Goal: Transaction & Acquisition: Purchase product/service

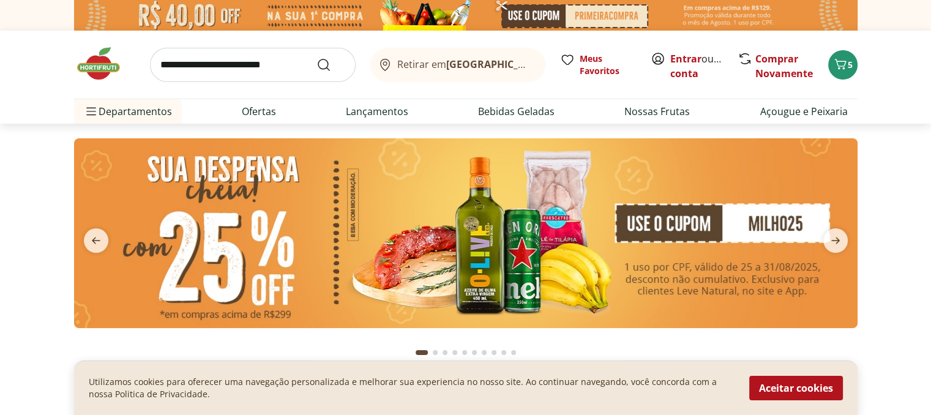
click at [419, 264] on img at bounding box center [465, 233] width 783 height 190
click at [179, 238] on img at bounding box center [465, 233] width 783 height 190
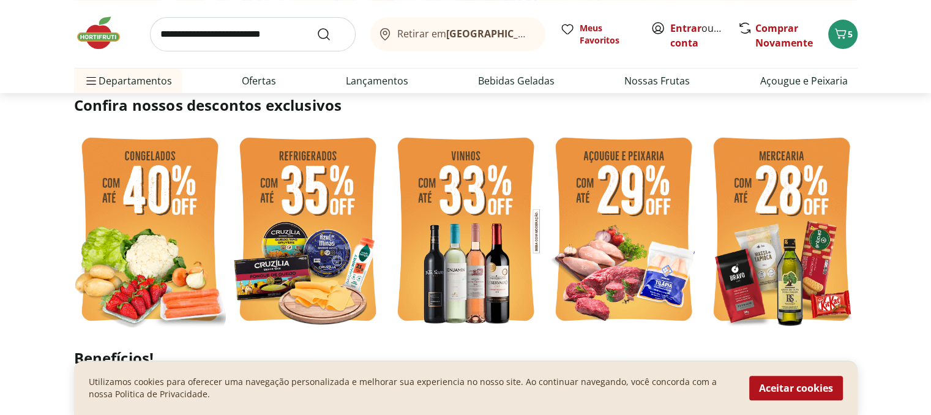
scroll to position [306, 0]
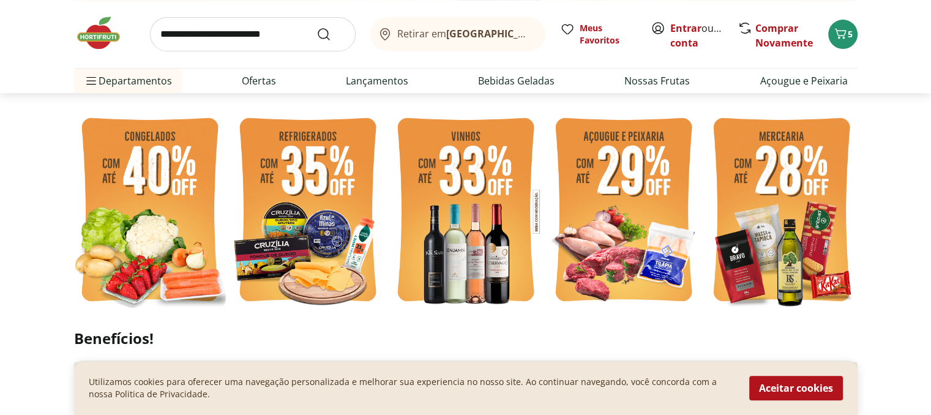
click at [763, 218] on img at bounding box center [782, 211] width 152 height 203
select select "**********"
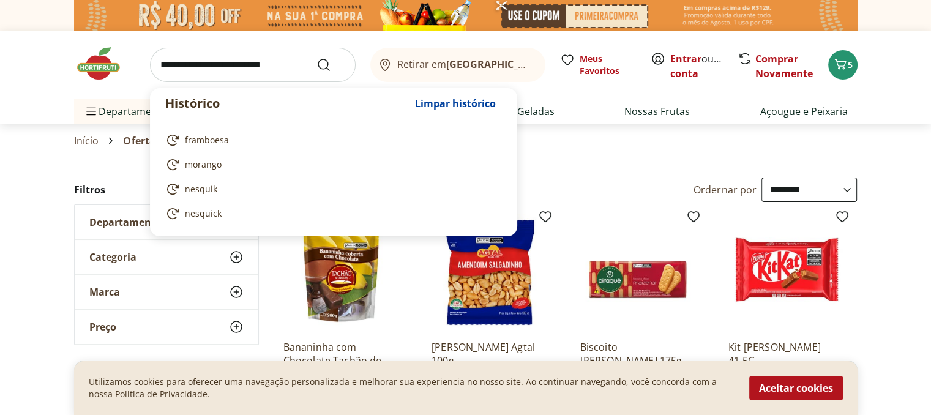
click at [214, 65] on input "search" at bounding box center [253, 65] width 206 height 34
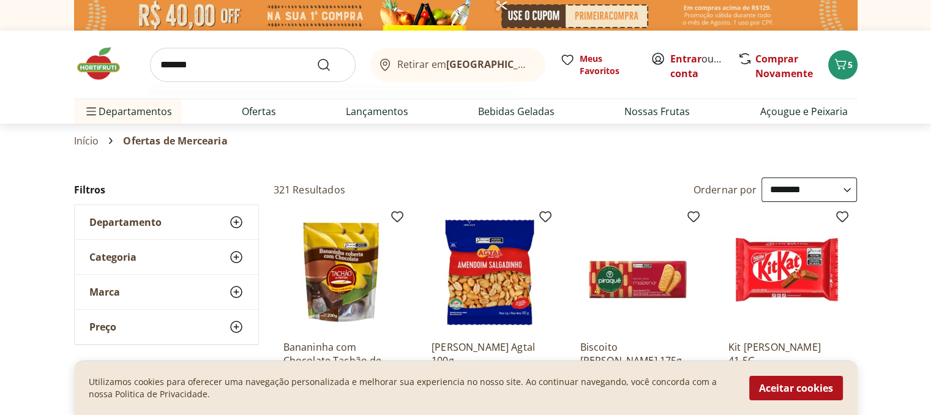
type input "*******"
click at [316, 58] on button "Submit Search" at bounding box center [330, 65] width 29 height 15
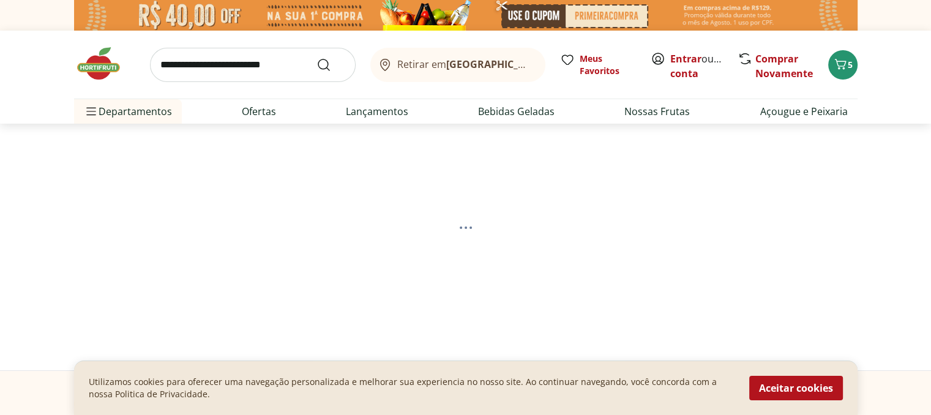
select select "**********"
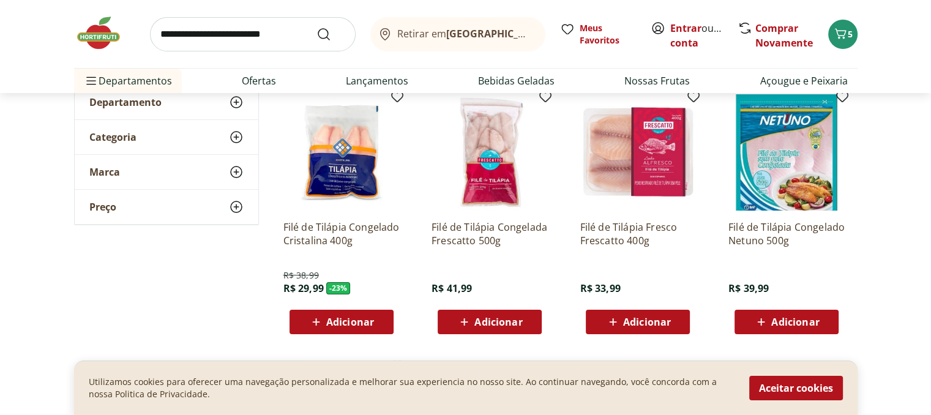
scroll to position [184, 0]
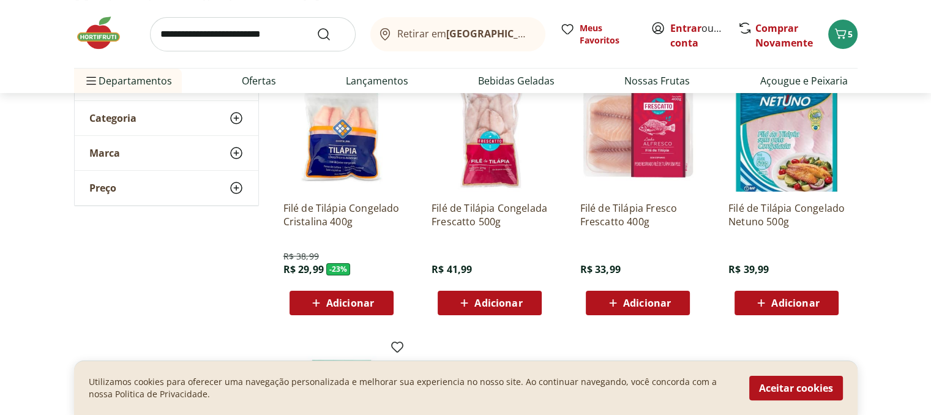
click at [654, 299] on span "Adicionar" at bounding box center [647, 303] width 48 height 10
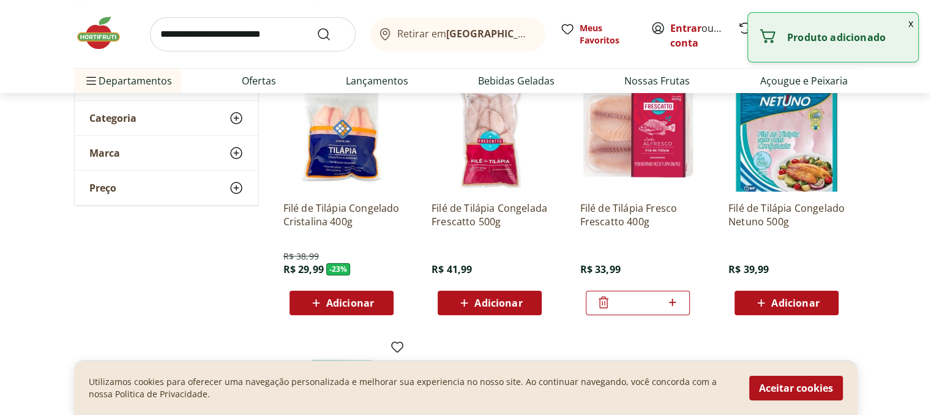
click at [673, 302] on icon at bounding box center [672, 302] width 15 height 15
type input "*"
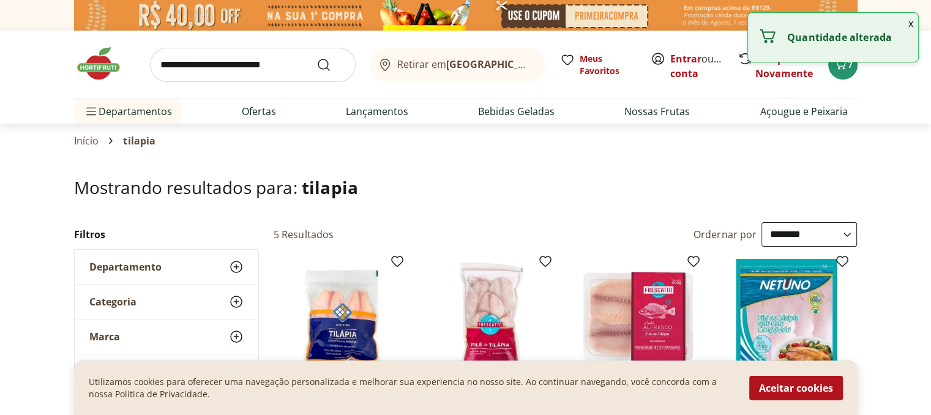
scroll to position [0, 0]
click at [275, 64] on input "search" at bounding box center [253, 65] width 206 height 34
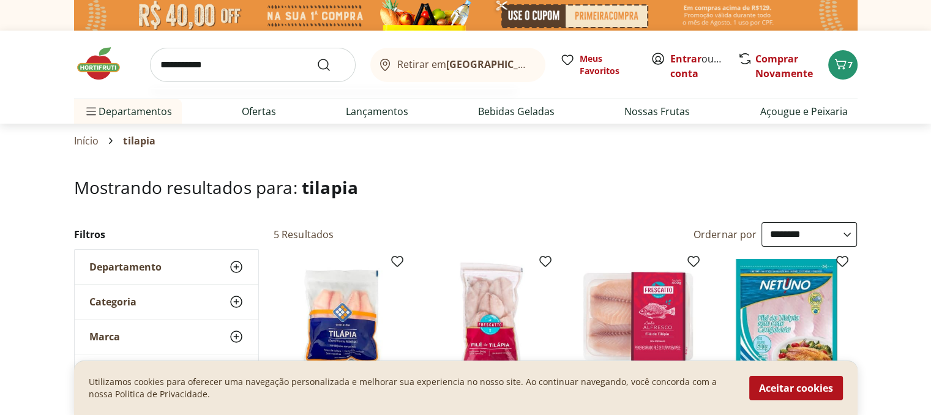
type input "**********"
click at [316, 58] on button "Submit Search" at bounding box center [330, 65] width 29 height 15
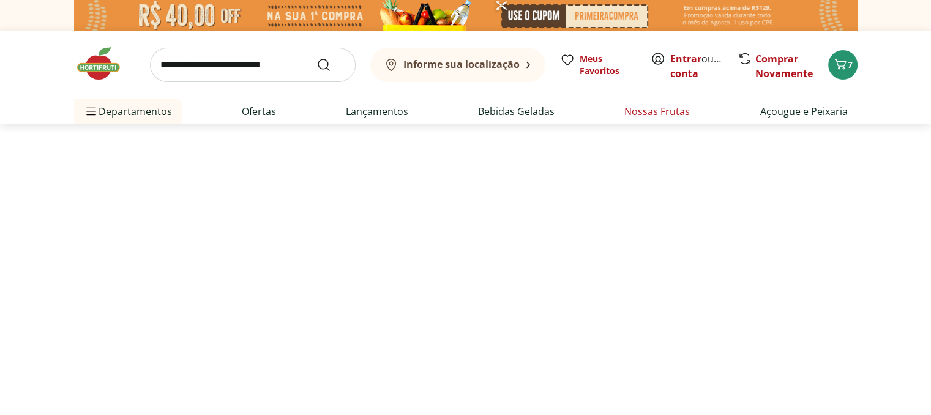
select select "**********"
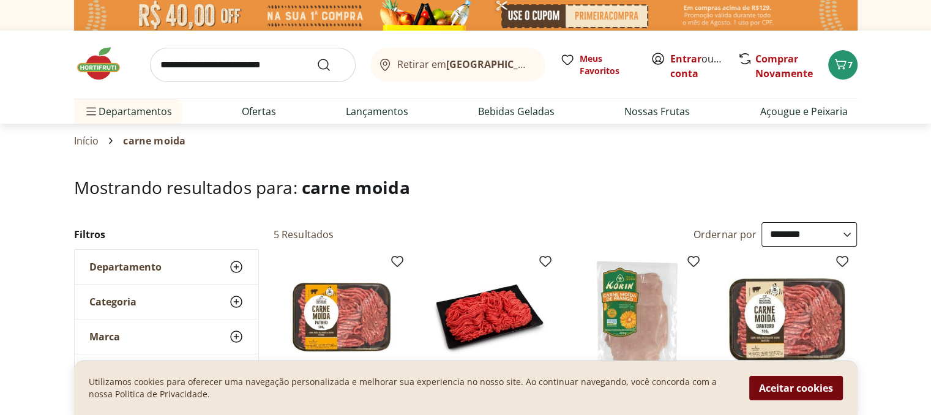
click at [801, 390] on button "Aceitar cookies" at bounding box center [796, 388] width 94 height 24
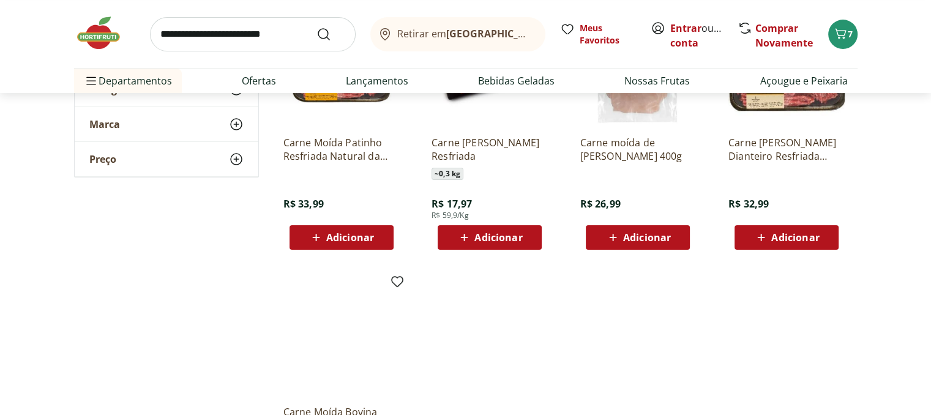
scroll to position [245, 0]
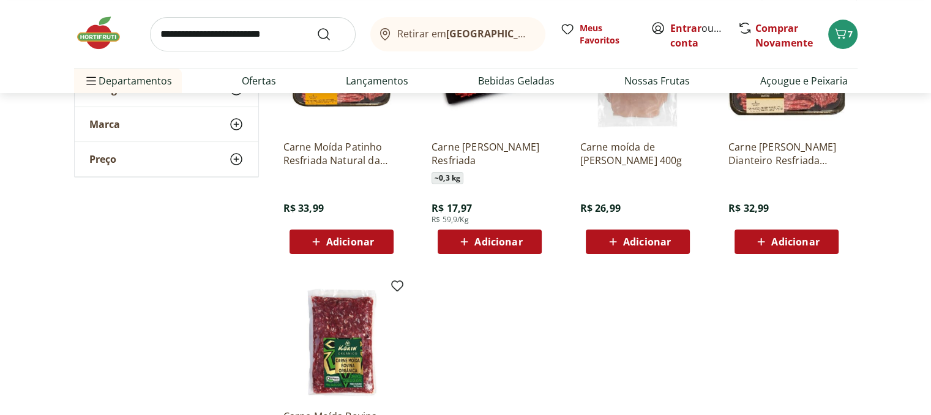
click at [323, 243] on icon at bounding box center [315, 241] width 15 height 15
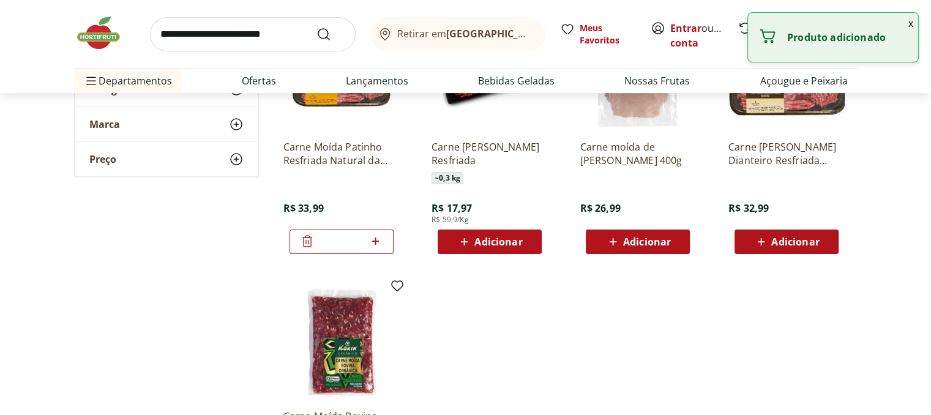
click at [377, 240] on icon at bounding box center [375, 240] width 7 height 7
type input "*"
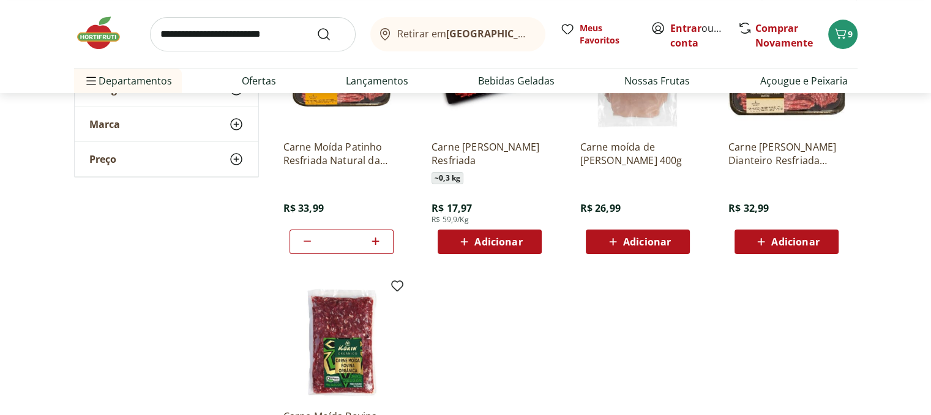
scroll to position [0, 0]
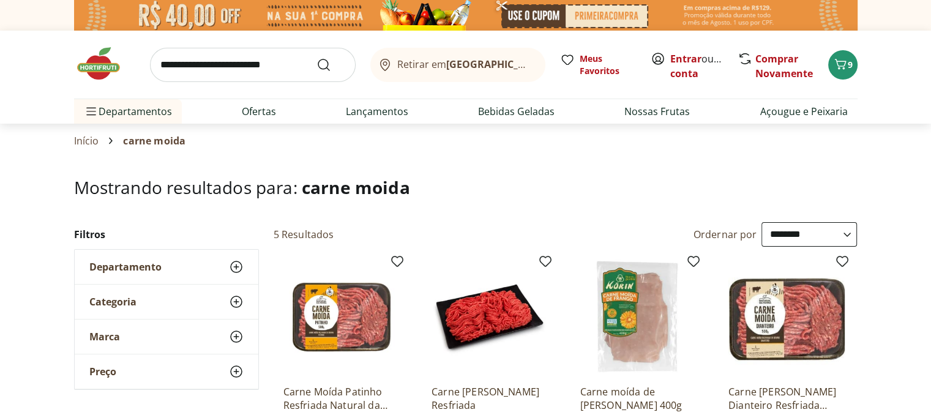
click at [283, 65] on input "search" at bounding box center [253, 65] width 206 height 34
type input "********"
click at [316, 58] on button "Submit Search" at bounding box center [330, 65] width 29 height 15
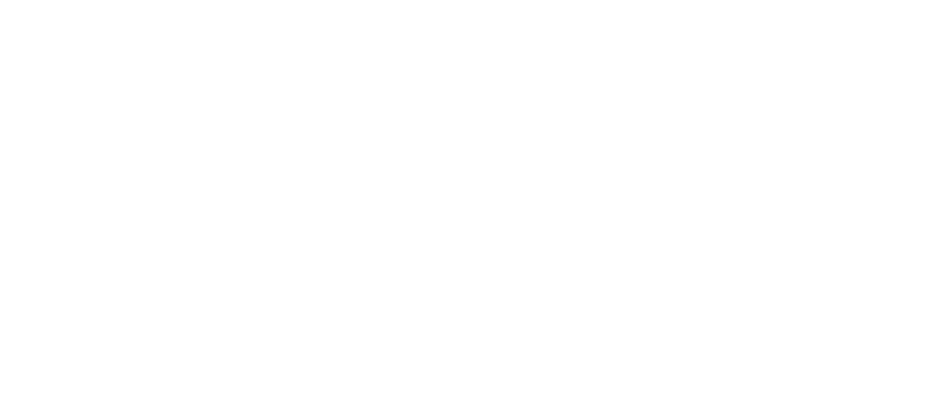
select select "**********"
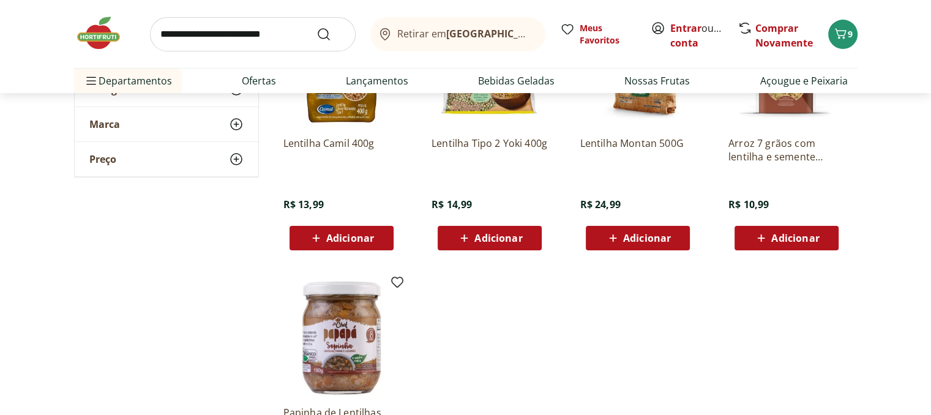
scroll to position [184, 0]
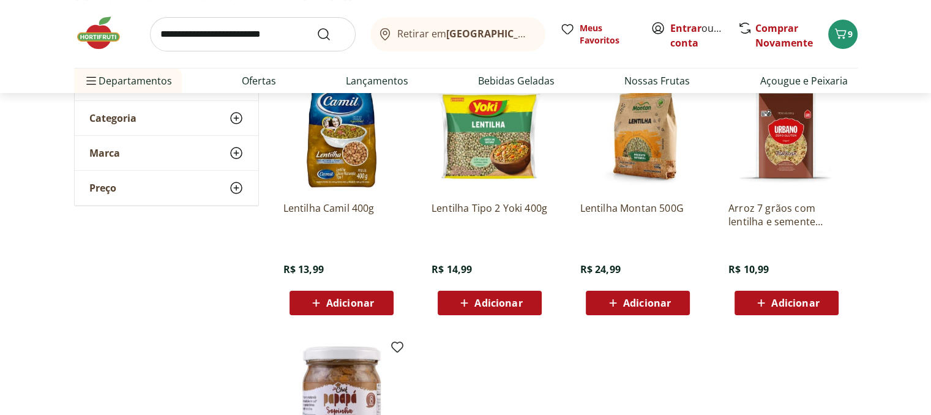
click at [357, 303] on span "Adicionar" at bounding box center [350, 303] width 48 height 10
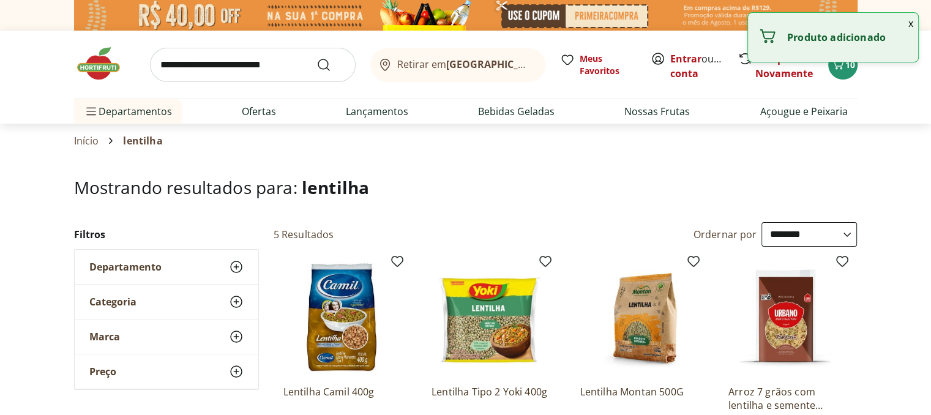
scroll to position [0, 0]
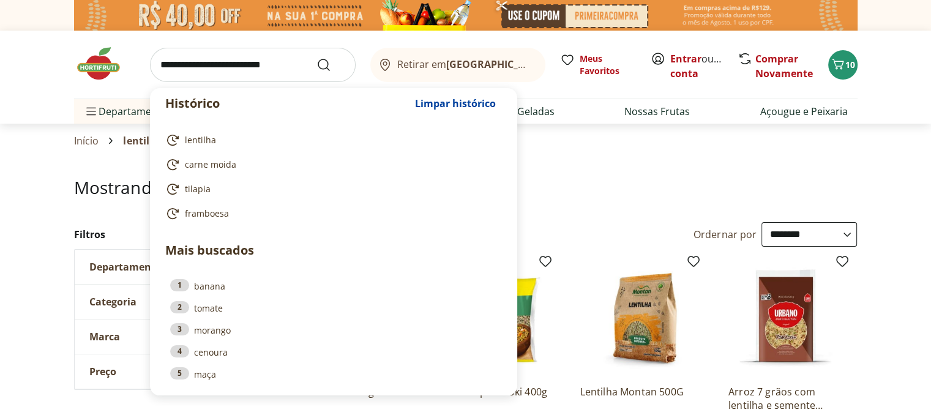
click at [263, 64] on input "search" at bounding box center [253, 65] width 206 height 34
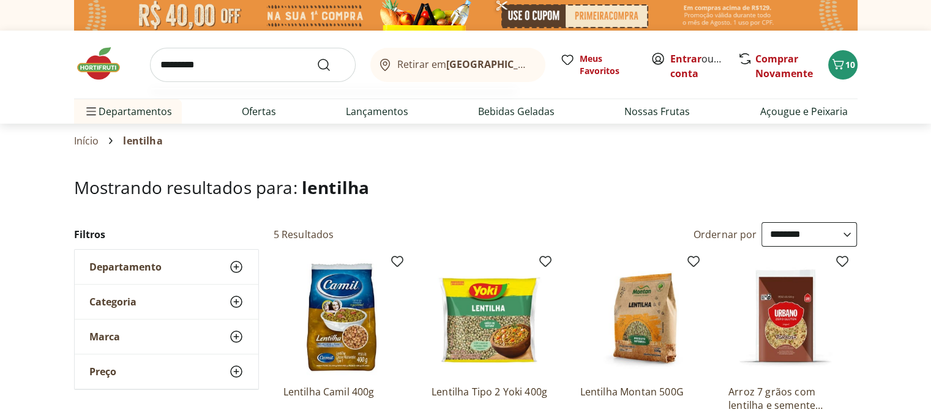
type input "*********"
click at [316, 58] on button "Submit Search" at bounding box center [330, 65] width 29 height 15
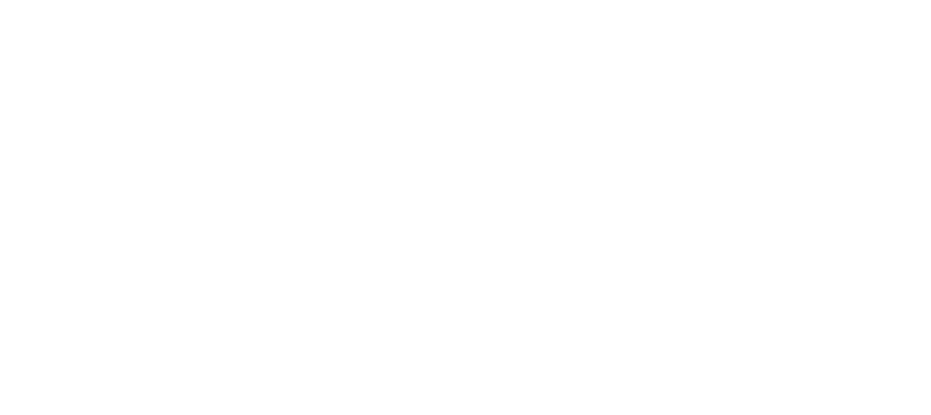
select select "**********"
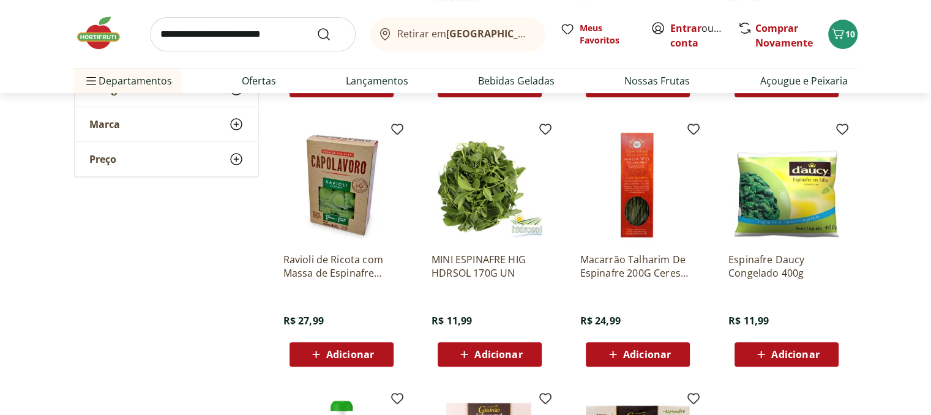
scroll to position [245, 0]
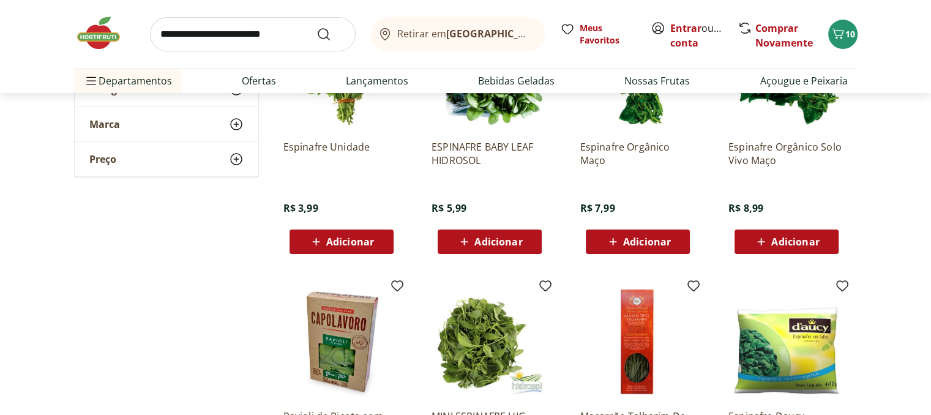
click at [289, 37] on input "search" at bounding box center [253, 34] width 206 height 34
type input "*********"
click at [316, 27] on button "Submit Search" at bounding box center [330, 34] width 29 height 15
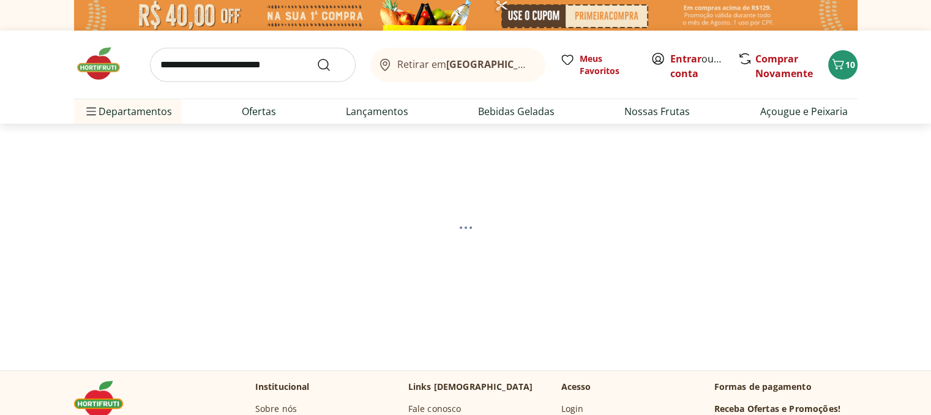
select select "**********"
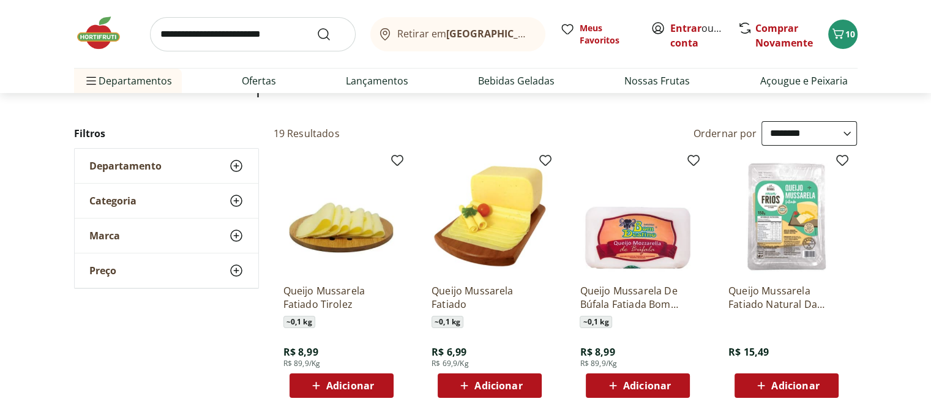
scroll to position [122, 0]
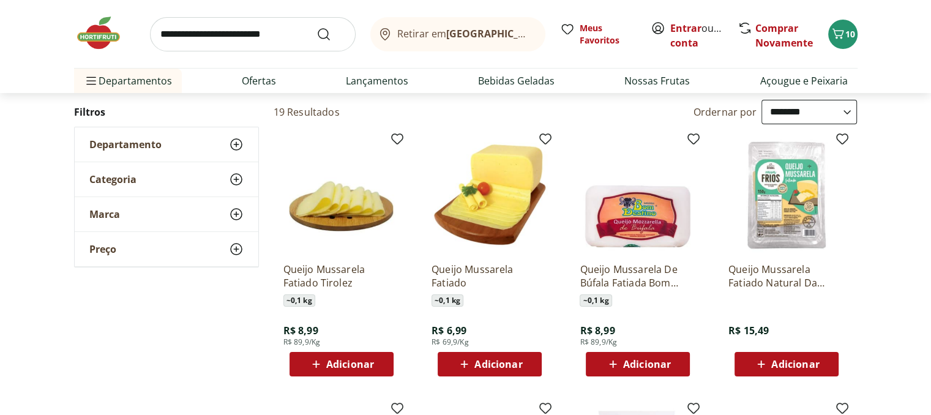
click at [498, 364] on span "Adicionar" at bounding box center [498, 364] width 48 height 10
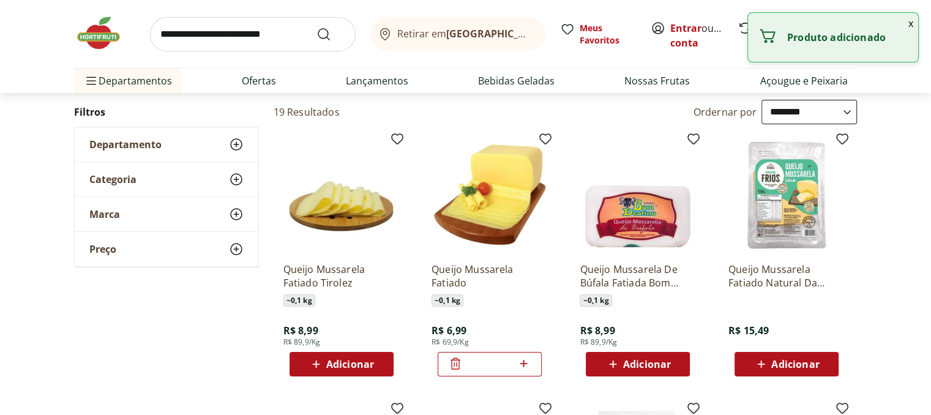
click at [526, 367] on icon at bounding box center [523, 363] width 15 height 15
type input "*"
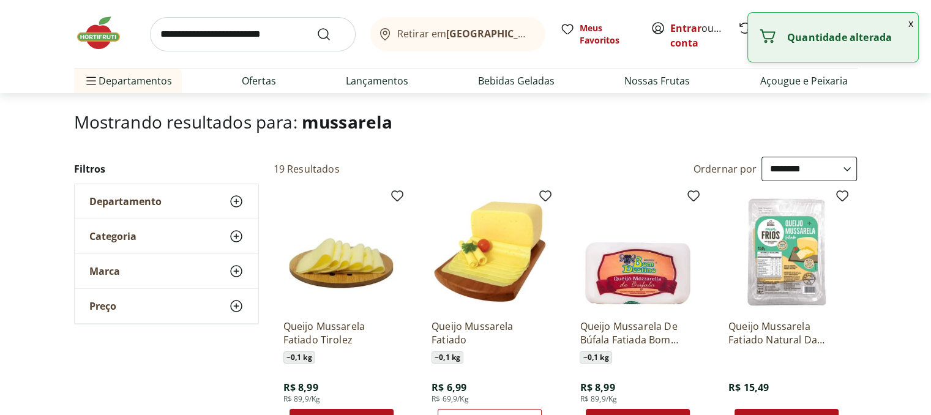
scroll to position [0, 0]
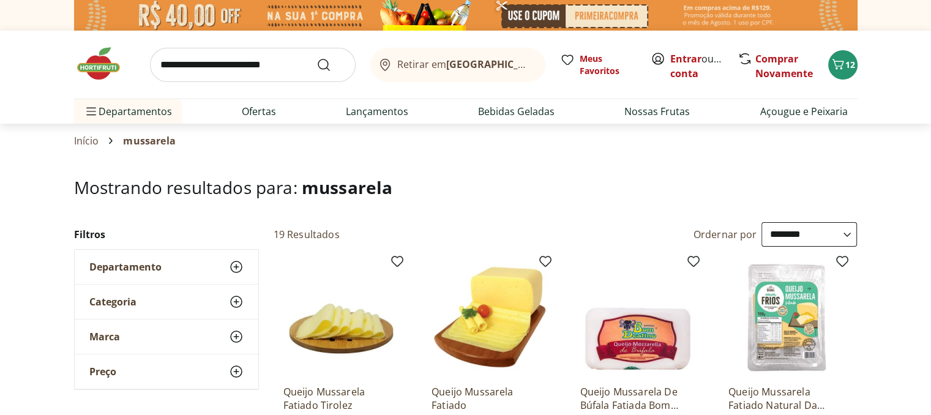
click at [247, 64] on input "search" at bounding box center [253, 65] width 206 height 34
type input "******"
click at [316, 58] on button "Submit Search" at bounding box center [330, 65] width 29 height 15
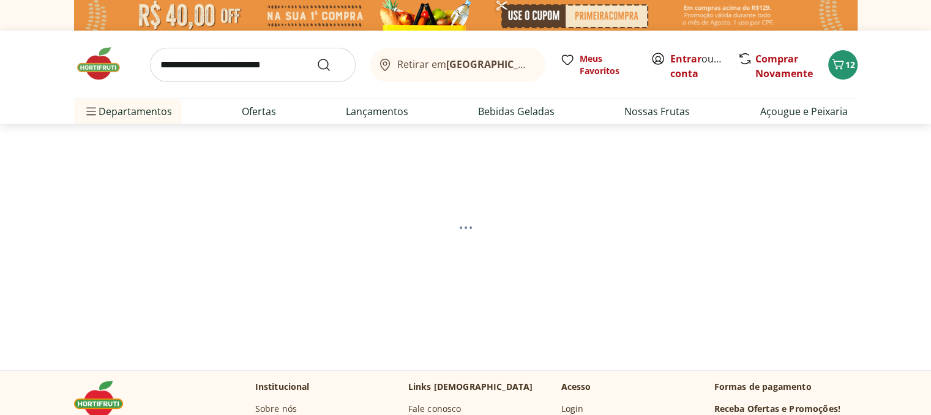
select select "**********"
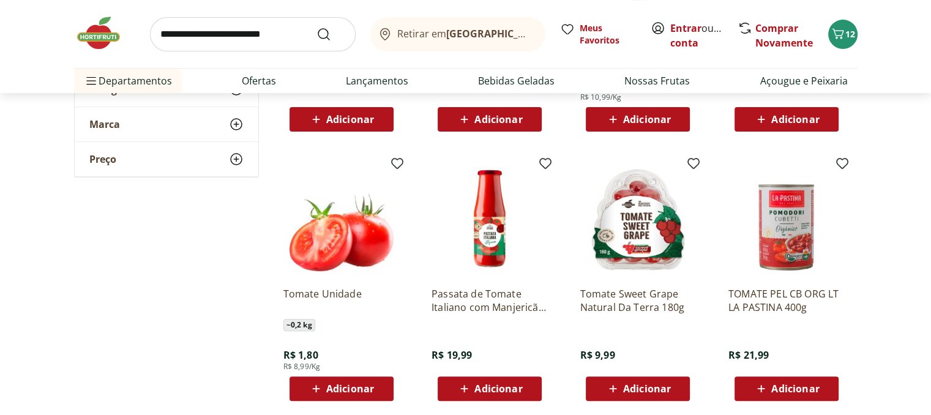
scroll to position [428, 0]
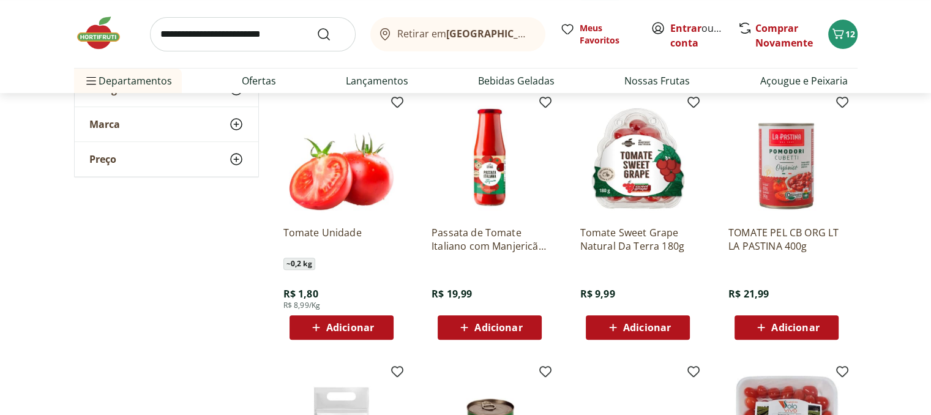
click at [356, 330] on span "Adicionar" at bounding box center [350, 328] width 48 height 10
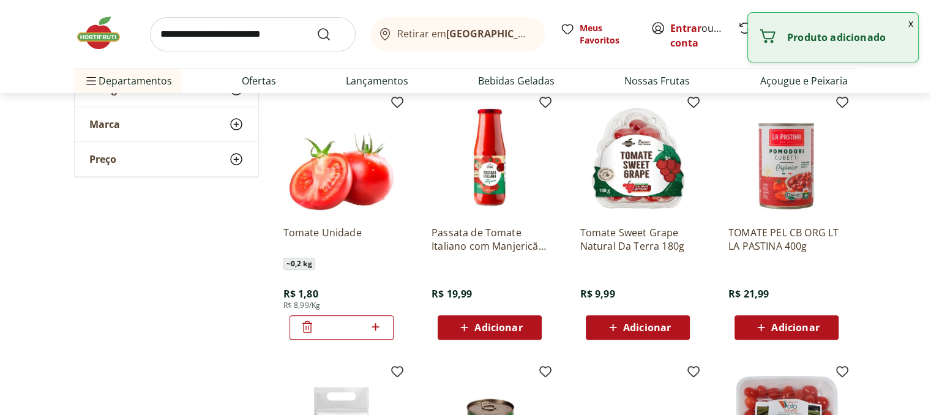
click at [375, 327] on icon at bounding box center [375, 326] width 7 height 7
type input "*"
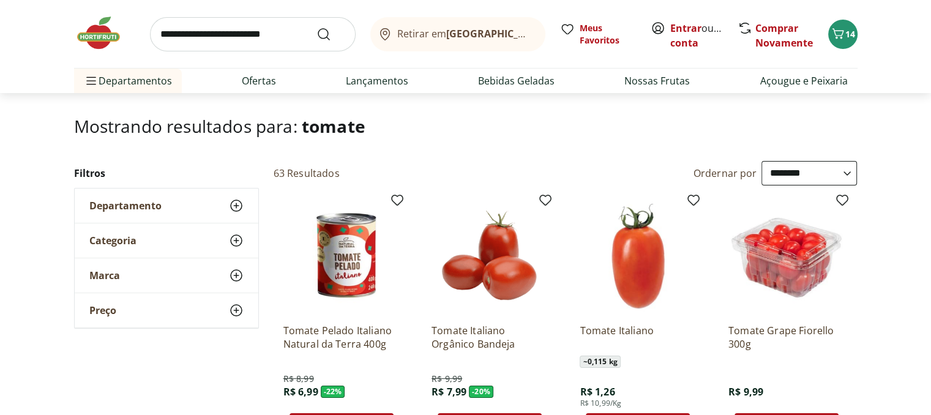
scroll to position [0, 0]
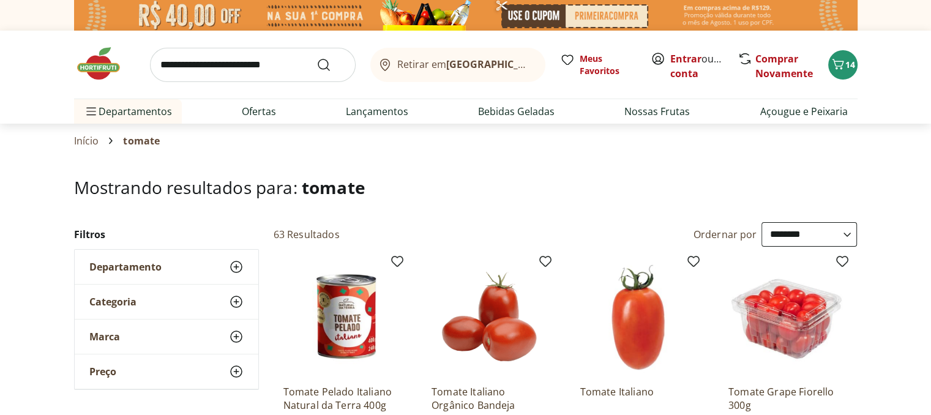
click at [213, 58] on input "search" at bounding box center [253, 65] width 206 height 34
type input "******"
click at [316, 58] on button "Submit Search" at bounding box center [330, 65] width 29 height 15
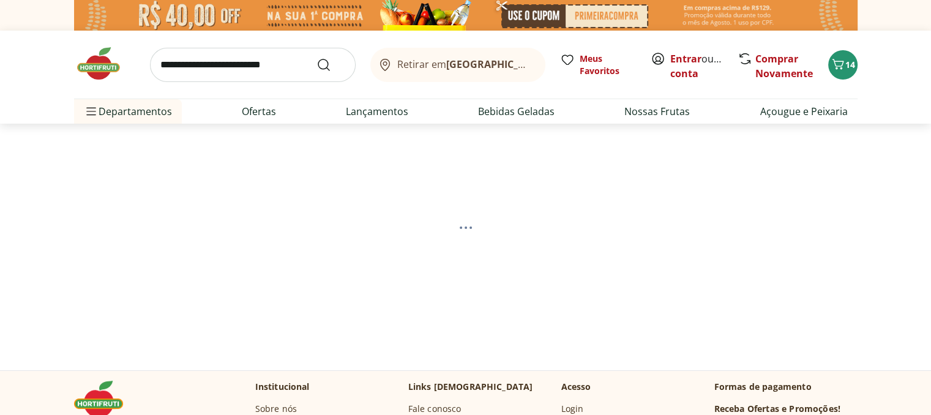
select select "**********"
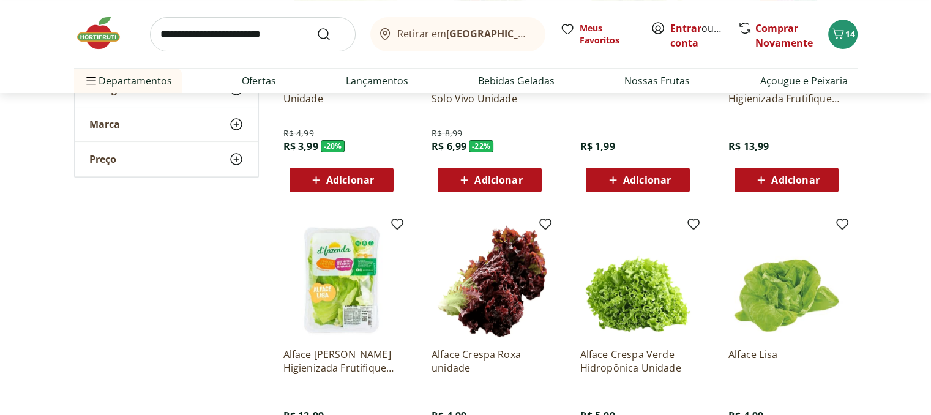
scroll to position [245, 0]
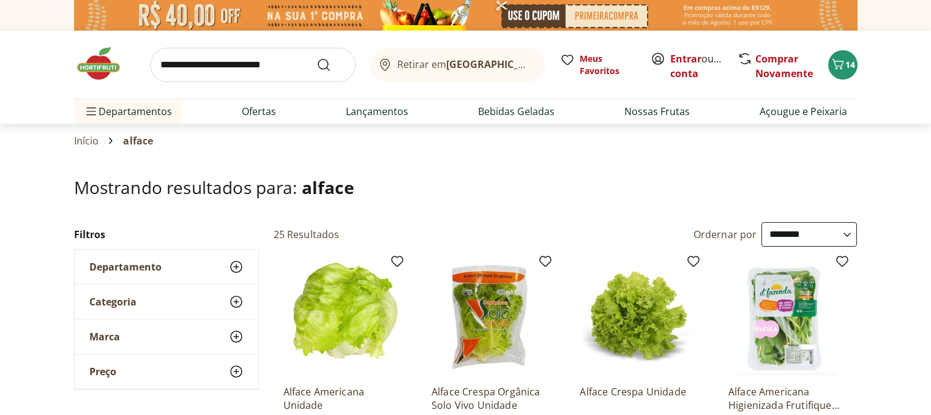
select select "**********"
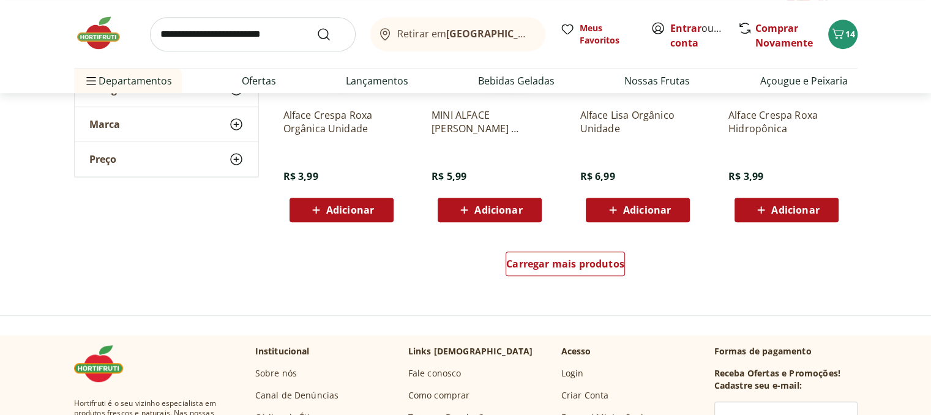
scroll to position [857, 0]
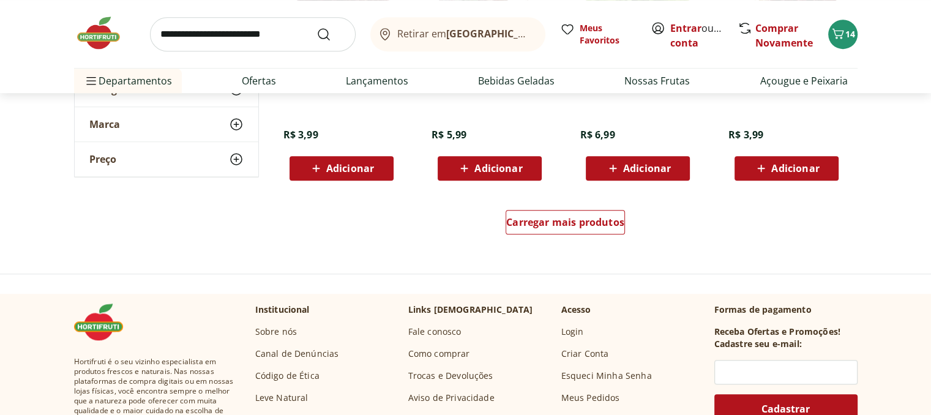
click at [532, 245] on div "Carregar mais produtos" at bounding box center [566, 224] width 594 height 59
click at [559, 230] on div "Carregar mais produtos" at bounding box center [565, 222] width 119 height 24
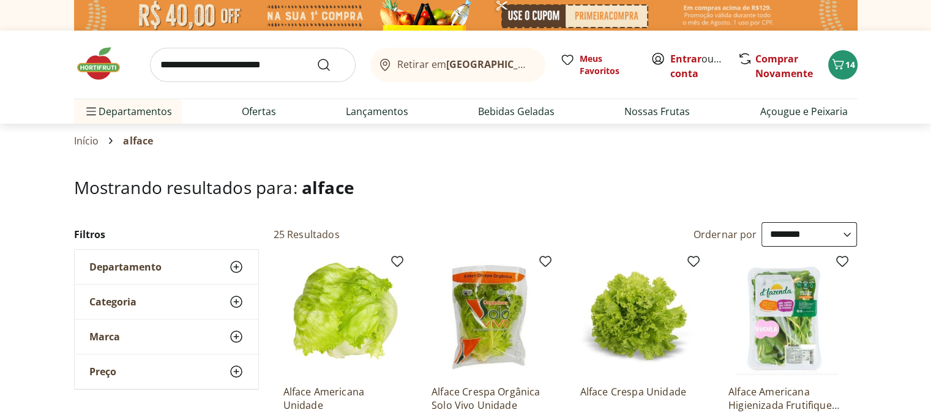
scroll to position [184, 0]
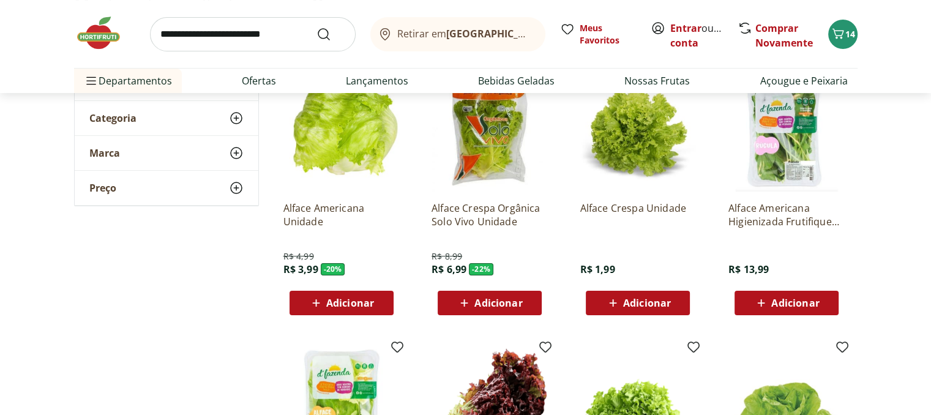
click at [787, 302] on span "Adicionar" at bounding box center [795, 303] width 48 height 10
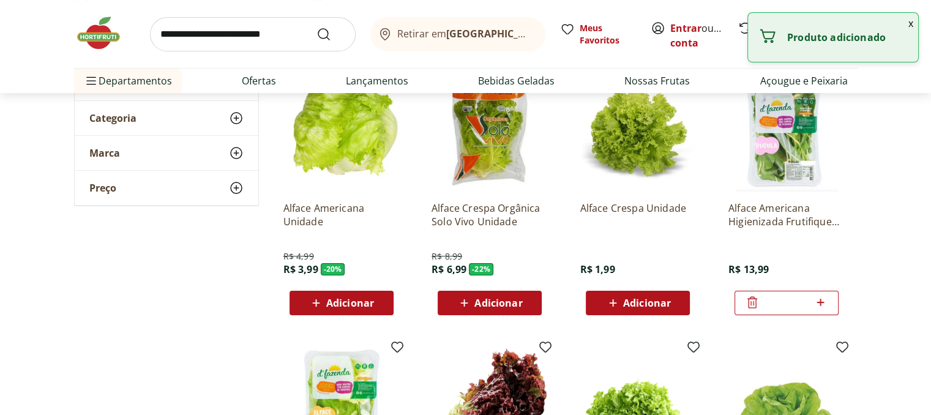
click at [763, 206] on p "Alface Americana Higienizada Frutifique 160G" at bounding box center [786, 214] width 116 height 27
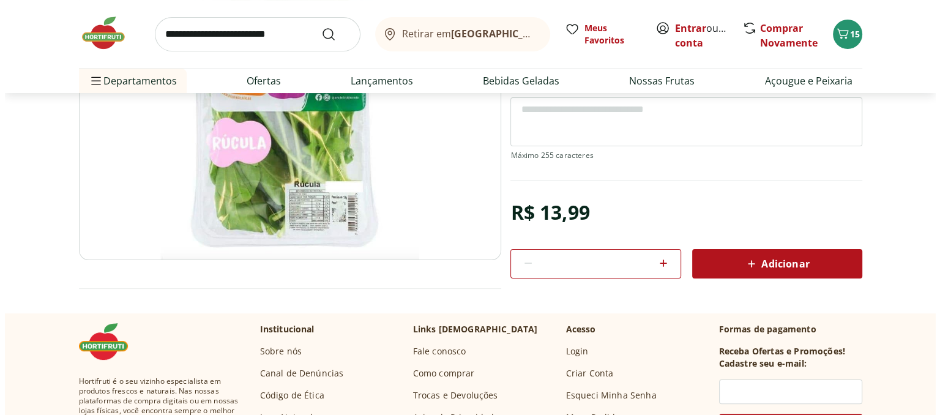
scroll to position [122, 0]
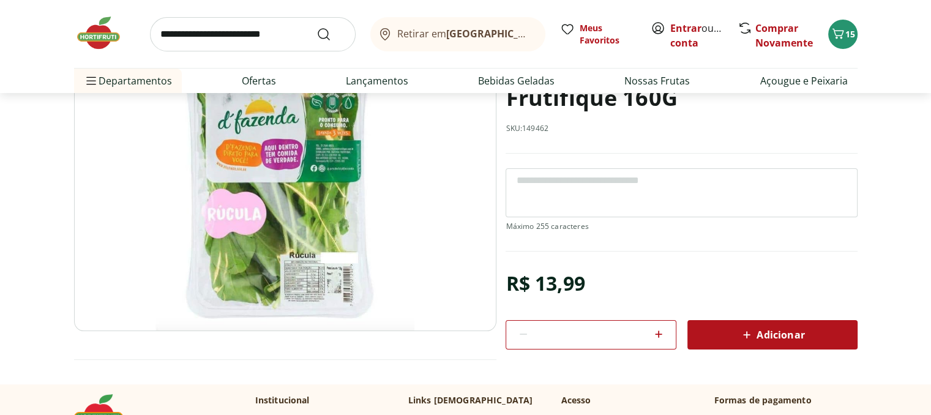
click at [573, 193] on textarea at bounding box center [681, 192] width 351 height 49
drag, startPoint x: 829, startPoint y: 184, endPoint x: 872, endPoint y: 226, distance: 60.2
click at [829, 184] on textarea "**********" at bounding box center [681, 192] width 351 height 49
type textarea "**********"
click at [784, 331] on span "Adicionar" at bounding box center [771, 334] width 65 height 15
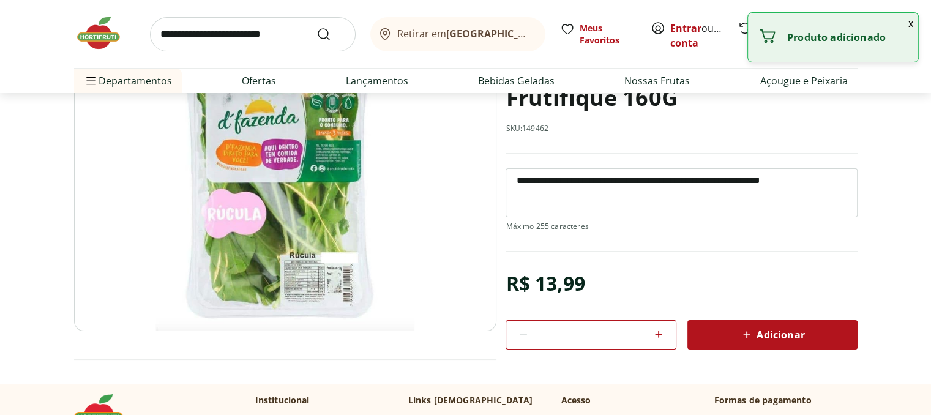
click at [911, 28] on button "x" at bounding box center [910, 23] width 15 height 21
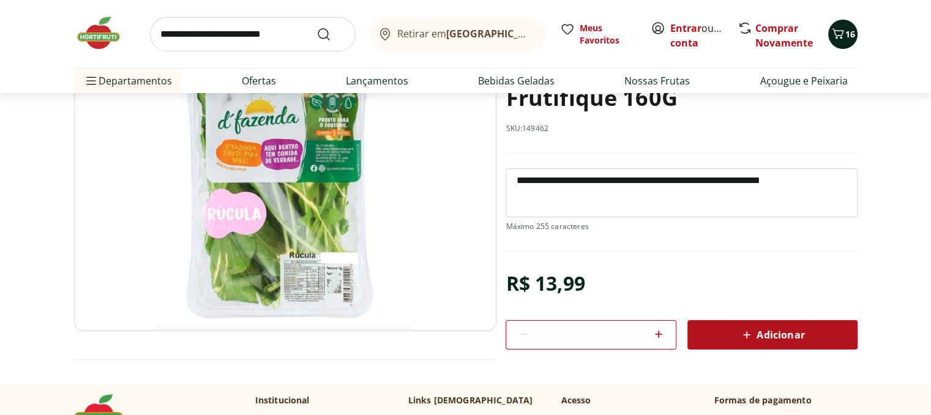
click at [853, 40] on span "16" at bounding box center [850, 34] width 10 height 12
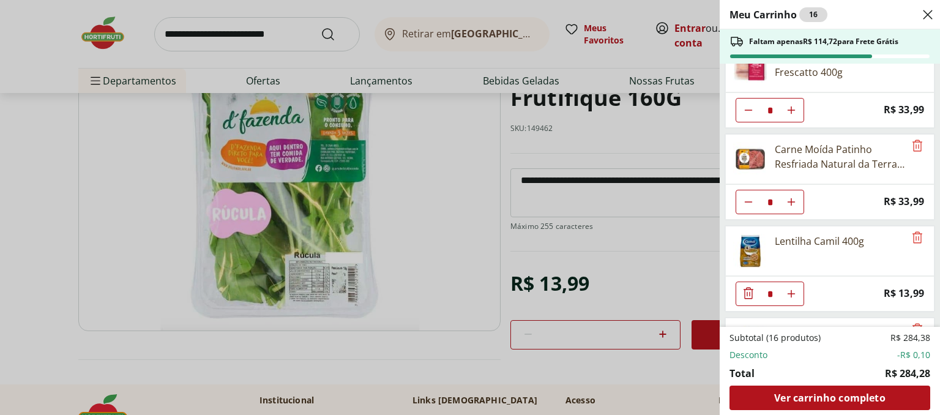
scroll to position [835, 0]
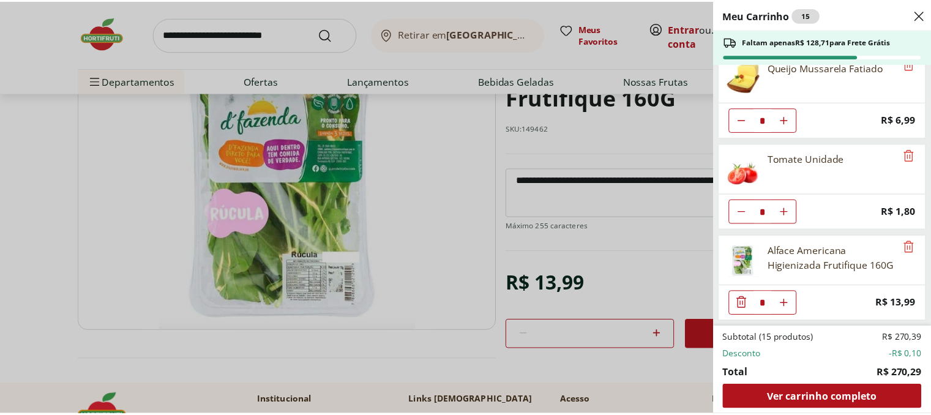
scroll to position [744, 0]
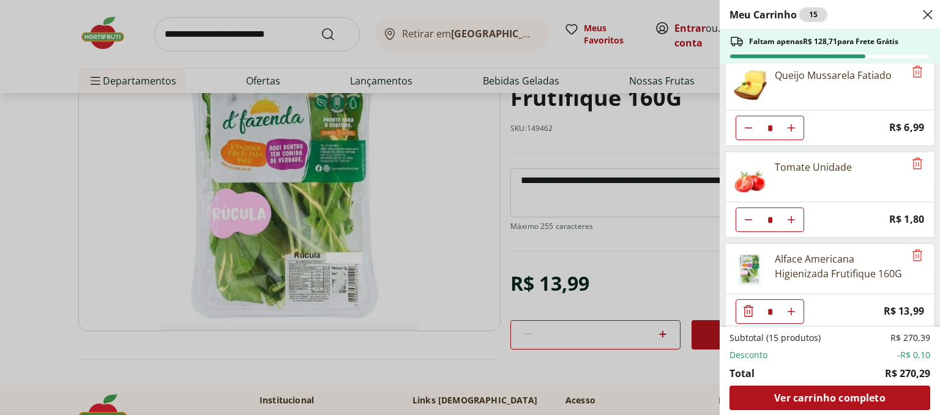
click at [922, 16] on icon "Close" at bounding box center [928, 14] width 15 height 15
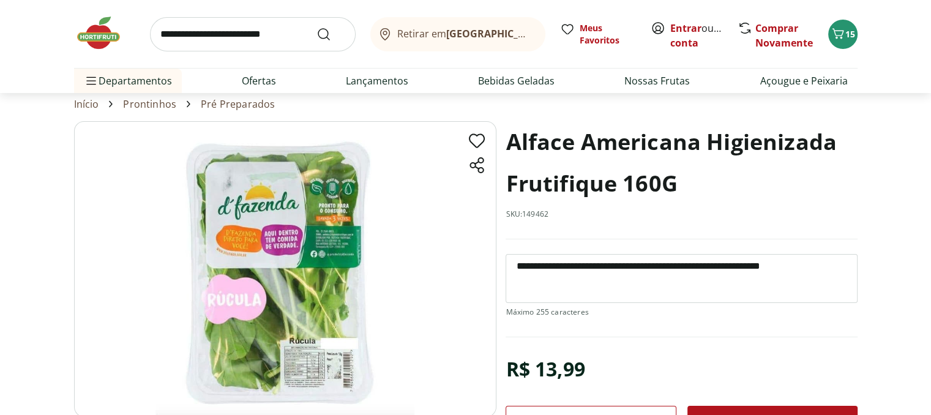
scroll to position [0, 0]
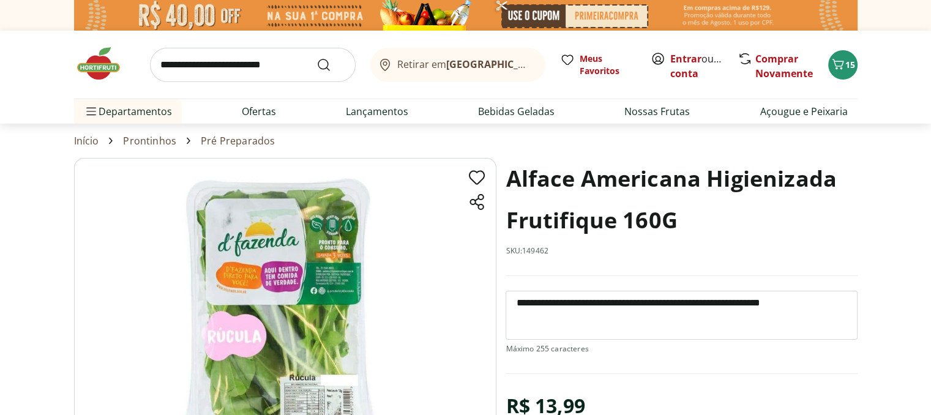
click at [146, 140] on link "Prontinhos" at bounding box center [149, 140] width 53 height 11
select select "**********"
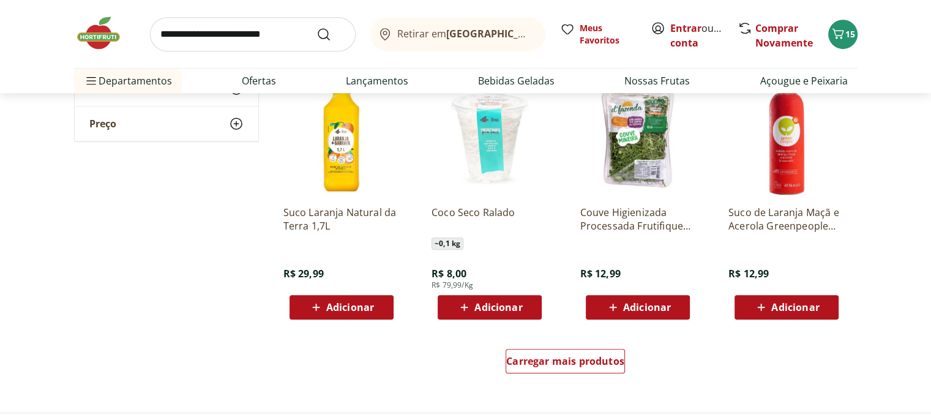
scroll to position [734, 0]
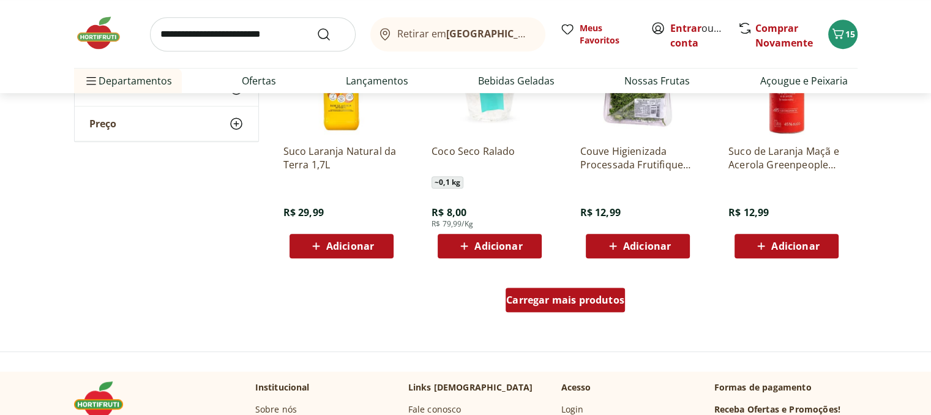
click at [588, 307] on div "Carregar mais produtos" at bounding box center [565, 300] width 119 height 24
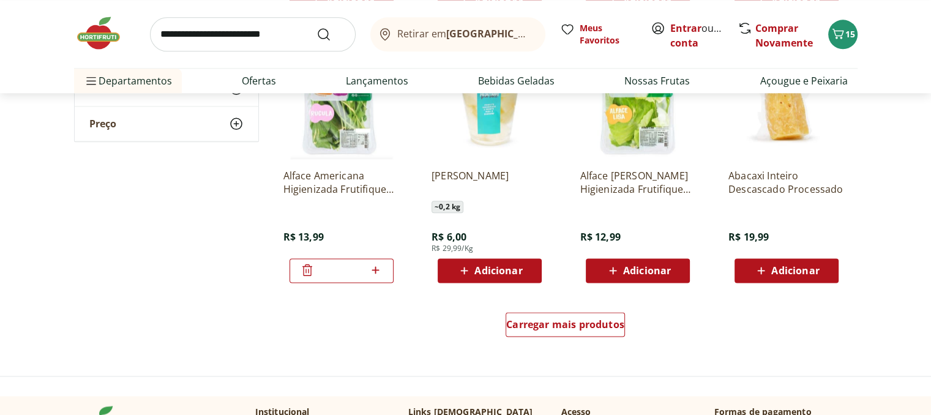
scroll to position [1530, 0]
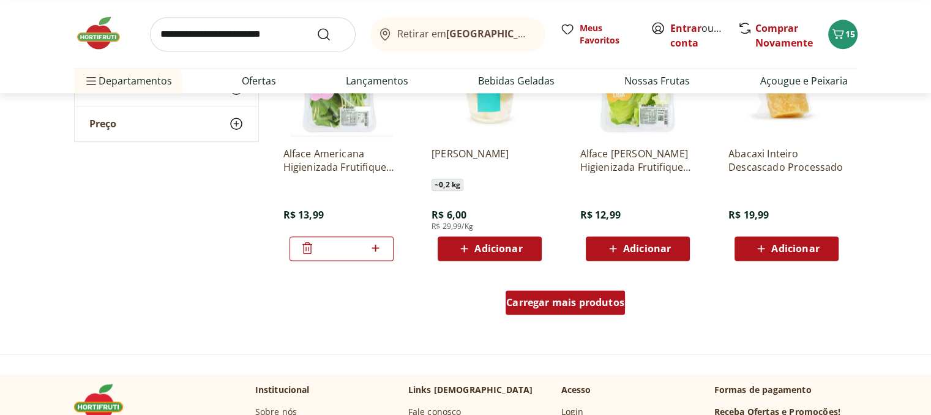
click at [556, 301] on span "Carregar mais produtos" at bounding box center [565, 302] width 118 height 10
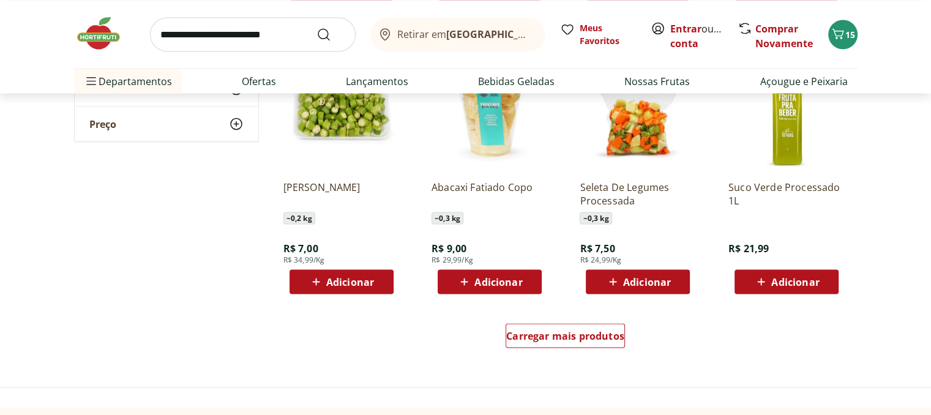
scroll to position [2326, 0]
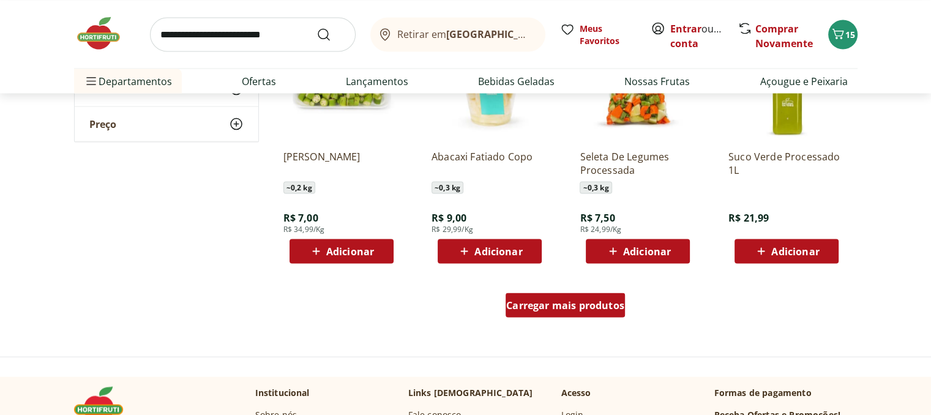
click at [555, 301] on span "Carregar mais produtos" at bounding box center [565, 305] width 118 height 10
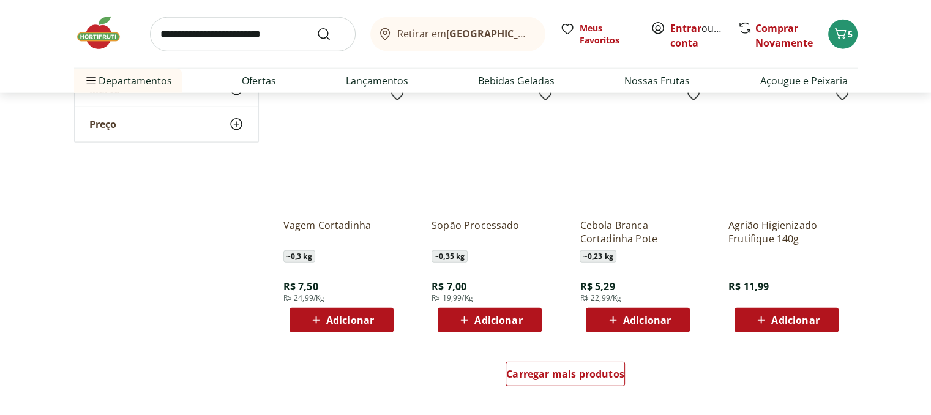
scroll to position [3121, 0]
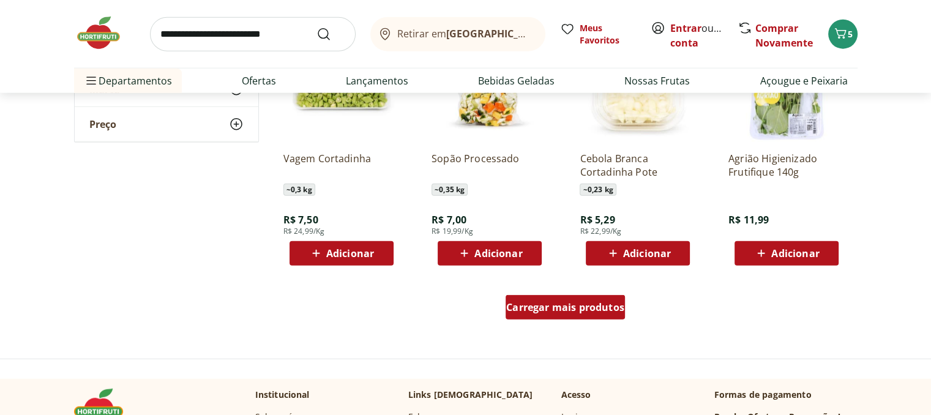
click at [602, 312] on span "Carregar mais produtos" at bounding box center [565, 307] width 118 height 10
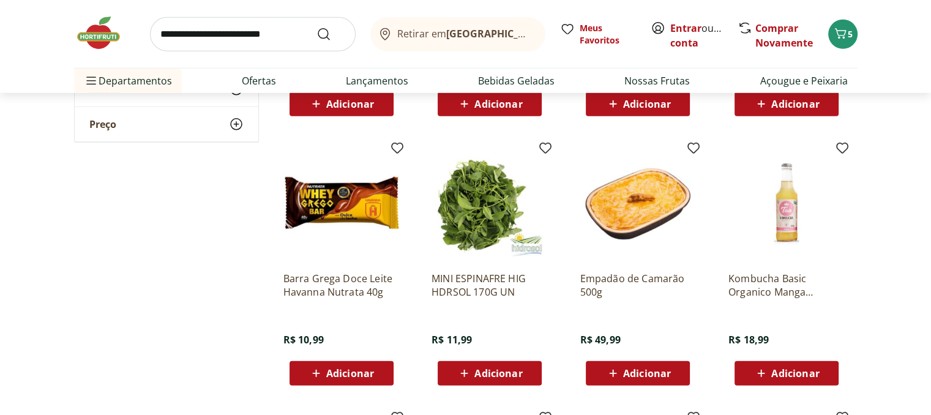
scroll to position [3550, 0]
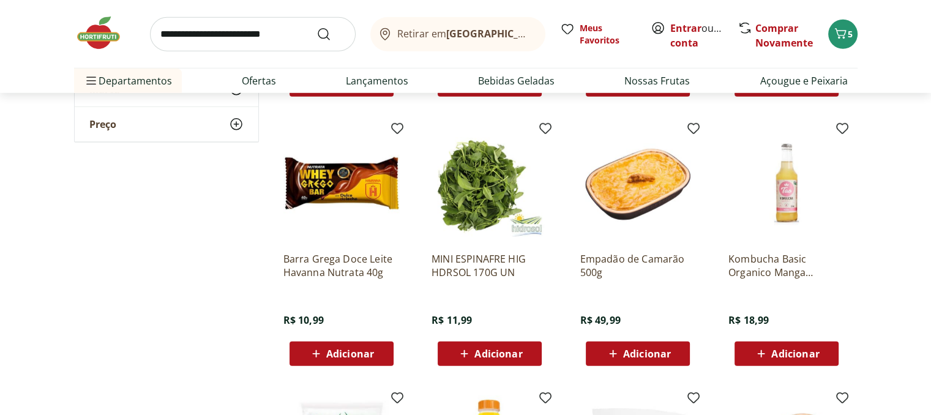
click at [480, 359] on span "Adicionar" at bounding box center [498, 354] width 48 height 10
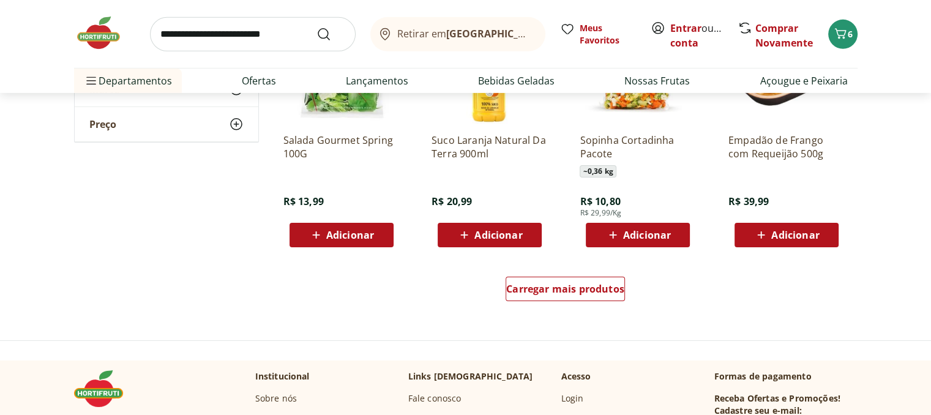
scroll to position [3978, 0]
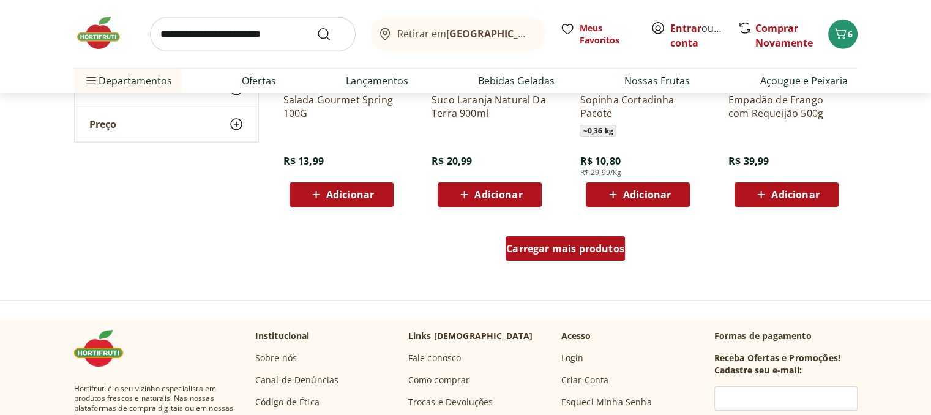
click at [539, 253] on span "Carregar mais produtos" at bounding box center [565, 249] width 118 height 10
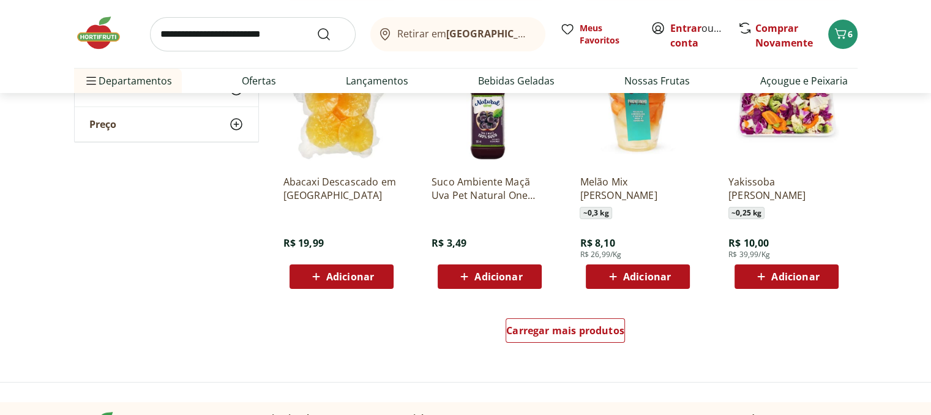
scroll to position [4774, 0]
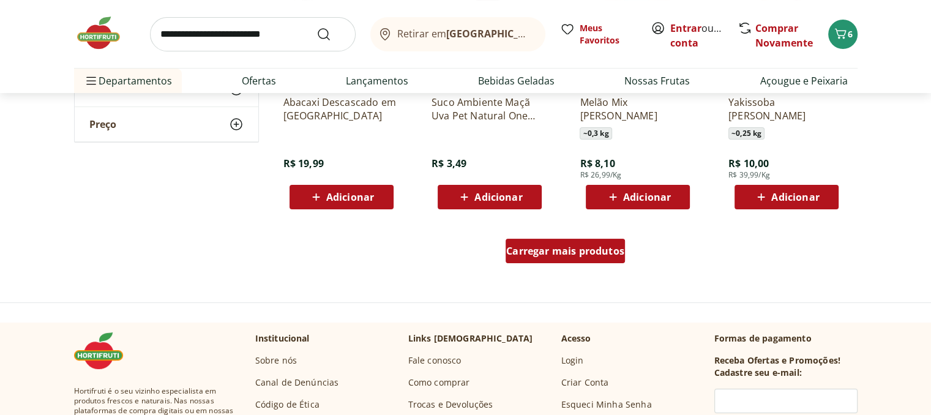
click at [578, 250] on span "Carregar mais produtos" at bounding box center [565, 251] width 118 height 10
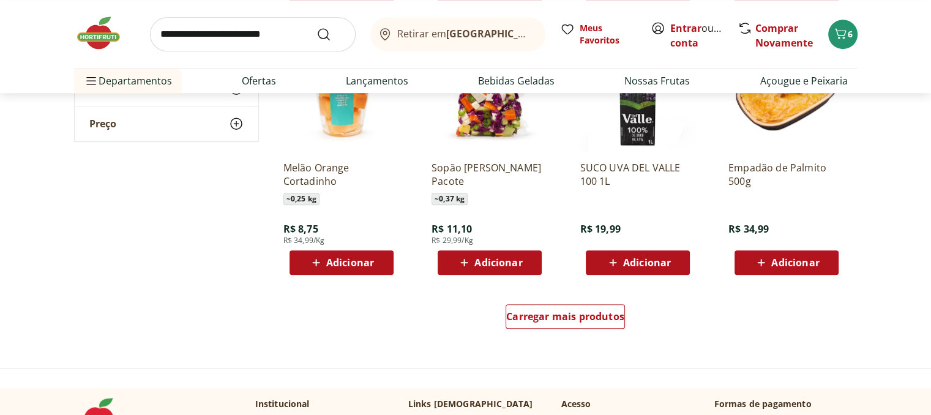
scroll to position [5508, 0]
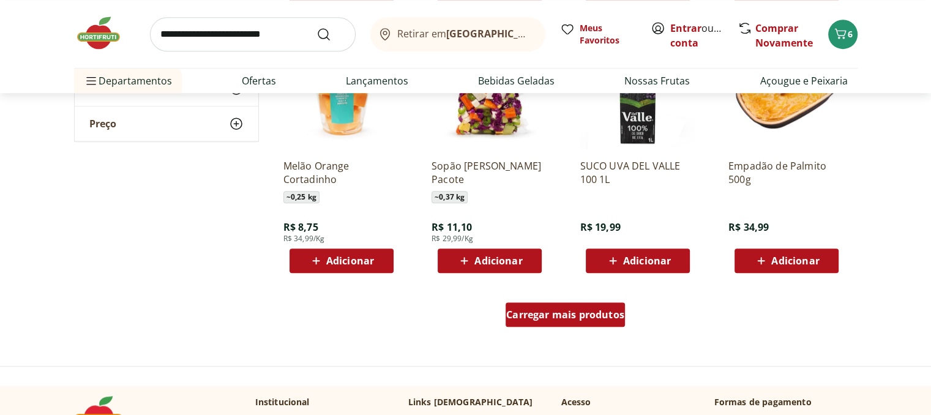
click at [564, 316] on span "Carregar mais produtos" at bounding box center [565, 315] width 118 height 10
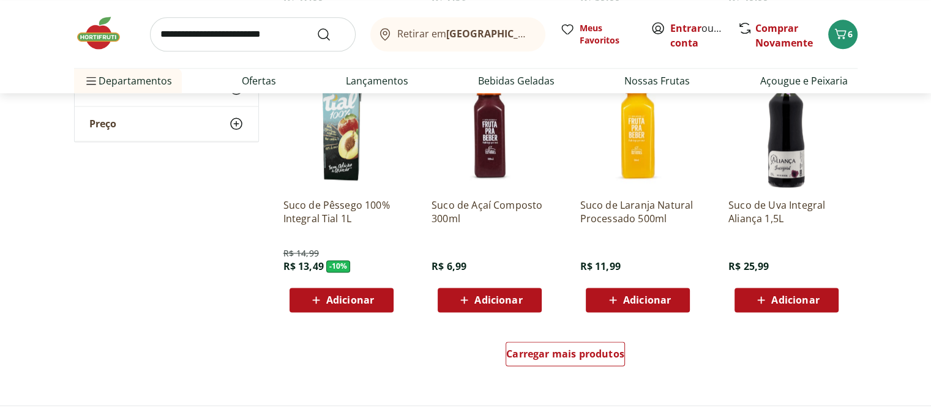
scroll to position [6304, 0]
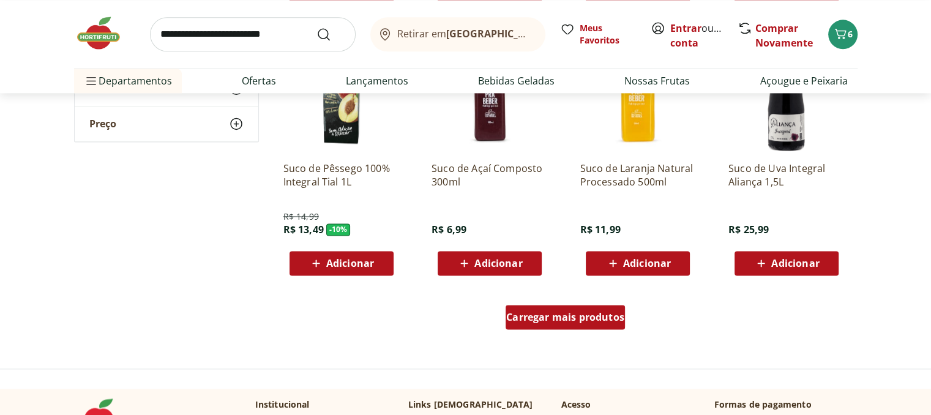
click at [588, 326] on div "Carregar mais produtos" at bounding box center [565, 317] width 119 height 24
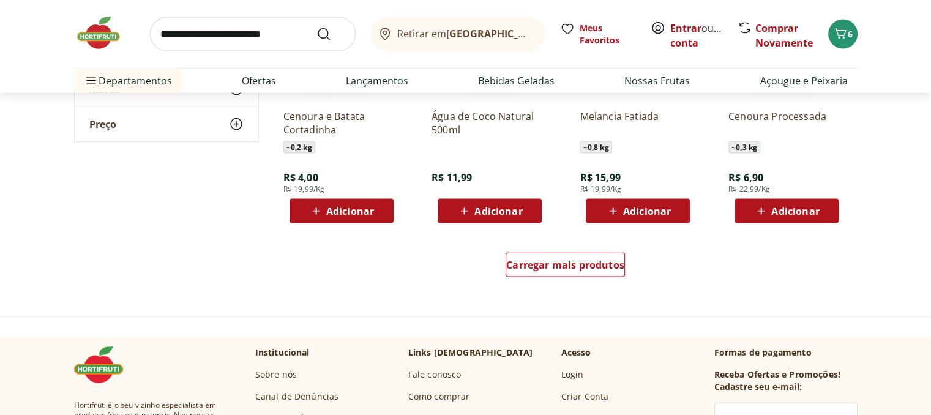
scroll to position [7161, 0]
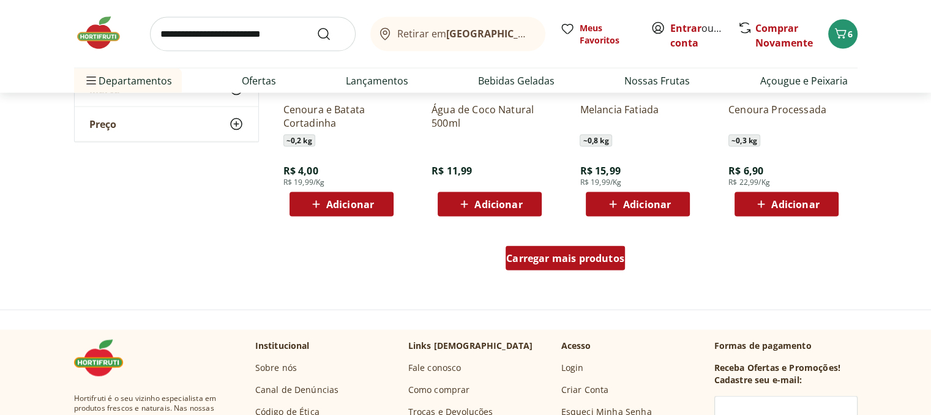
click at [595, 266] on div "Carregar mais produtos" at bounding box center [565, 258] width 119 height 24
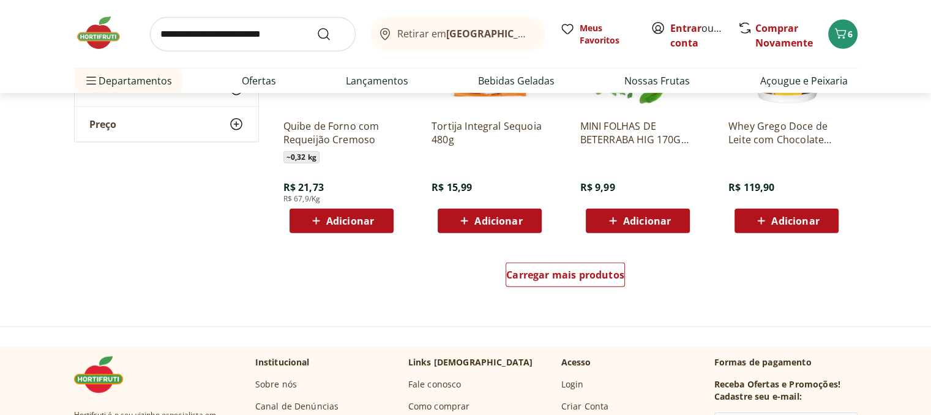
scroll to position [7956, 0]
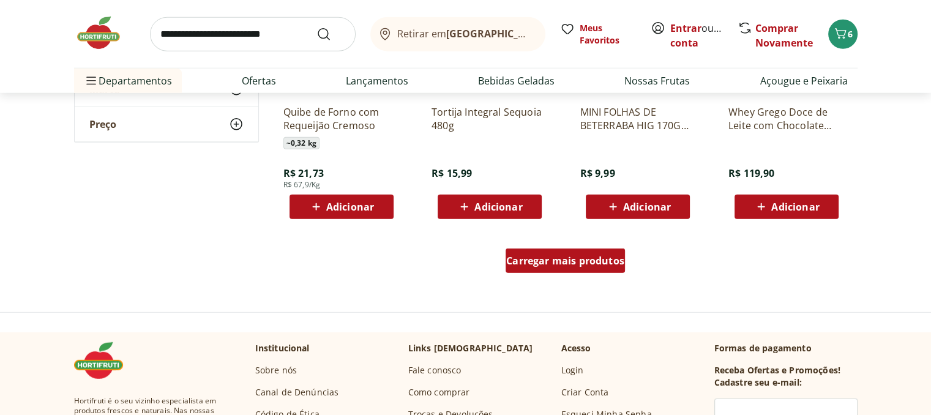
click at [563, 269] on div "Carregar mais produtos" at bounding box center [565, 260] width 119 height 24
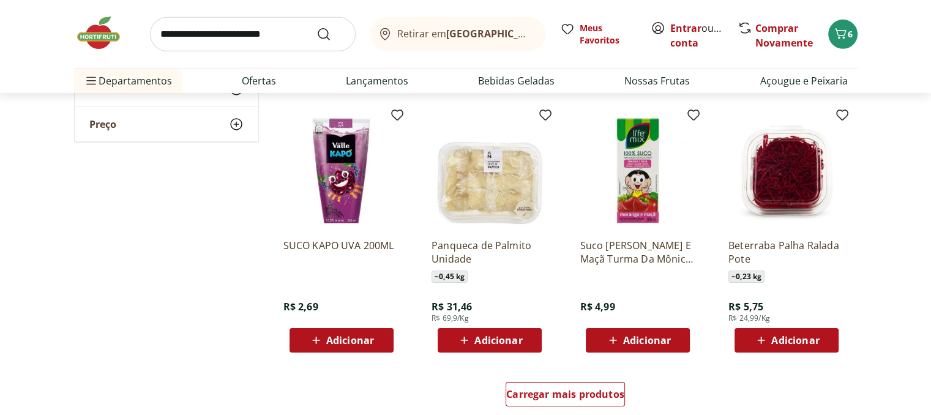
scroll to position [8691, 0]
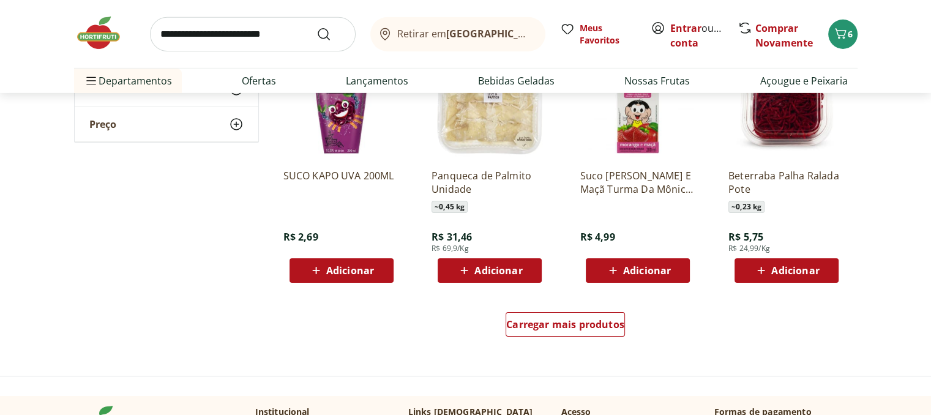
click at [588, 343] on div "Carregar mais produtos" at bounding box center [566, 326] width 594 height 59
click at [614, 325] on span "Carregar mais produtos" at bounding box center [565, 324] width 118 height 10
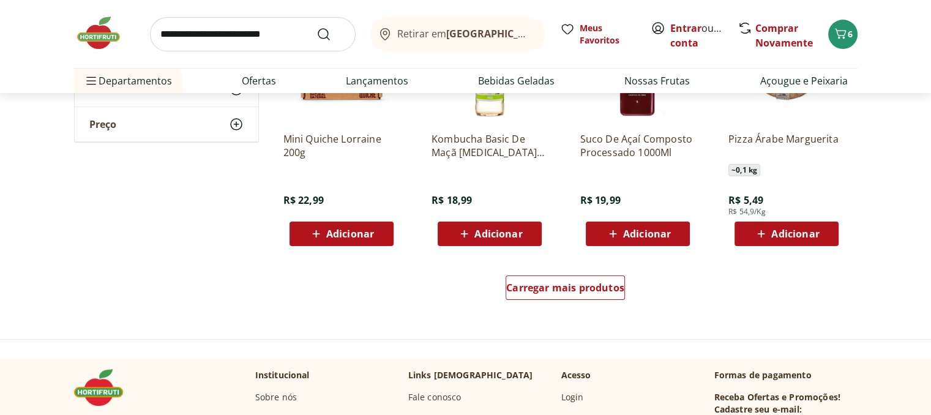
scroll to position [9548, 0]
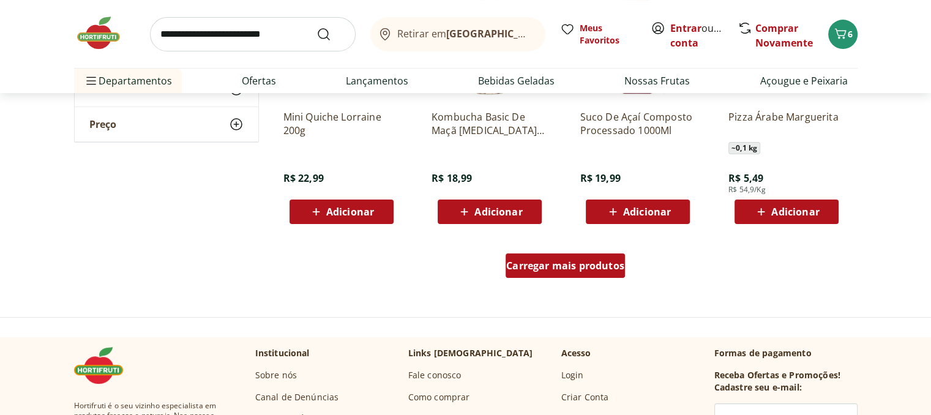
click at [600, 274] on div "Carregar mais produtos" at bounding box center [565, 265] width 119 height 24
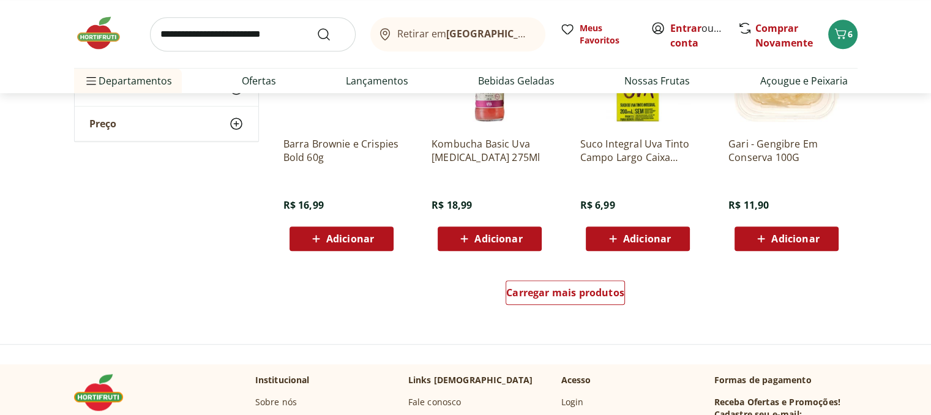
scroll to position [10343, 0]
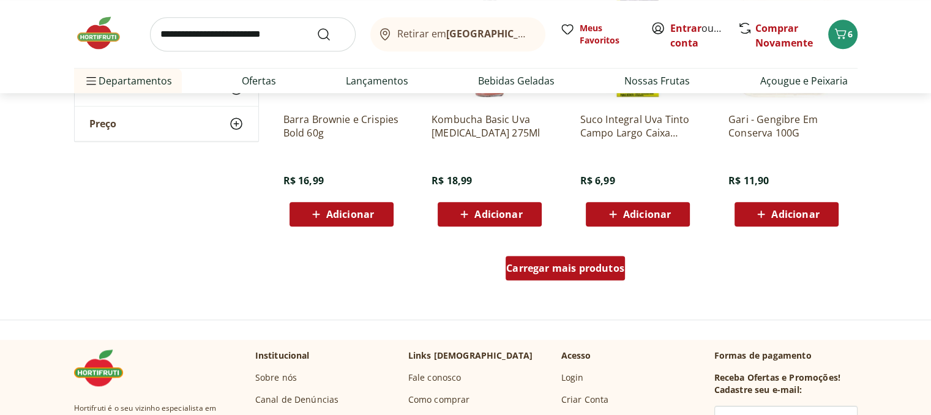
click at [553, 276] on div "Carregar mais produtos" at bounding box center [565, 268] width 119 height 24
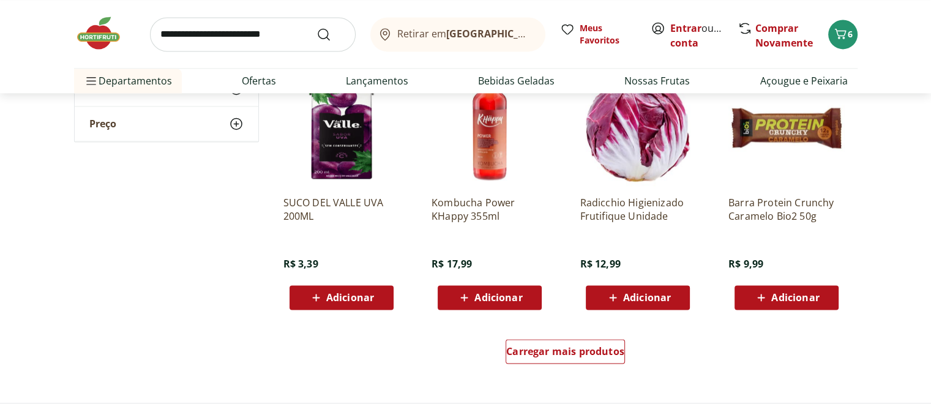
scroll to position [11078, 0]
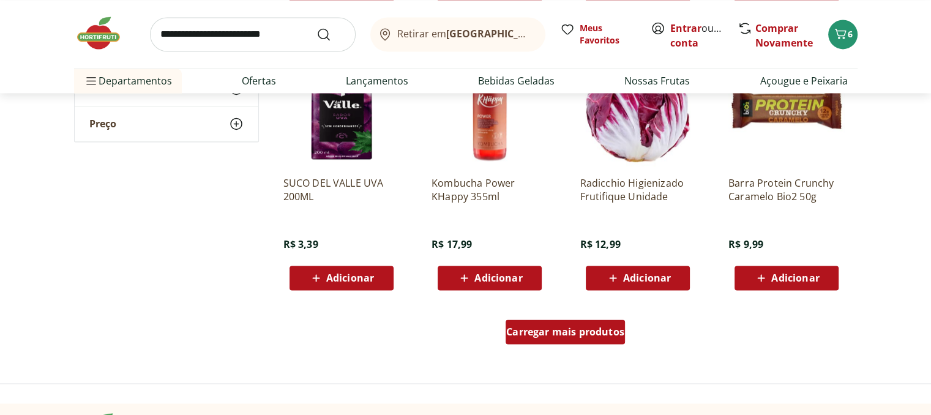
click at [555, 327] on span "Carregar mais produtos" at bounding box center [565, 332] width 118 height 10
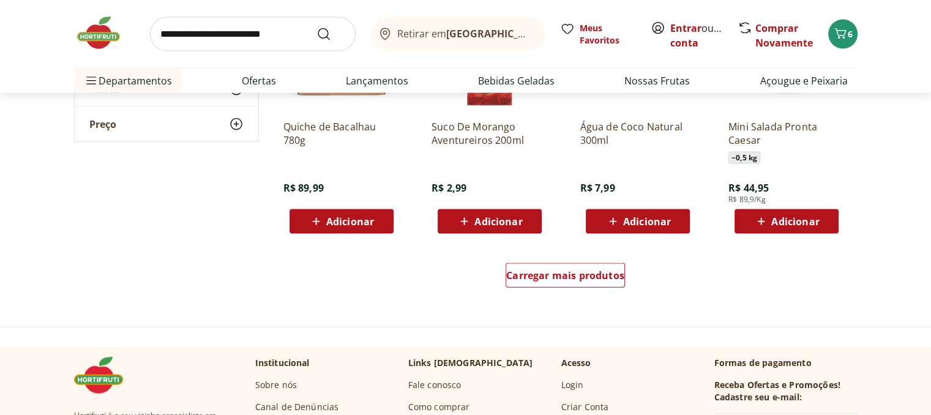
scroll to position [11935, 0]
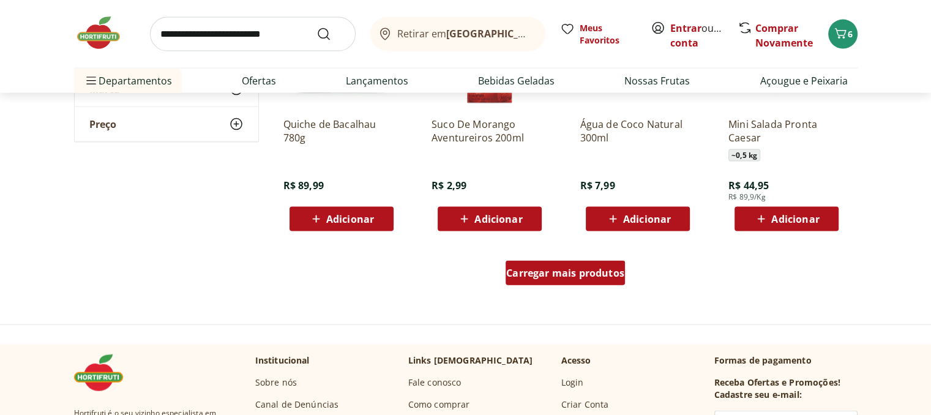
click at [589, 280] on div "Carregar mais produtos" at bounding box center [565, 273] width 119 height 24
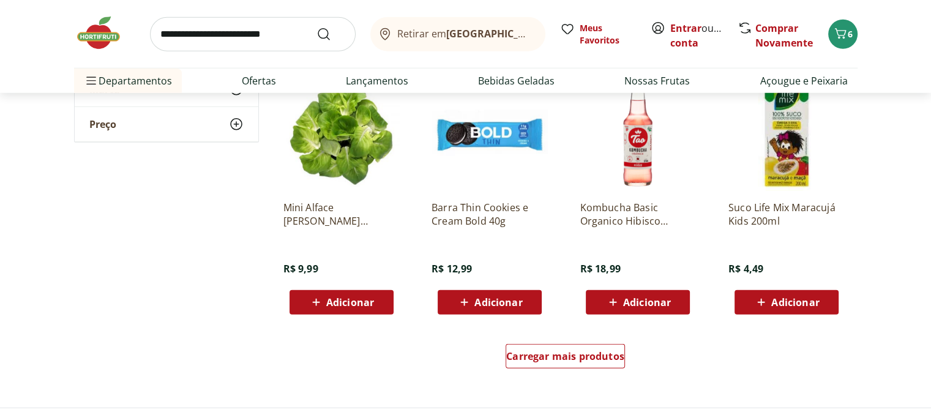
scroll to position [12730, 0]
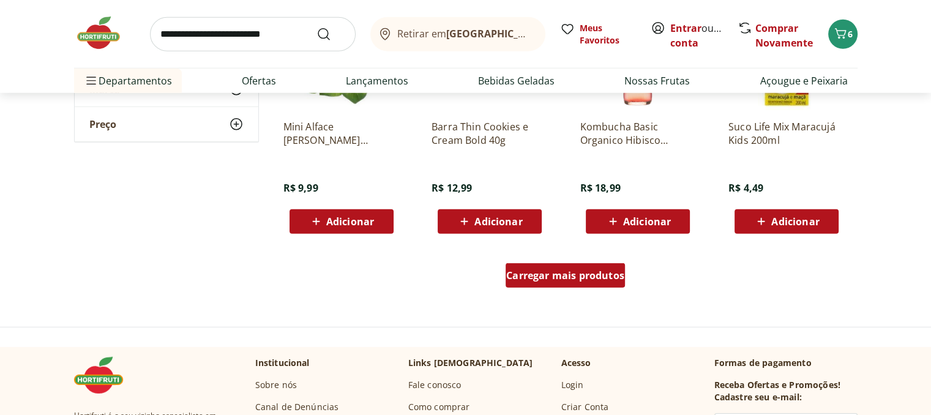
click at [603, 271] on span "Carregar mais produtos" at bounding box center [565, 276] width 118 height 10
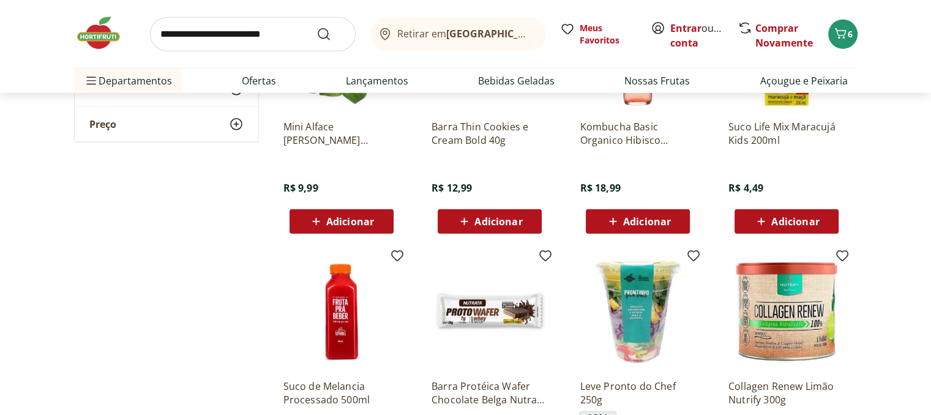
click at [258, 45] on input "search" at bounding box center [253, 34] width 206 height 34
type input "********"
click at [316, 27] on button "Submit Search" at bounding box center [330, 34] width 29 height 15
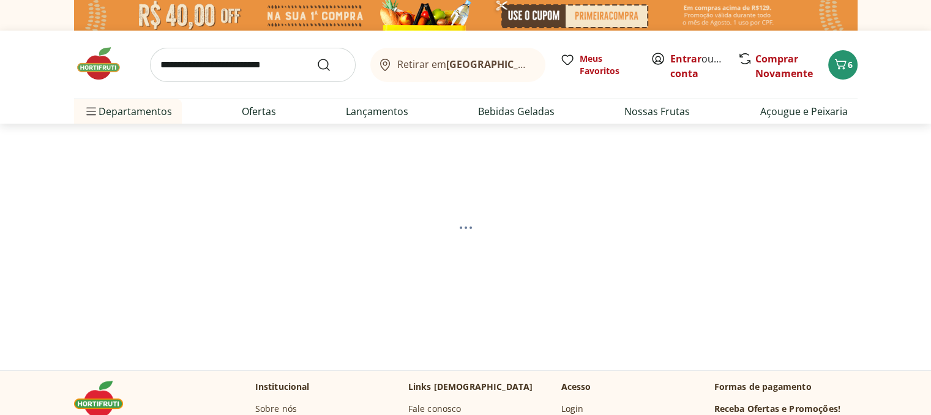
select select "**********"
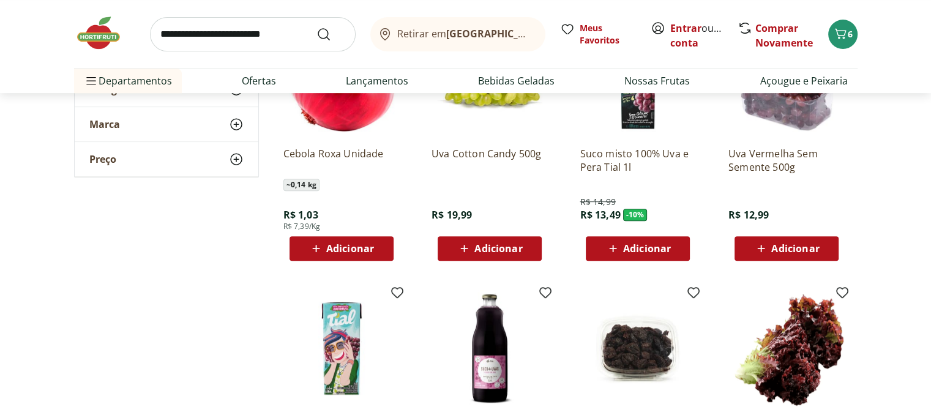
scroll to position [367, 0]
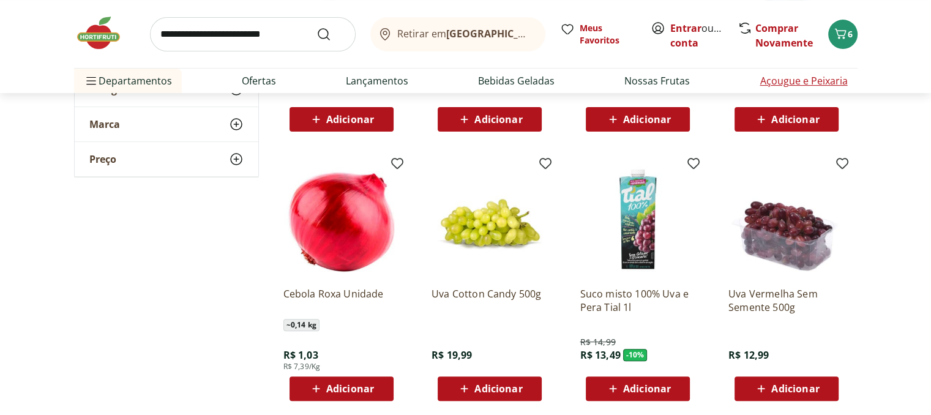
click at [809, 85] on link "Açougue e Peixaria" at bounding box center [804, 80] width 88 height 15
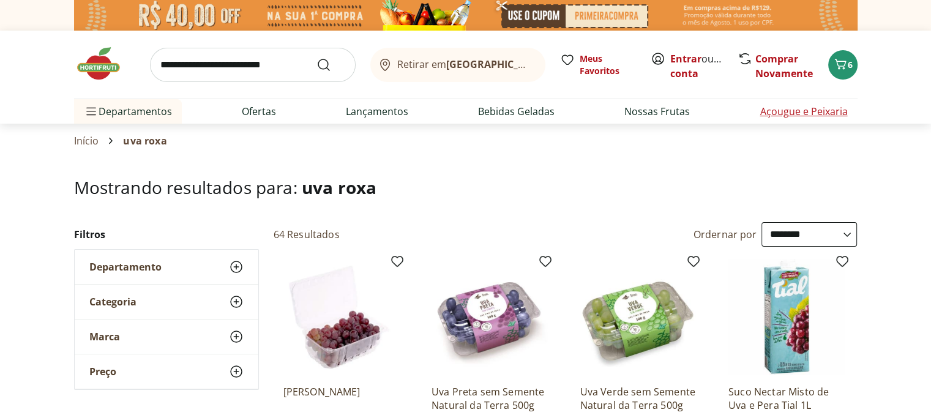
select select "**********"
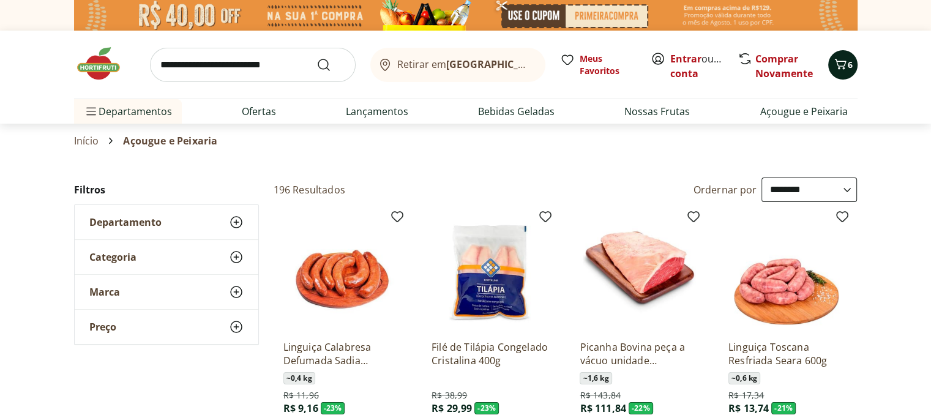
click at [837, 77] on button "6" at bounding box center [842, 64] width 29 height 29
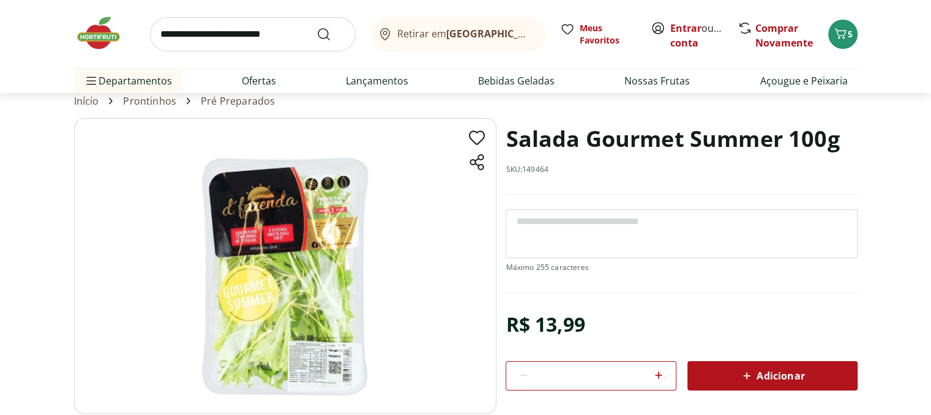
scroll to position [61, 0]
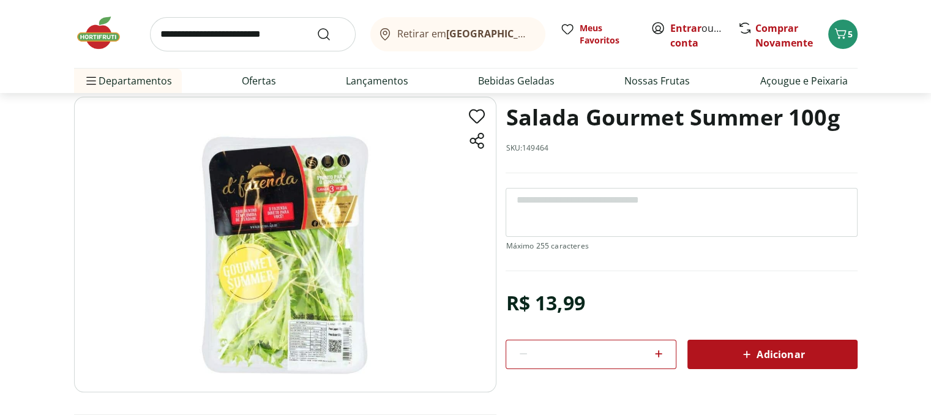
click at [274, 244] on img at bounding box center [285, 245] width 422 height 296
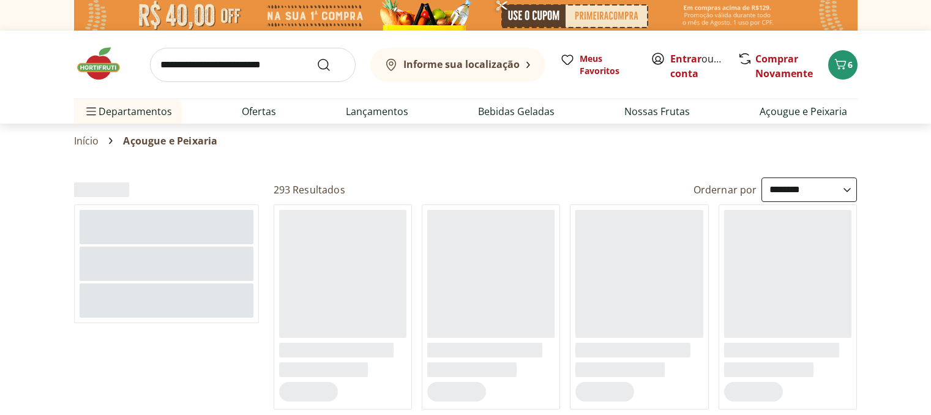
select select "**********"
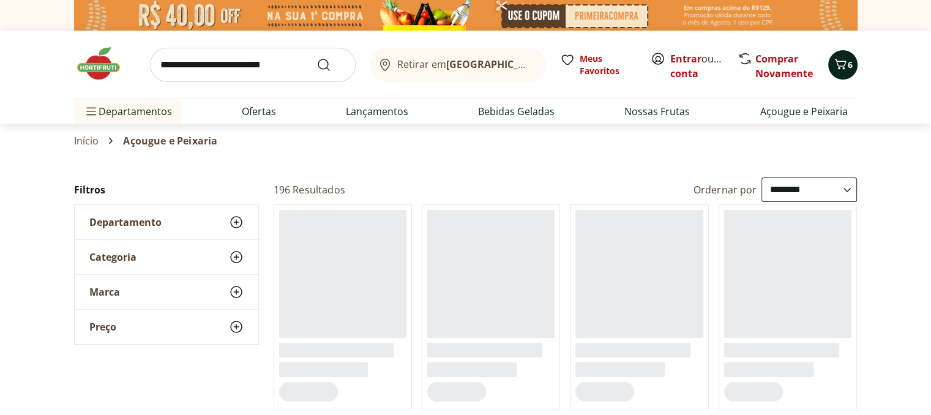
click at [845, 59] on icon "Carrinho" at bounding box center [840, 64] width 15 height 15
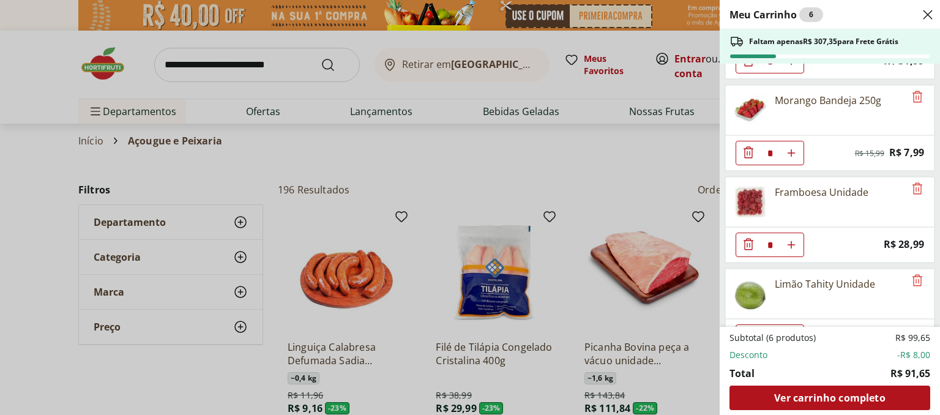
scroll to position [166, 0]
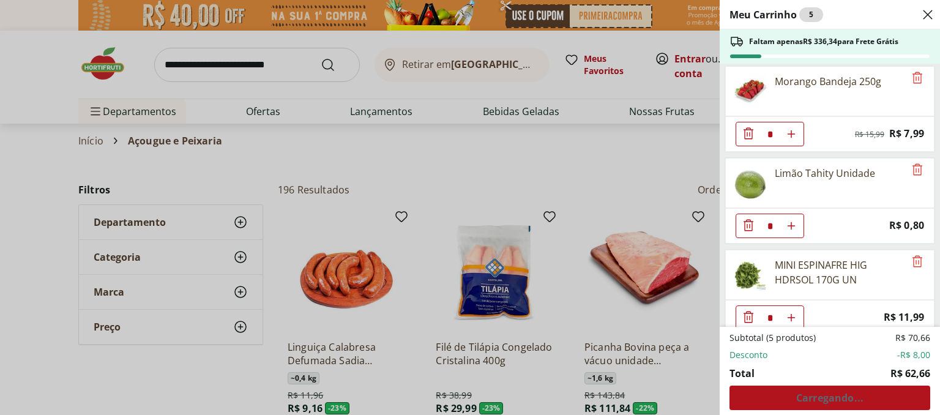
scroll to position [197, 0]
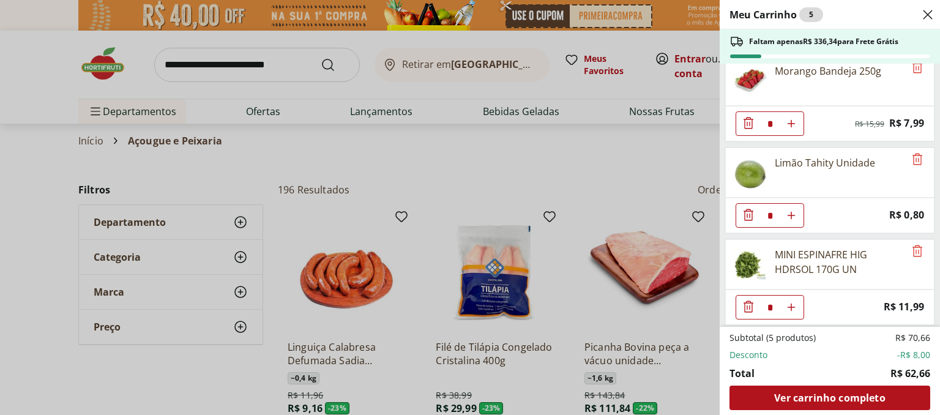
type input "*"
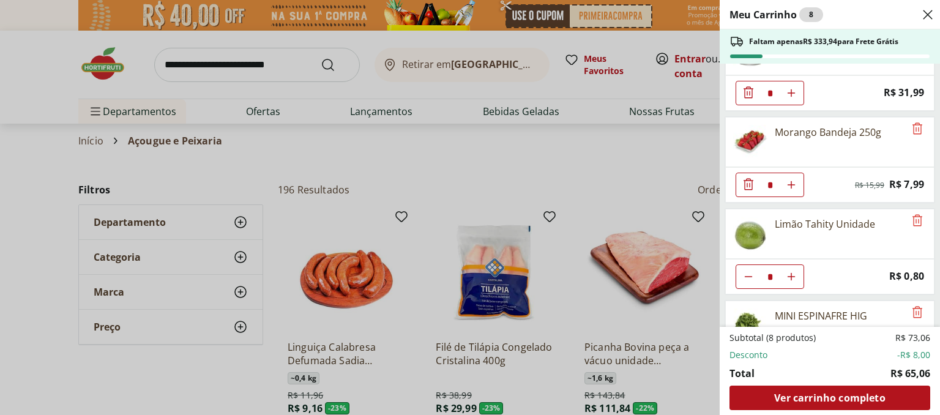
click at [744, 6] on icon "Diminuir Quantidade" at bounding box center [749, 0] width 10 height 12
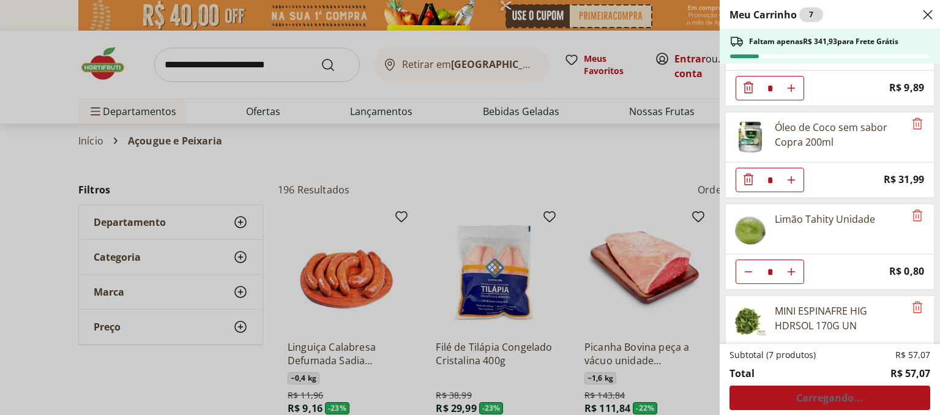
scroll to position [28, 0]
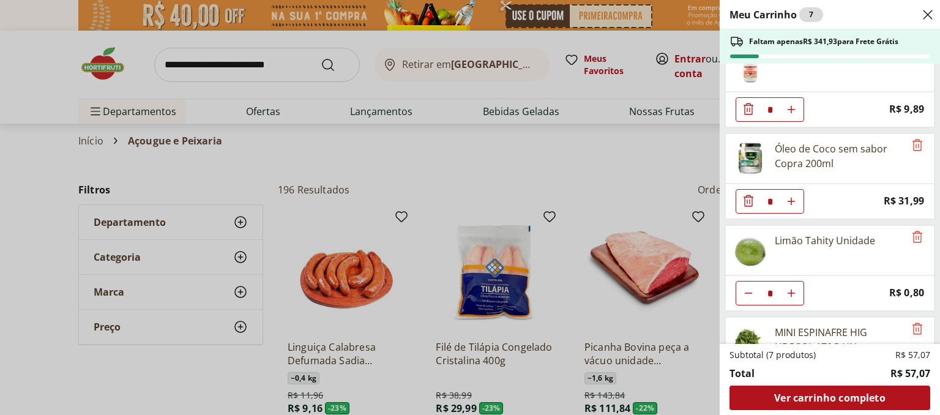
click at [754, 116] on icon "Diminuir Quantidade" at bounding box center [748, 109] width 15 height 15
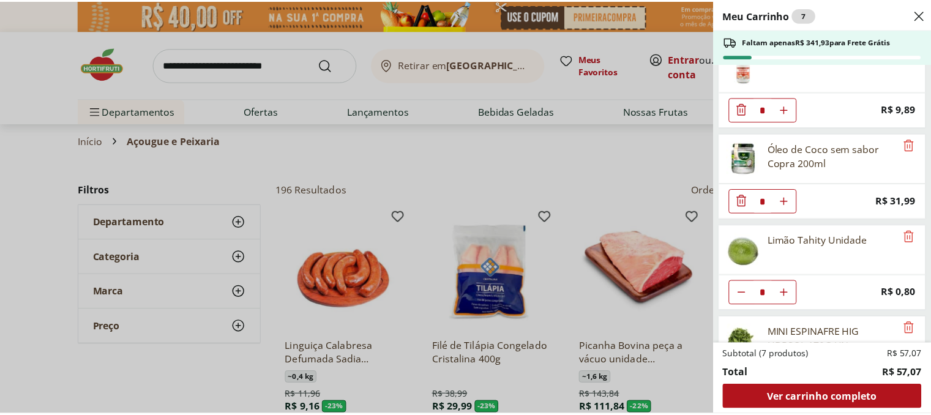
scroll to position [0, 0]
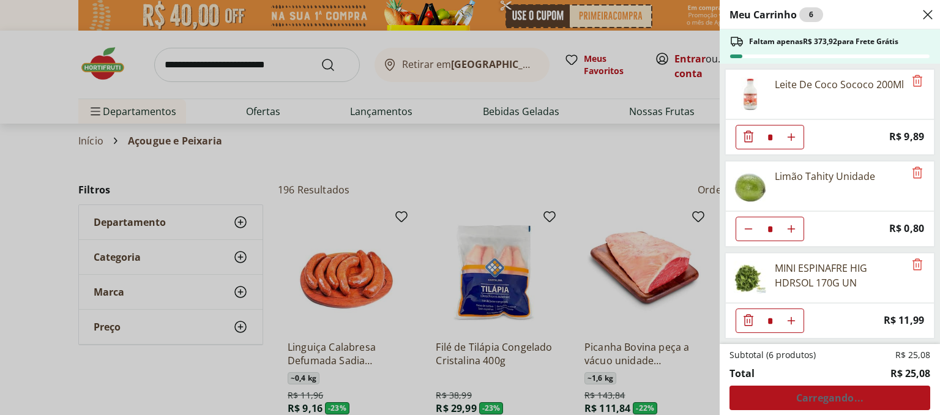
click at [744, 143] on icon "Diminuir Quantidade" at bounding box center [748, 136] width 15 height 15
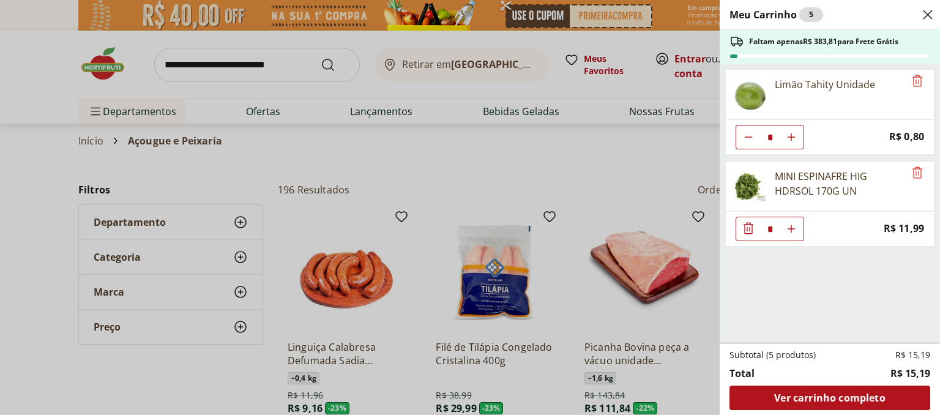
click at [921, 19] on icon "Close" at bounding box center [928, 14] width 15 height 15
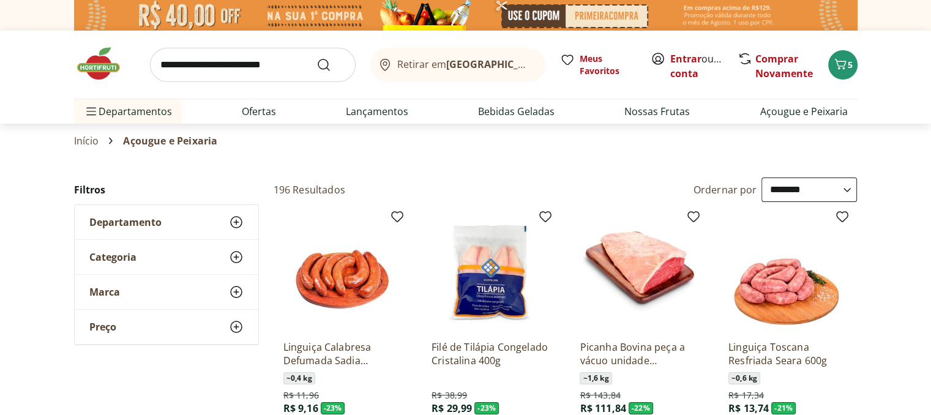
click at [97, 58] on img at bounding box center [104, 63] width 61 height 37
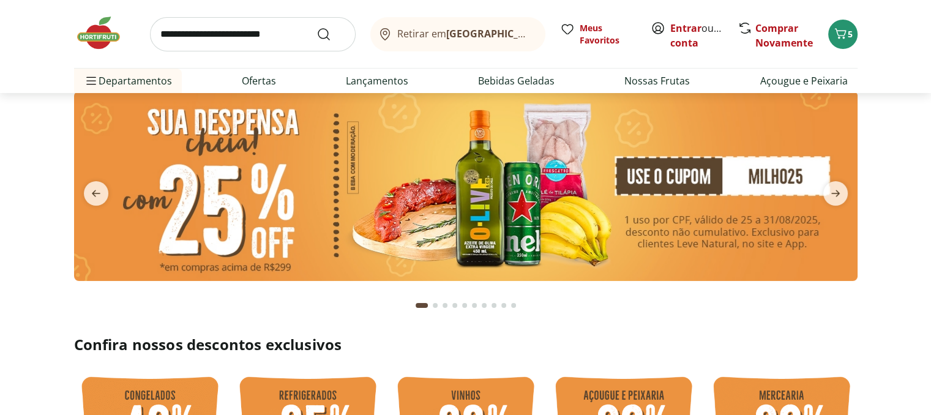
scroll to position [61, 0]
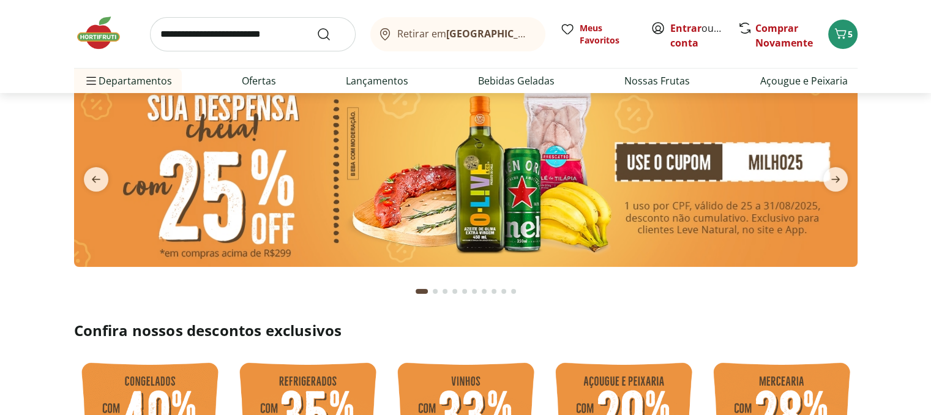
click at [242, 40] on input "search" at bounding box center [253, 34] width 206 height 34
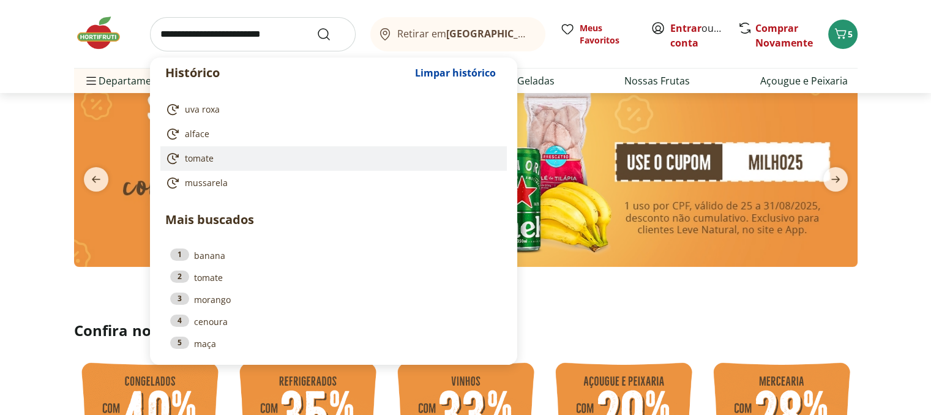
click at [213, 155] on link "tomate" at bounding box center [331, 158] width 332 height 15
type input "******"
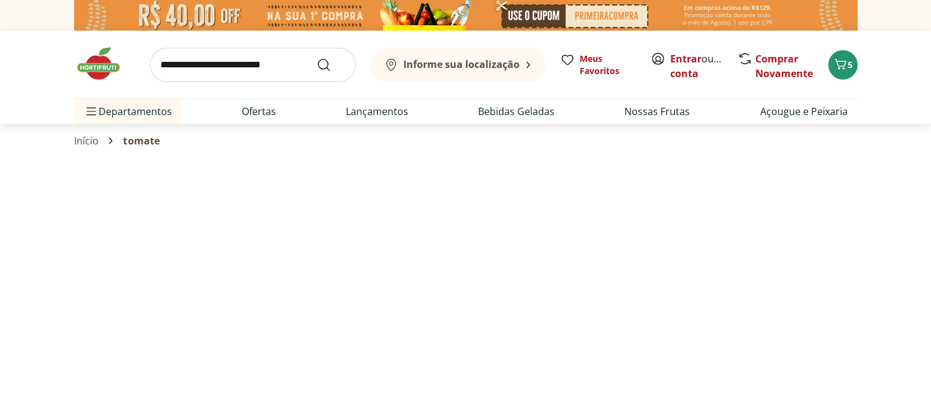
select select "**********"
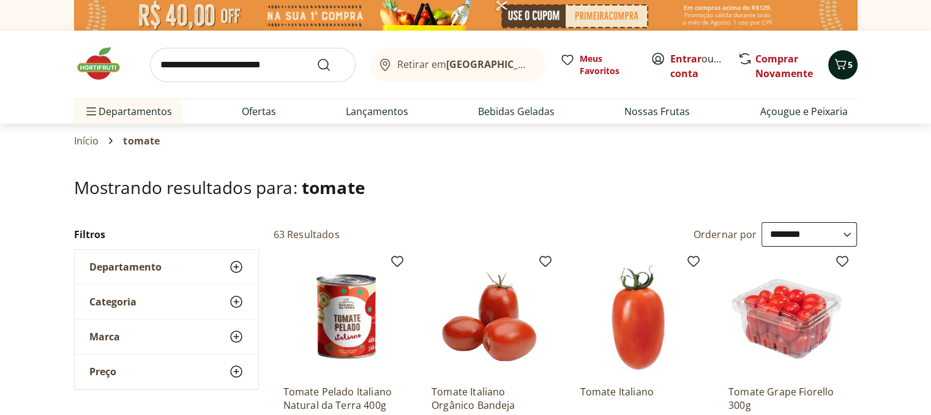
click at [831, 59] on button "5" at bounding box center [842, 64] width 29 height 29
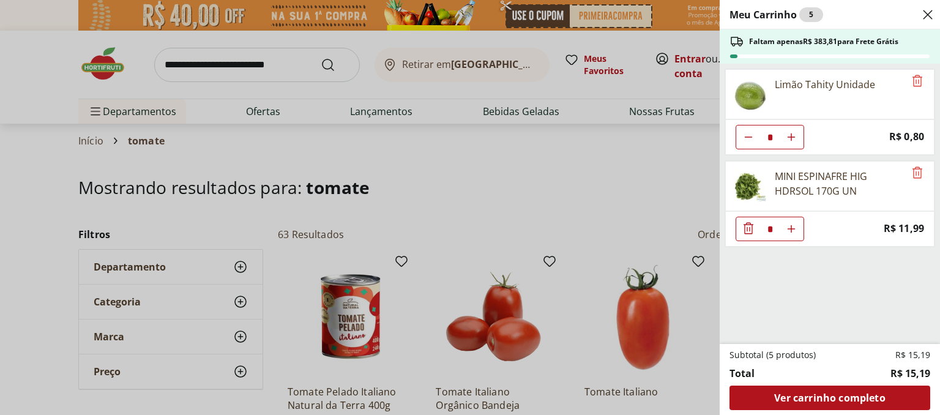
click at [930, 12] on use "Close" at bounding box center [928, 14] width 15 height 15
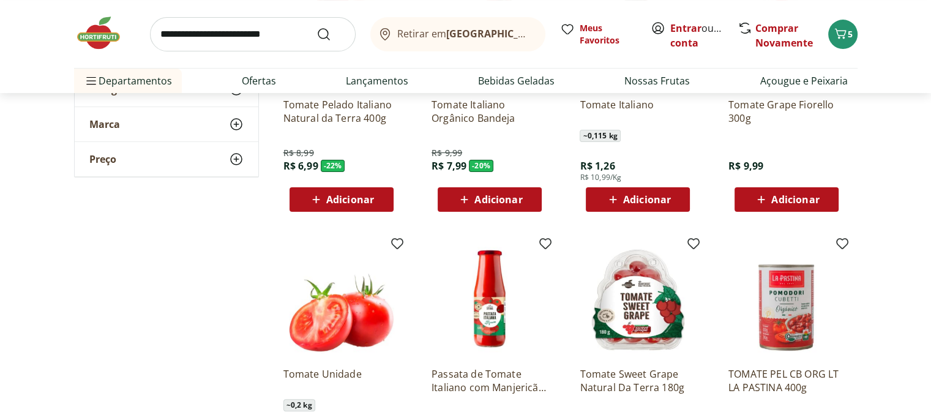
scroll to position [367, 0]
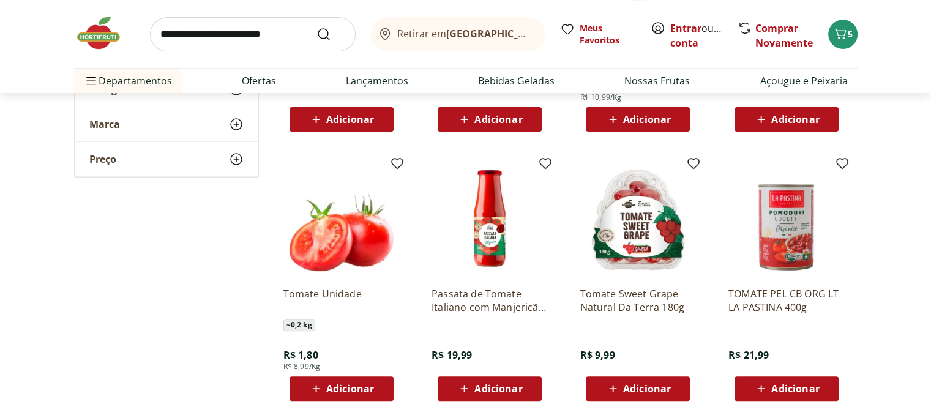
click at [340, 384] on span "Adicionar" at bounding box center [350, 389] width 48 height 10
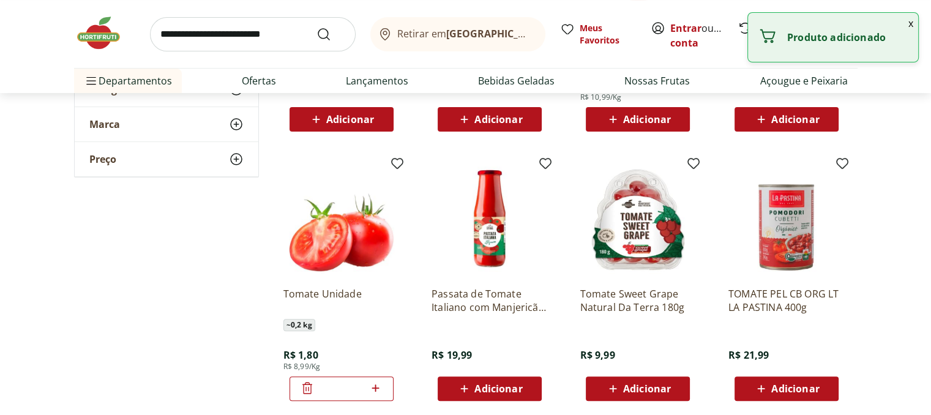
click at [375, 384] on icon at bounding box center [375, 387] width 7 height 7
type input "*"
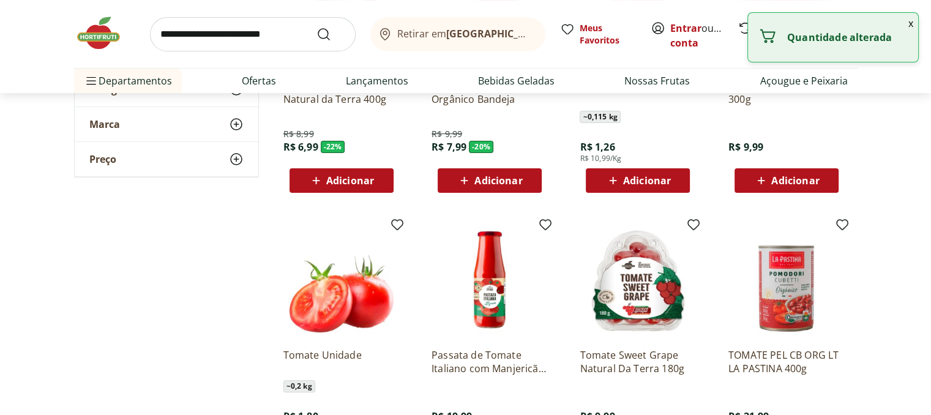
scroll to position [0, 0]
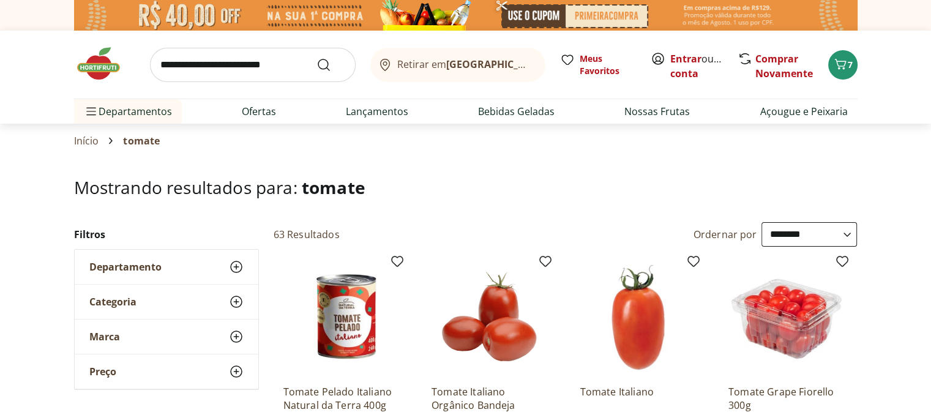
click at [237, 64] on input "search" at bounding box center [253, 65] width 206 height 34
type input "******"
click at [316, 58] on button "Submit Search" at bounding box center [330, 65] width 29 height 15
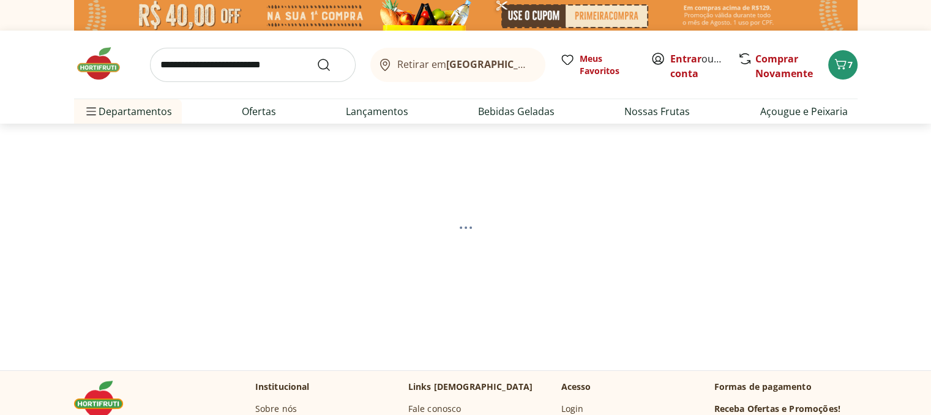
select select "**********"
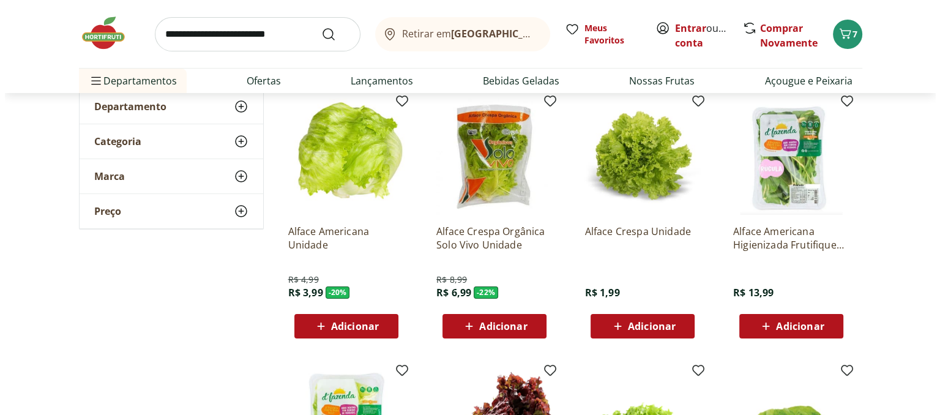
scroll to position [122, 0]
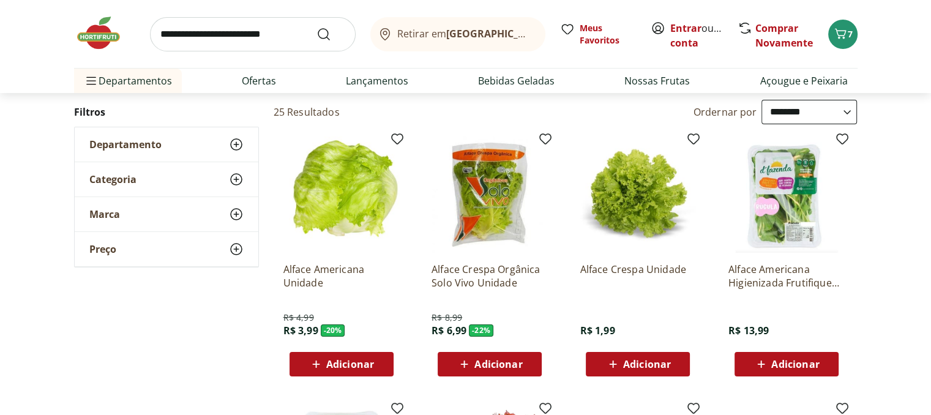
click at [785, 352] on button "Adicionar" at bounding box center [786, 364] width 104 height 24
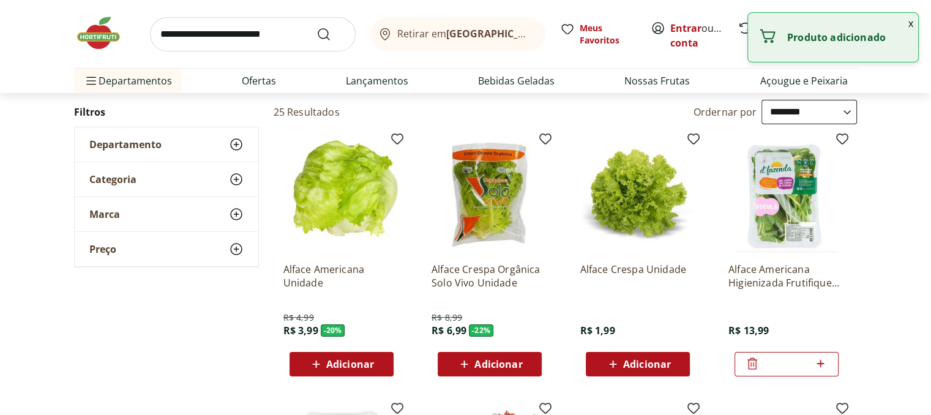
click at [915, 23] on button "x" at bounding box center [910, 23] width 15 height 21
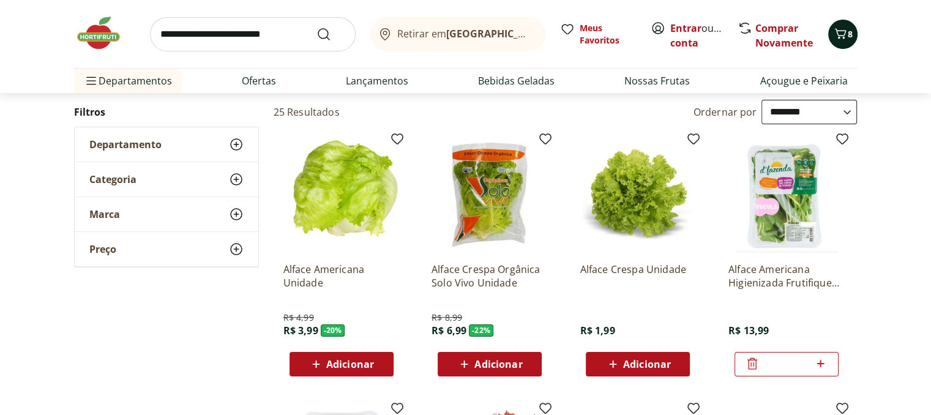
click at [846, 31] on icon "Carrinho" at bounding box center [840, 33] width 15 height 15
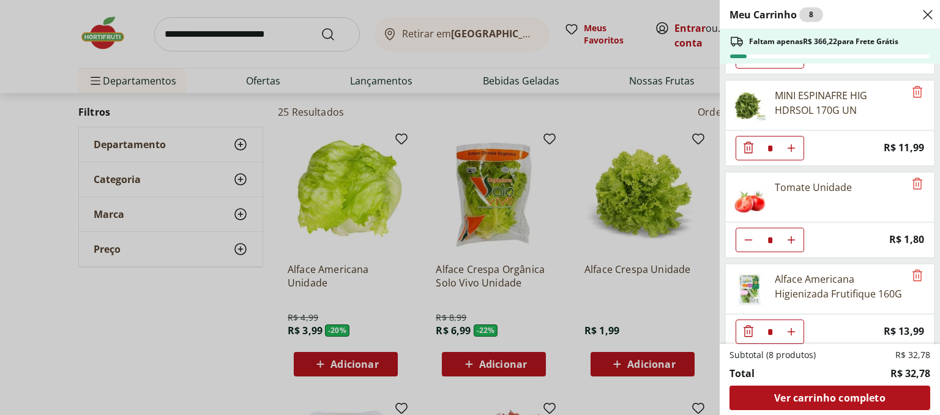
scroll to position [89, 0]
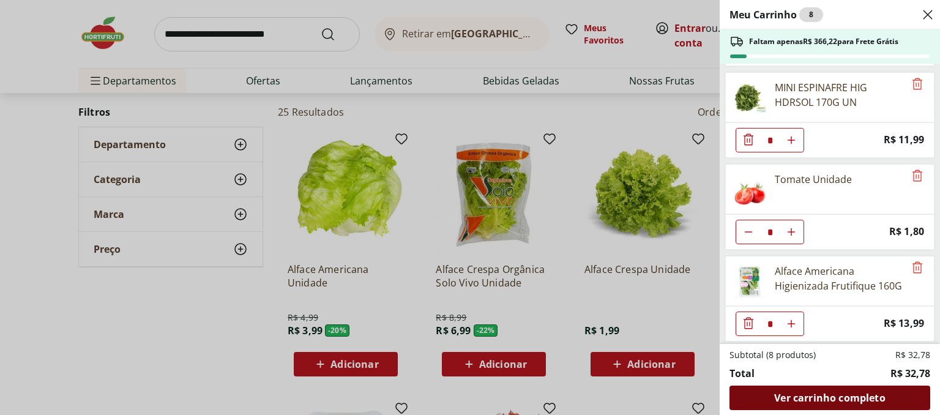
click at [836, 396] on span "Ver carrinho completo" at bounding box center [829, 398] width 111 height 10
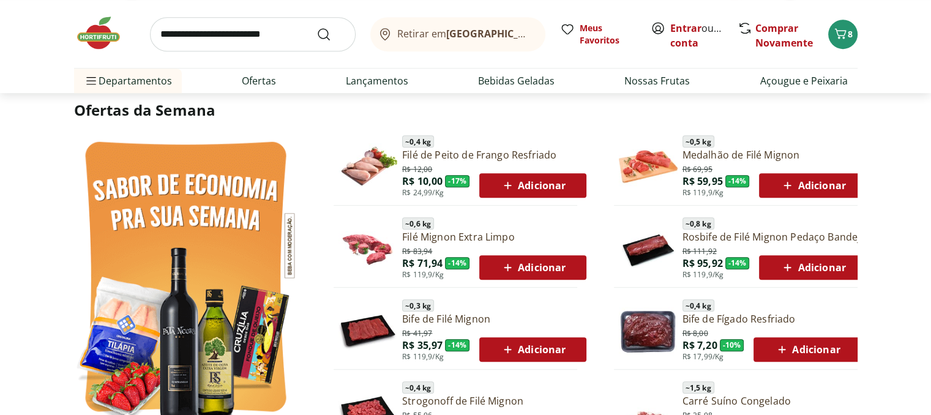
scroll to position [673, 0]
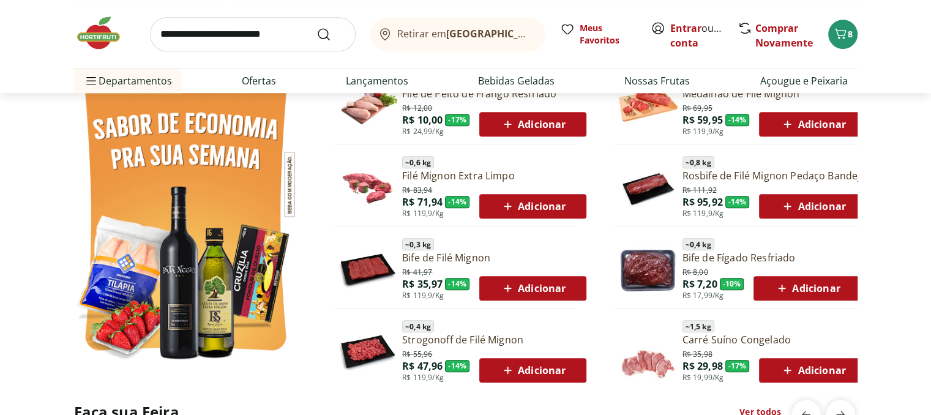
click at [215, 25] on input "search" at bounding box center [253, 34] width 206 height 34
type input "*******"
click at [316, 27] on button "Submit Search" at bounding box center [330, 34] width 29 height 15
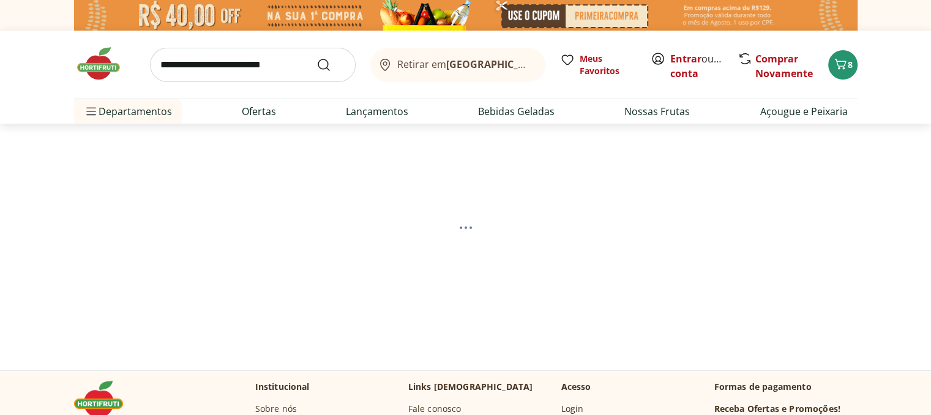
select select "**********"
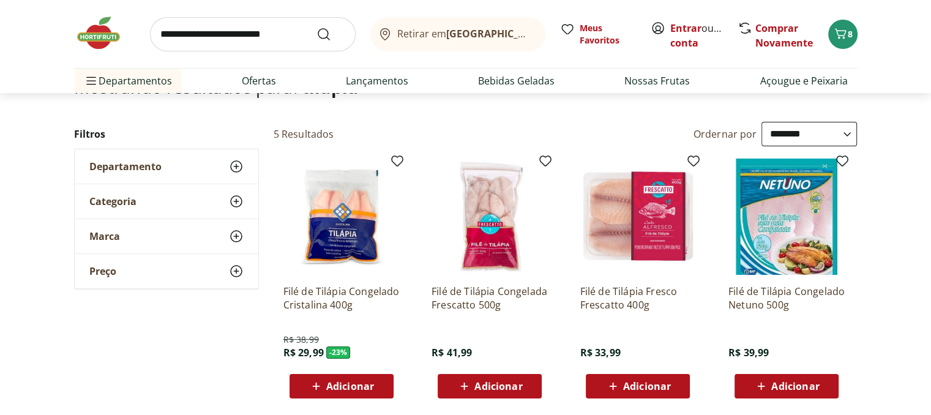
scroll to position [122, 0]
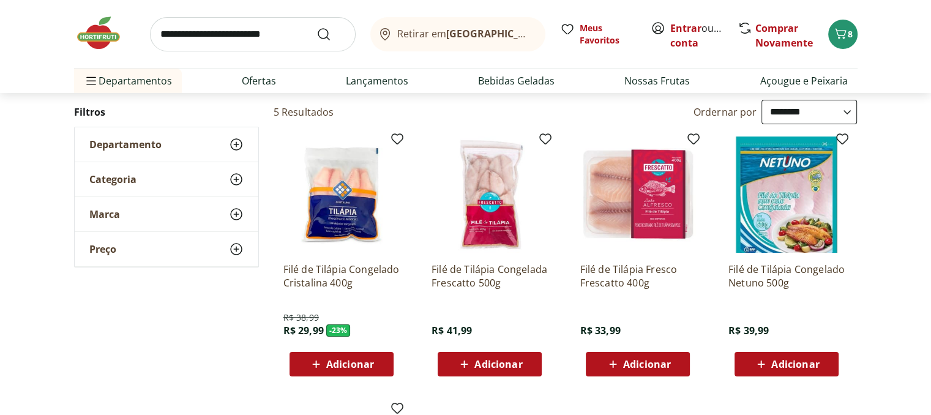
click at [612, 360] on icon at bounding box center [612, 363] width 7 height 7
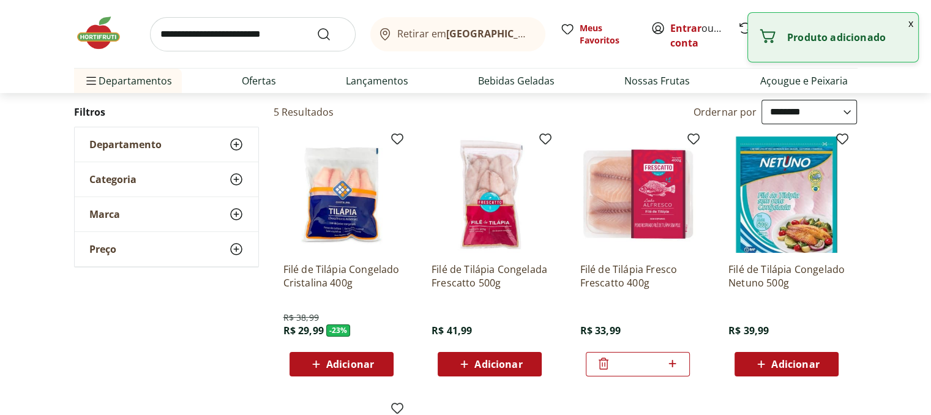
click at [674, 360] on icon at bounding box center [672, 363] width 15 height 15
type input "*"
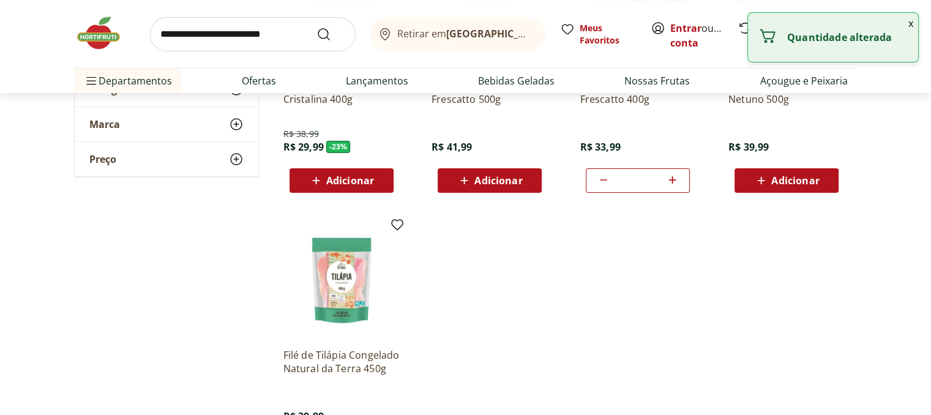
scroll to position [0, 0]
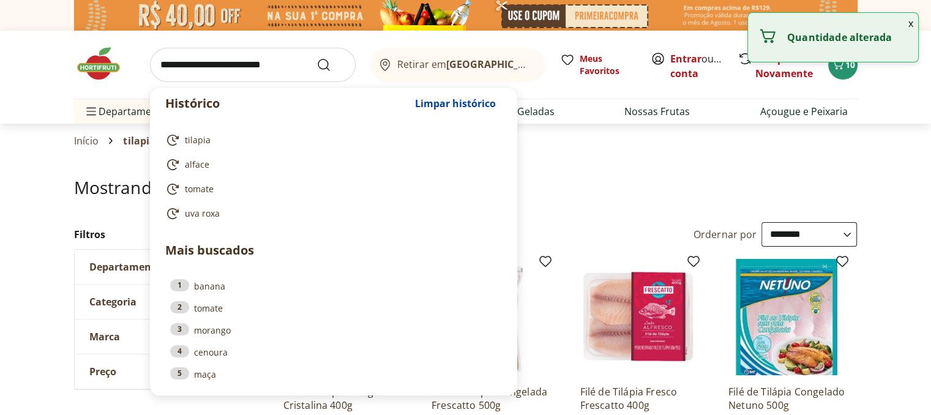
click at [258, 62] on input "search" at bounding box center [253, 65] width 206 height 34
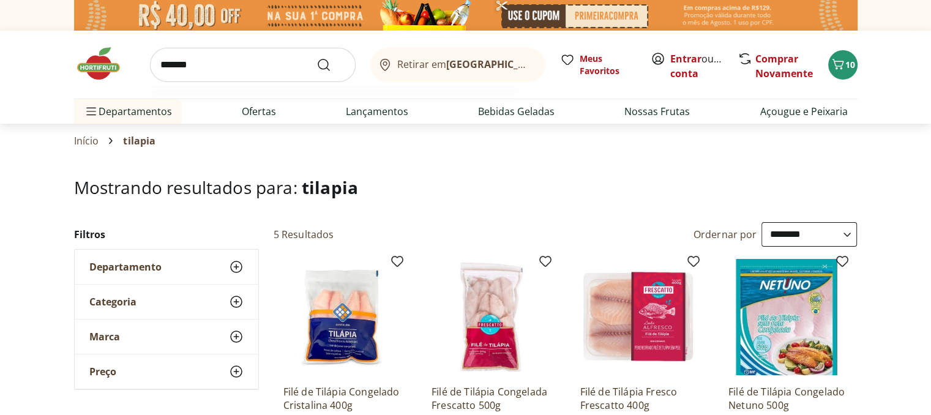
type input "*******"
click at [316, 58] on button "Submit Search" at bounding box center [330, 65] width 29 height 15
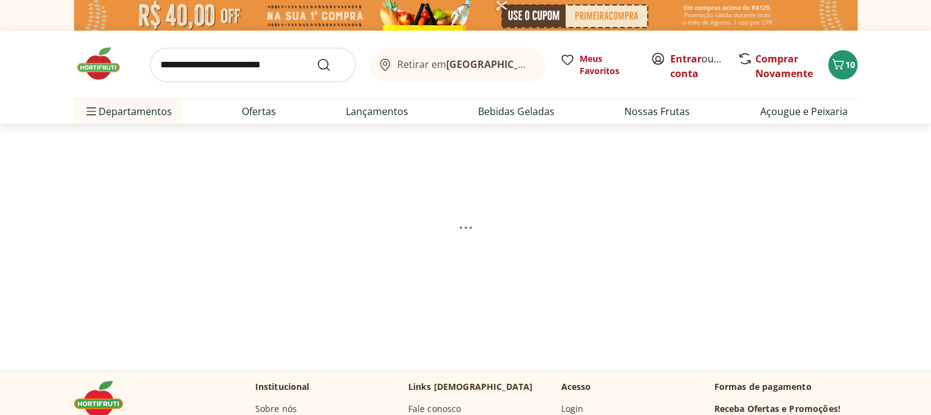
select select "**********"
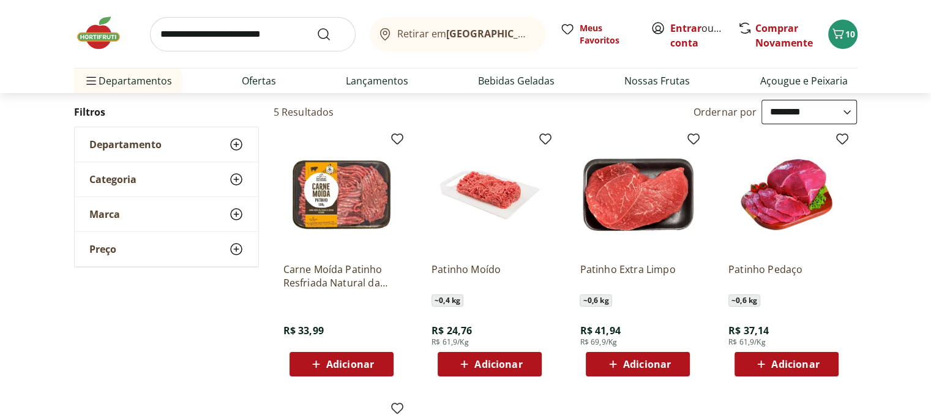
scroll to position [184, 0]
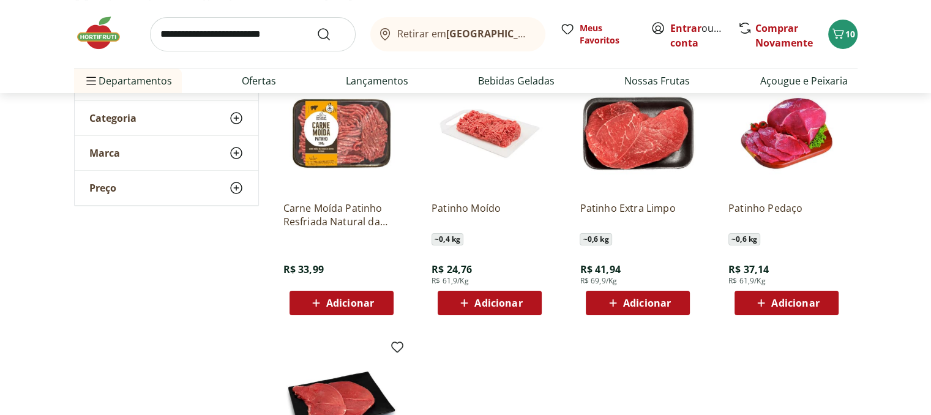
click at [475, 300] on span "Adicionar" at bounding box center [498, 303] width 48 height 10
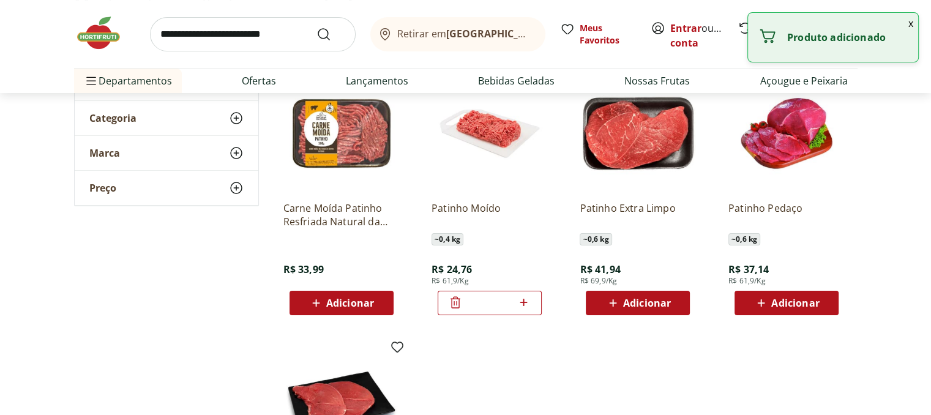
click at [523, 300] on icon at bounding box center [523, 302] width 15 height 15
type input "*"
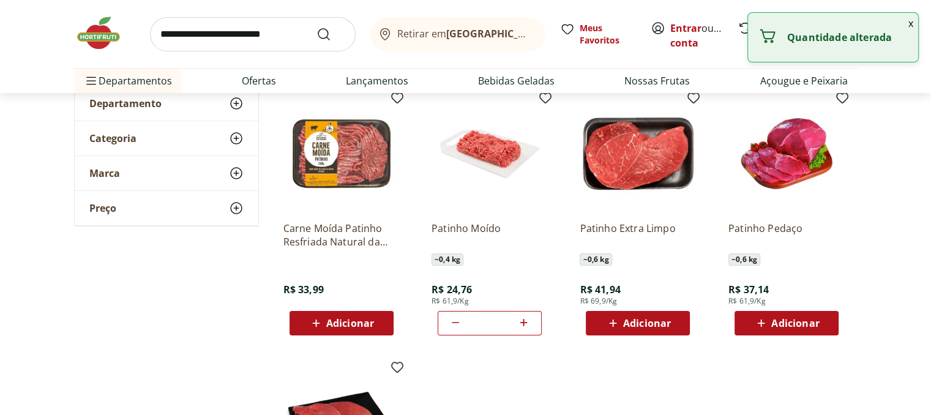
scroll to position [0, 0]
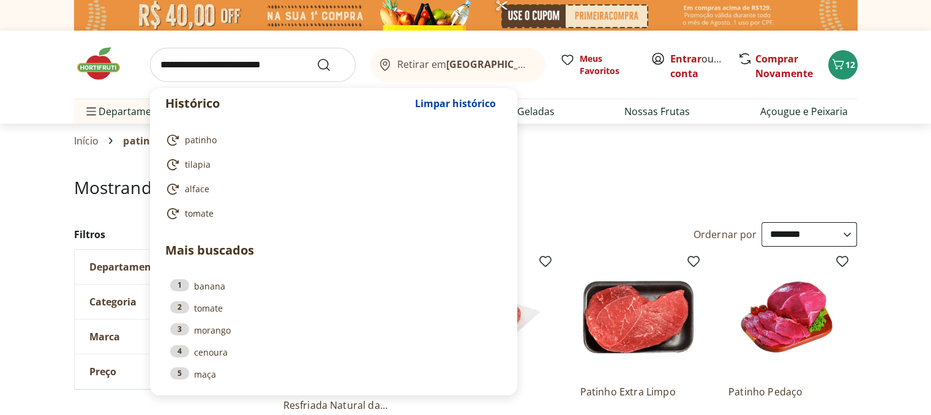
click at [254, 59] on input "search" at bounding box center [253, 65] width 206 height 34
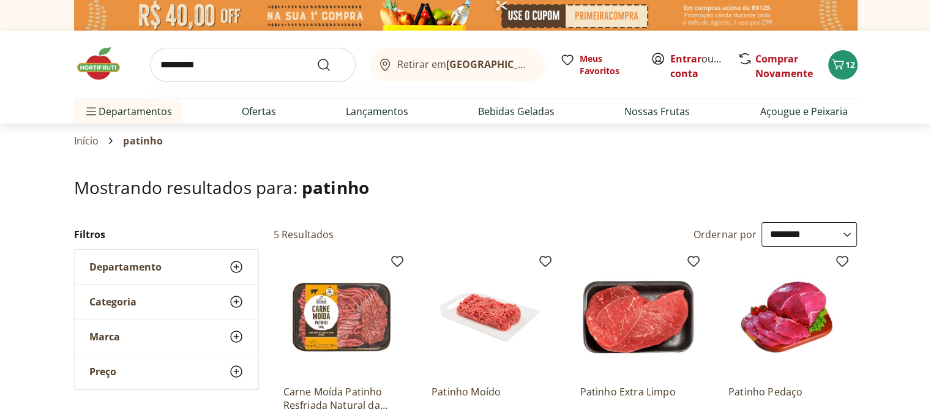
type input "*********"
click at [316, 58] on button "Submit Search" at bounding box center [330, 65] width 29 height 15
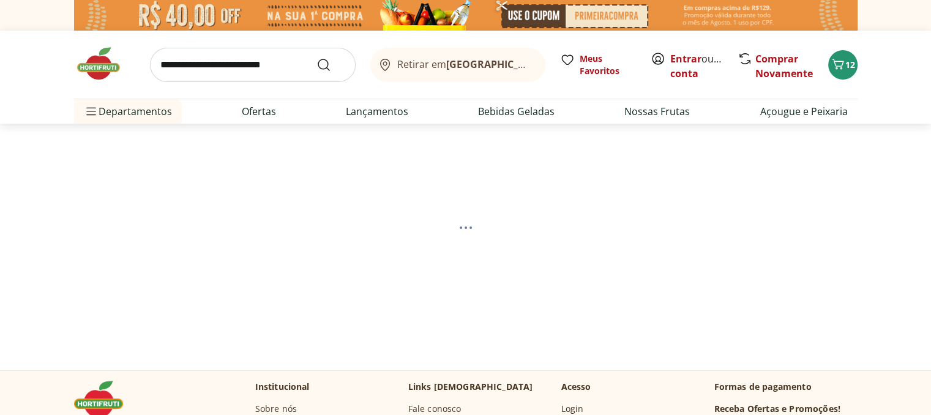
select select "**********"
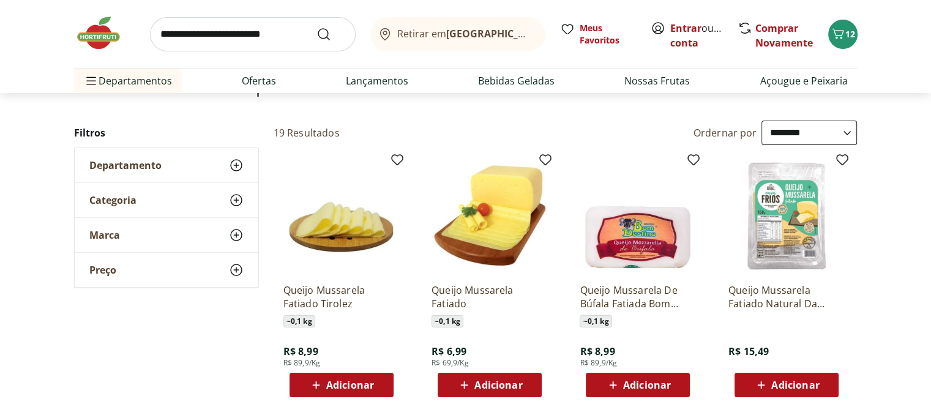
scroll to position [122, 0]
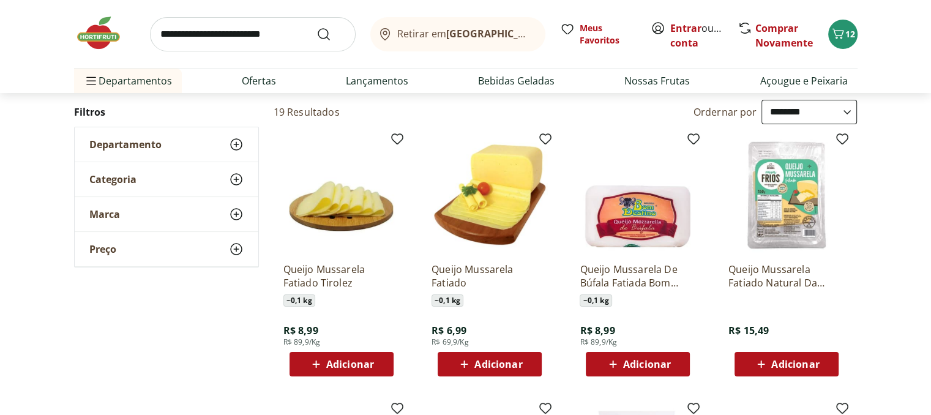
click at [496, 359] on span "Adicionar" at bounding box center [498, 364] width 48 height 10
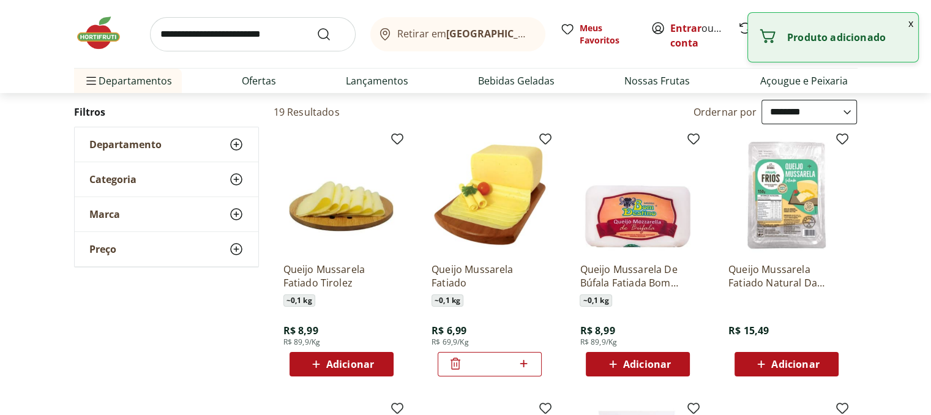
click at [521, 359] on icon at bounding box center [523, 363] width 15 height 15
type input "*"
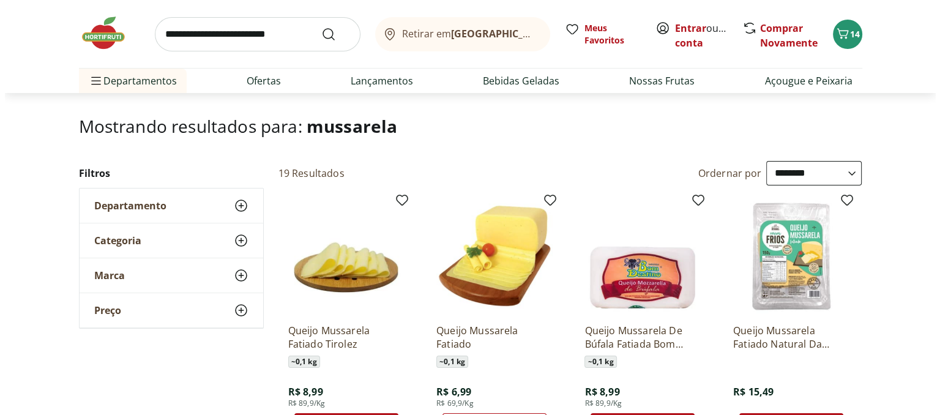
scroll to position [0, 0]
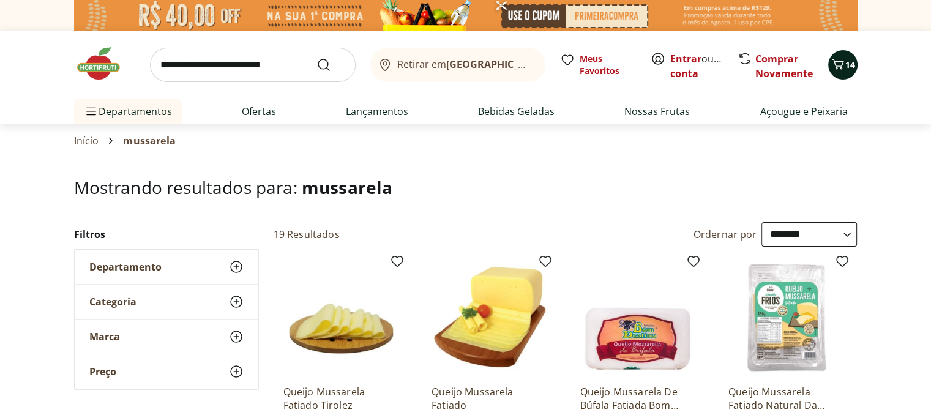
click at [852, 67] on span "14" at bounding box center [850, 65] width 10 height 12
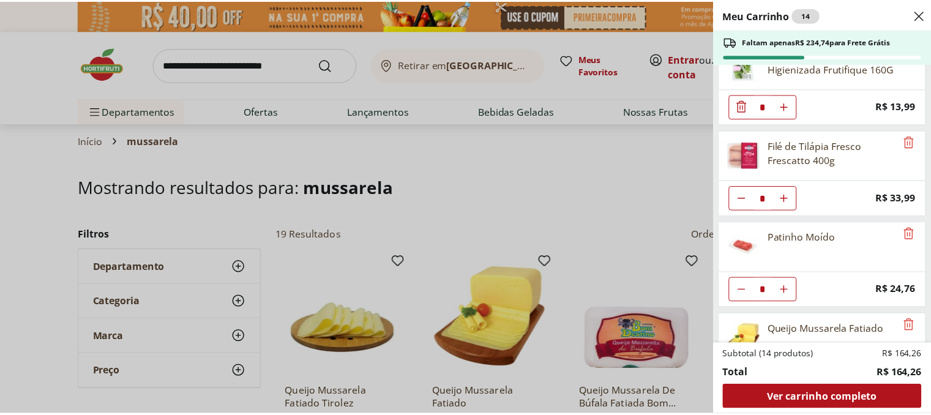
scroll to position [362, 0]
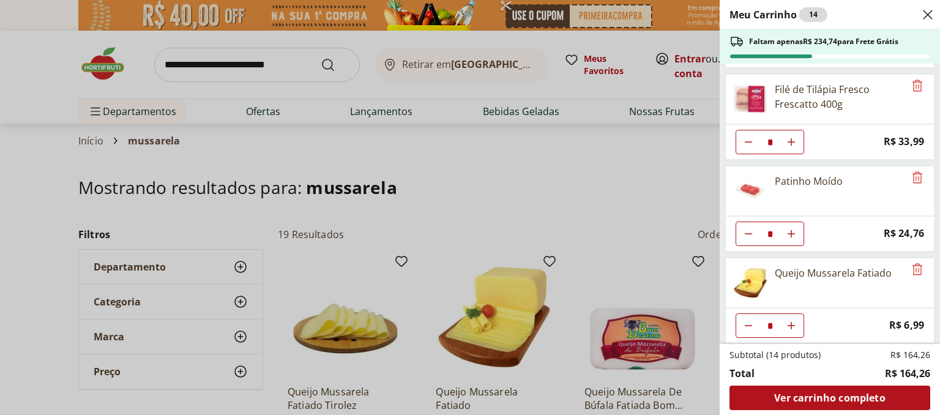
click at [183, 53] on div "Meu Carrinho 14 Faltam apenas R$ 234,74 para Frete Grátis Limão Tahity Unidade …" at bounding box center [470, 207] width 940 height 415
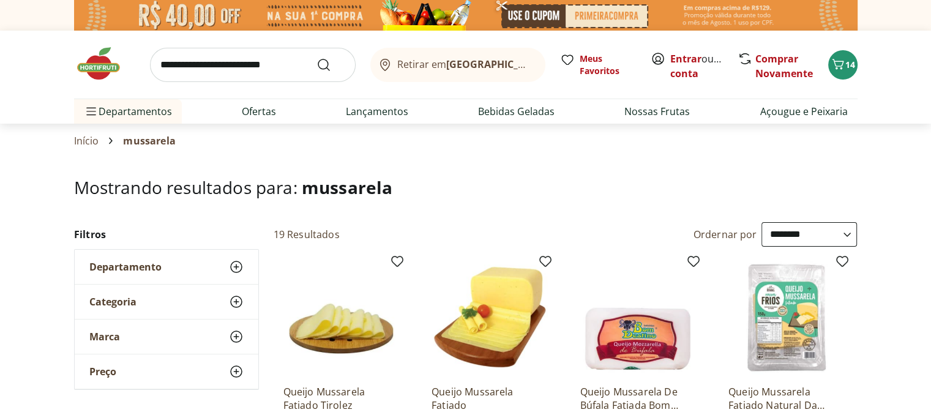
click at [223, 65] on input "search" at bounding box center [253, 65] width 206 height 34
type input "********"
click at [316, 58] on button "Submit Search" at bounding box center [330, 65] width 29 height 15
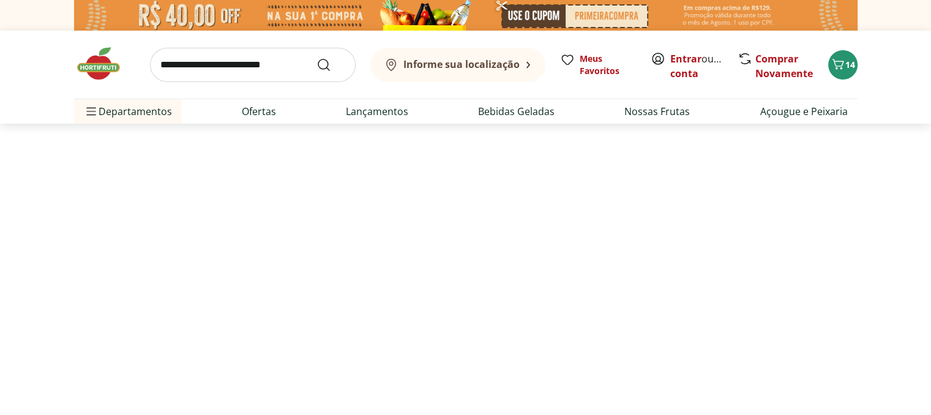
select select "**********"
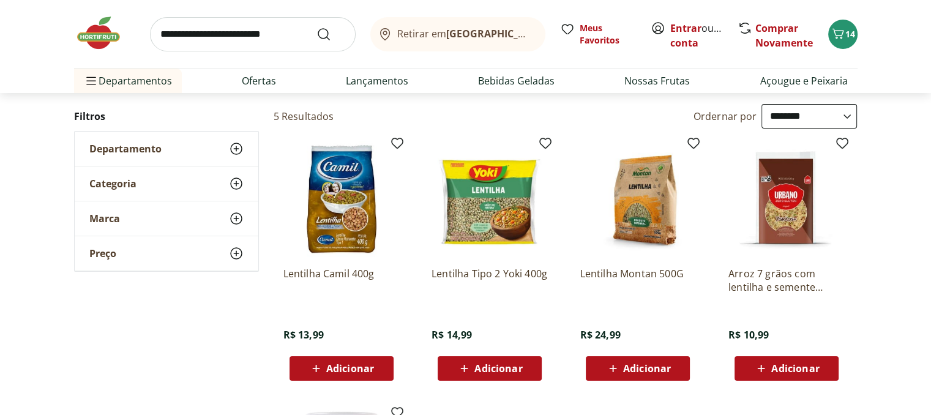
scroll to position [122, 0]
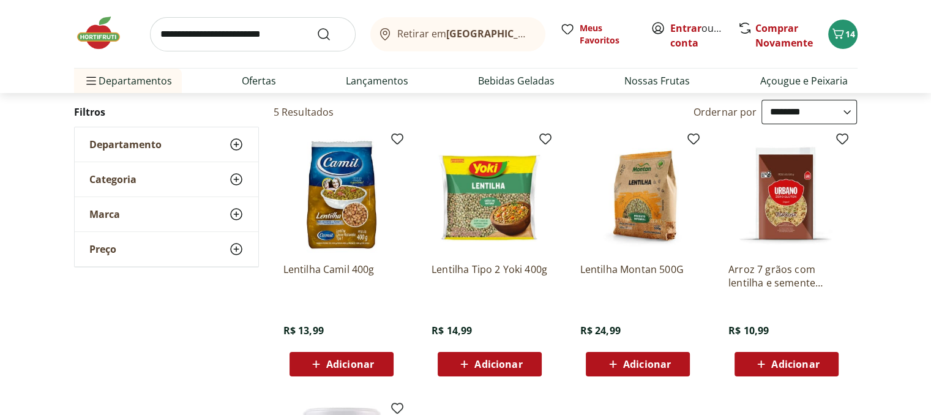
click at [357, 359] on span "Adicionar" at bounding box center [350, 364] width 48 height 10
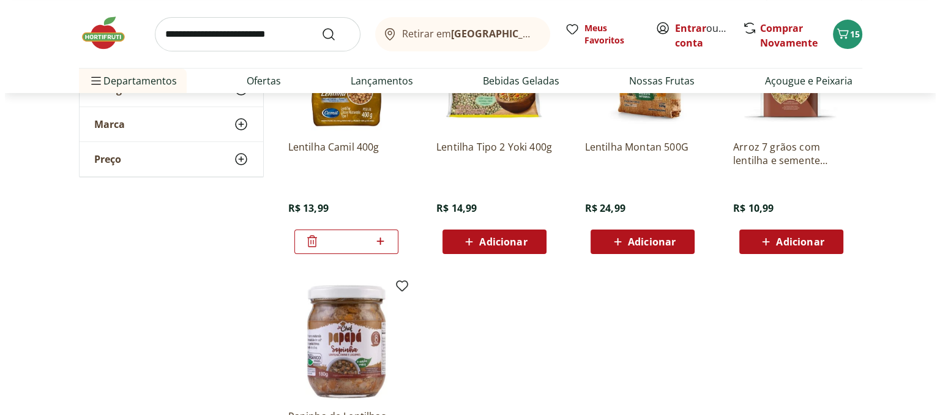
scroll to position [0, 0]
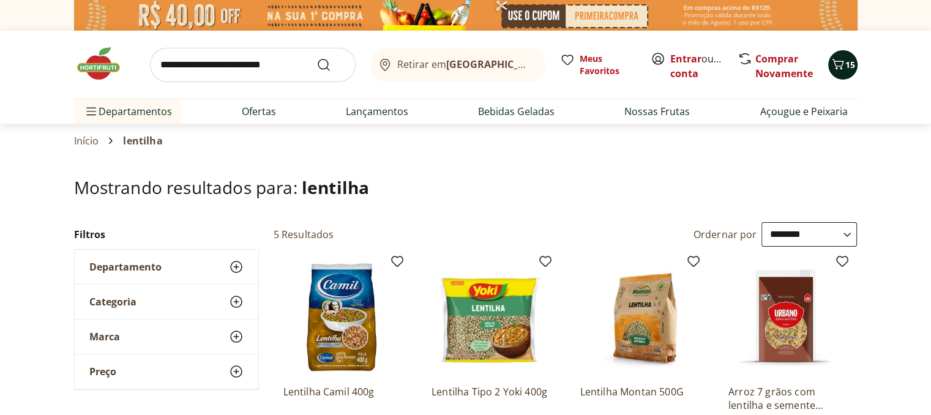
click at [832, 70] on icon "Carrinho" at bounding box center [838, 64] width 15 height 15
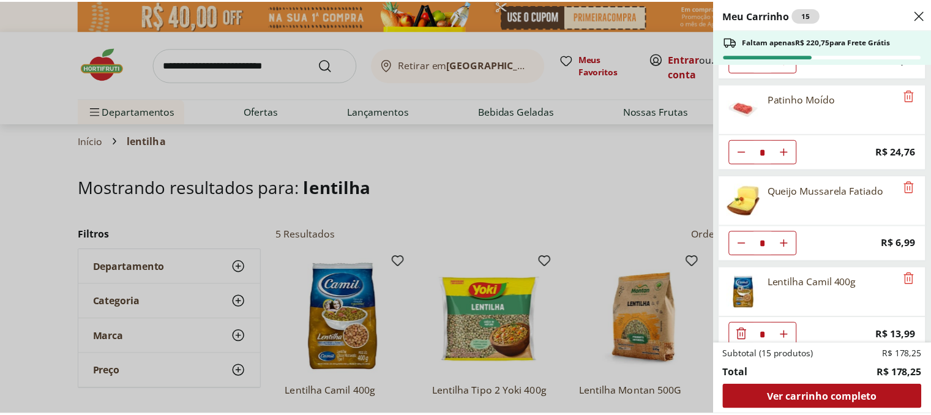
scroll to position [453, 0]
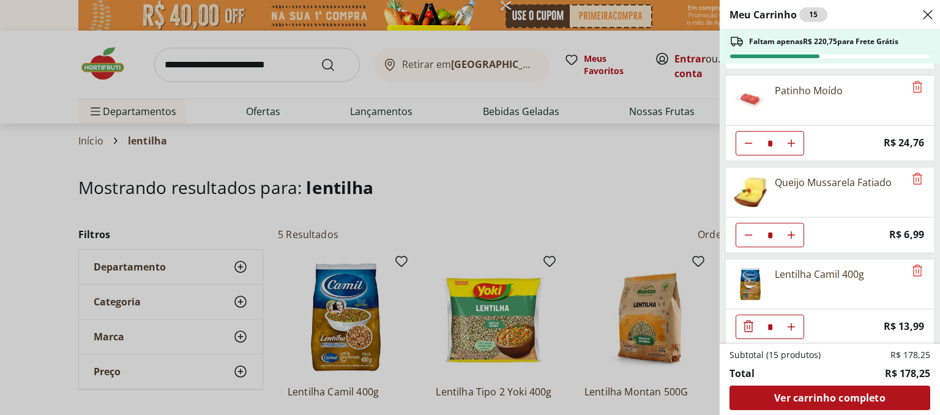
click at [928, 14] on use "Close" at bounding box center [928, 14] width 15 height 15
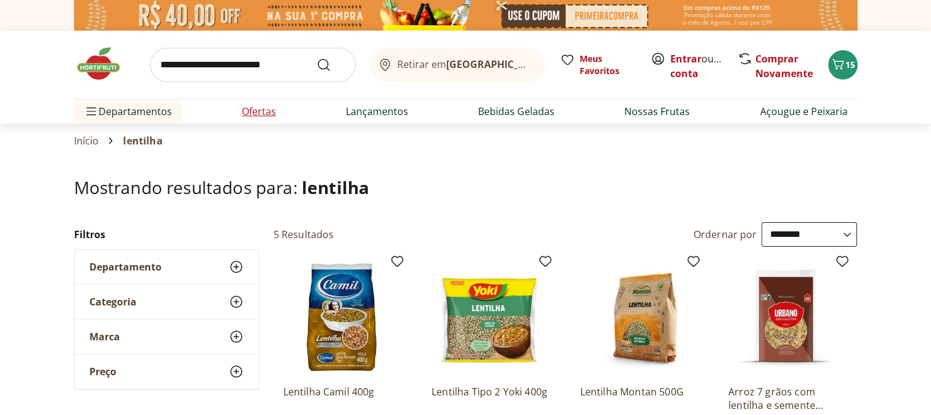
click at [252, 118] on link "Ofertas" at bounding box center [259, 111] width 34 height 15
select select "**********"
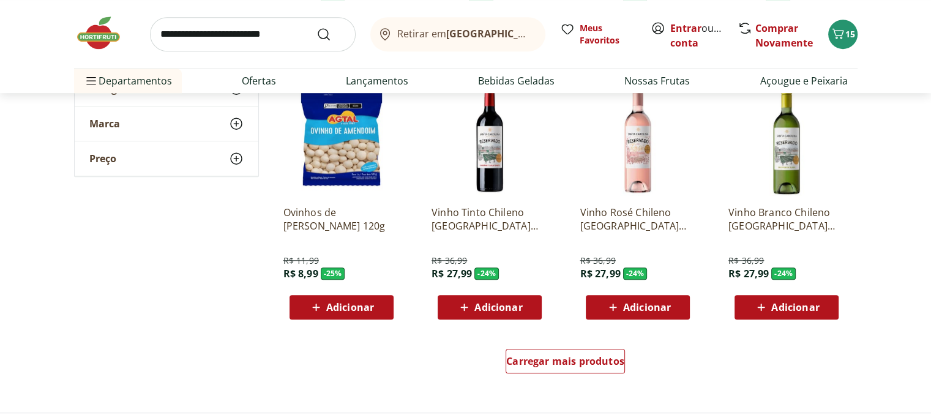
scroll to position [734, 0]
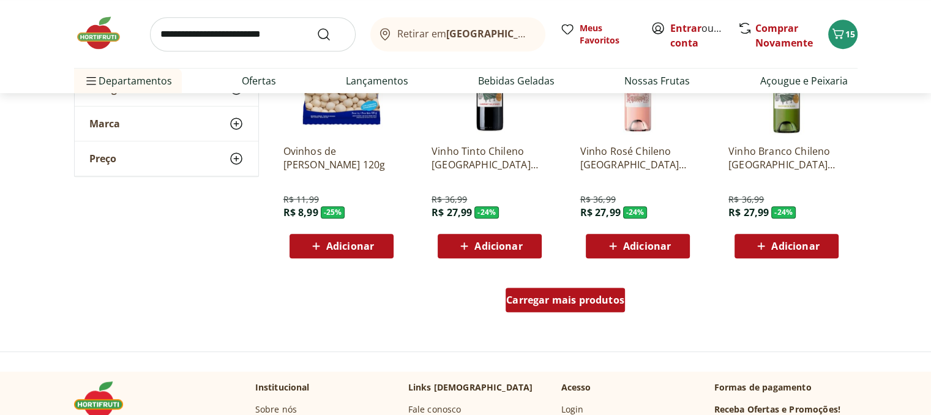
click at [570, 299] on span "Carregar mais produtos" at bounding box center [565, 300] width 118 height 10
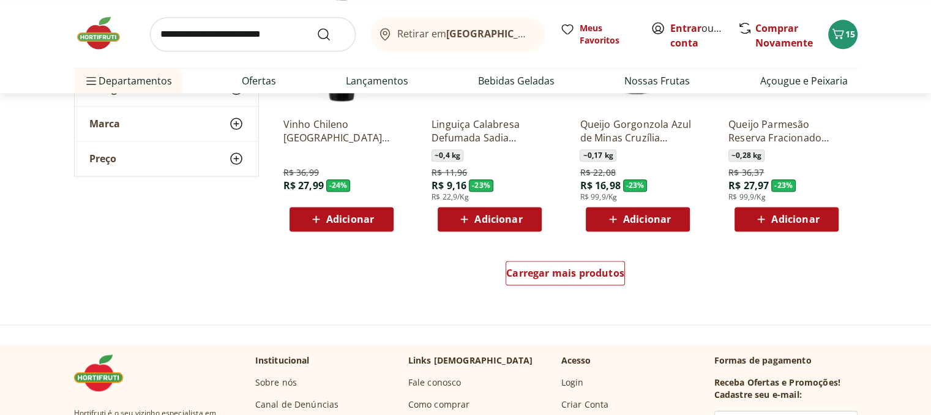
scroll to position [1591, 0]
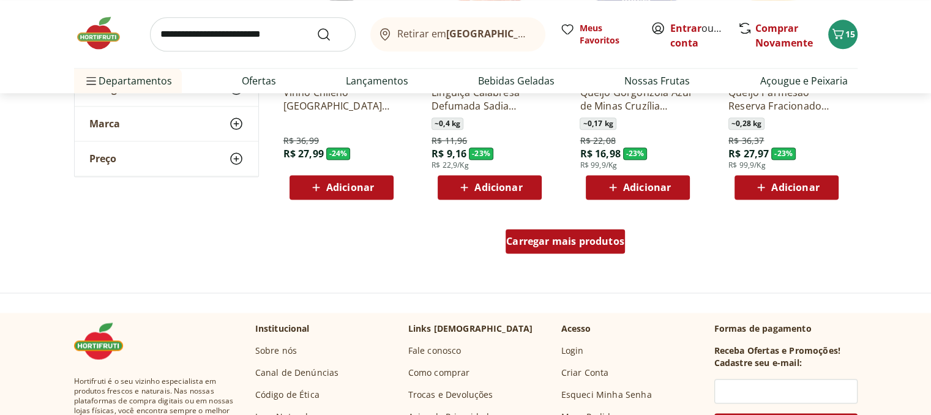
click at [577, 242] on span "Carregar mais produtos" at bounding box center [565, 241] width 118 height 10
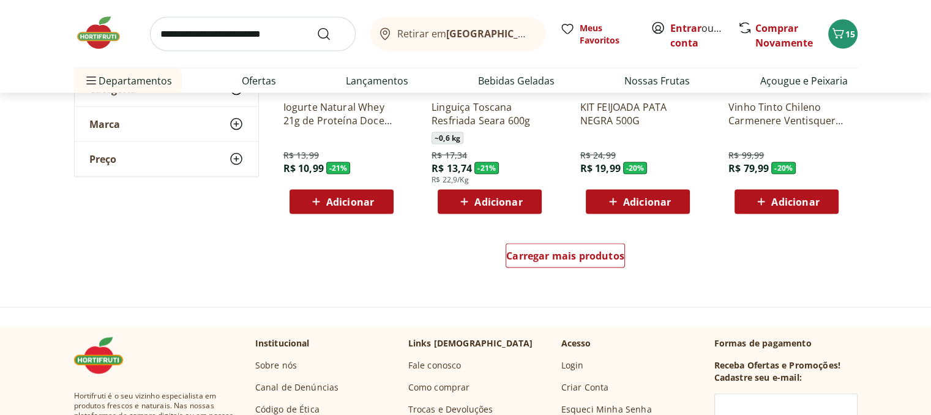
scroll to position [2387, 0]
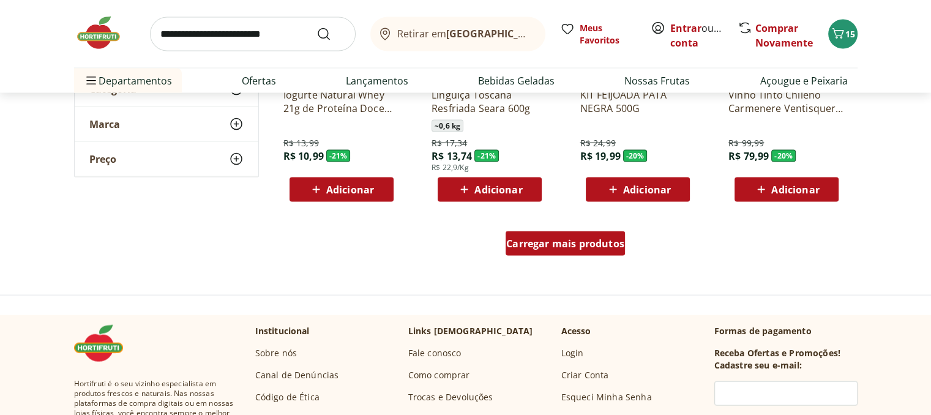
click at [552, 253] on div "Carregar mais produtos" at bounding box center [565, 243] width 119 height 24
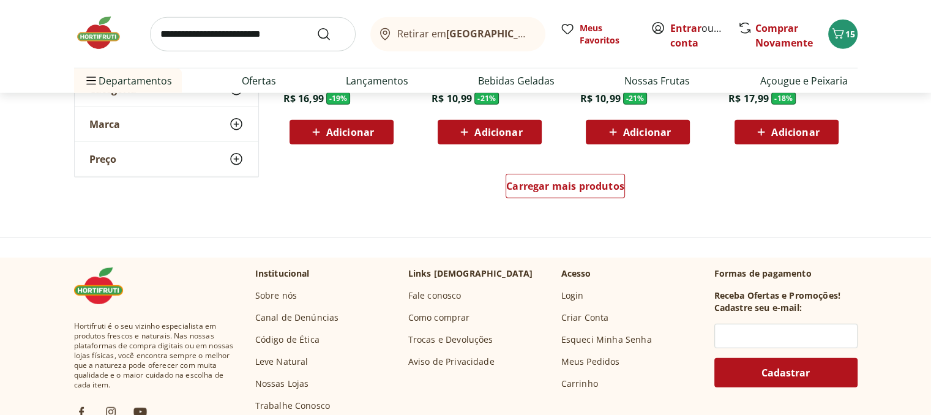
scroll to position [3244, 0]
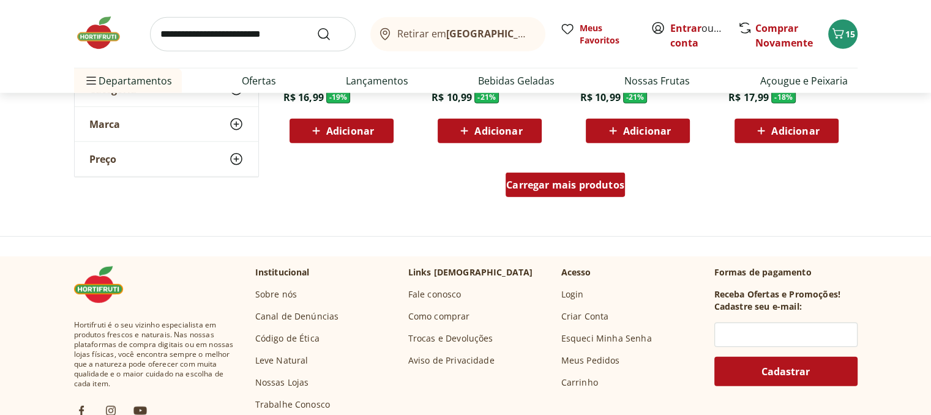
click at [558, 194] on div "Carregar mais produtos" at bounding box center [565, 185] width 119 height 24
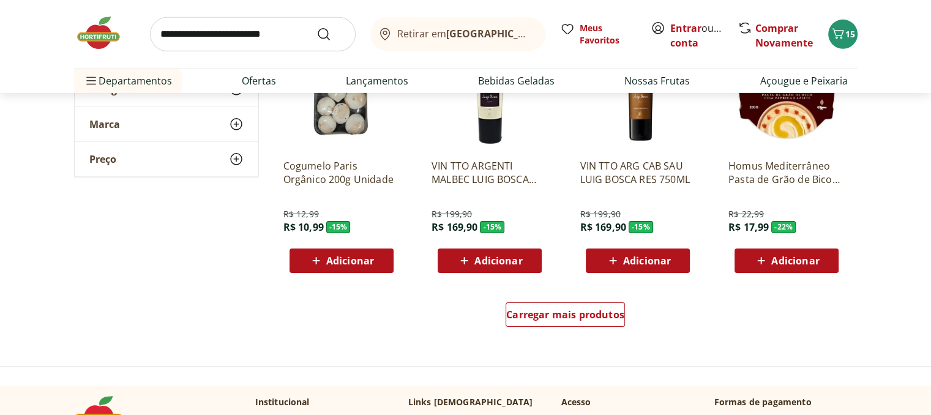
scroll to position [3978, 0]
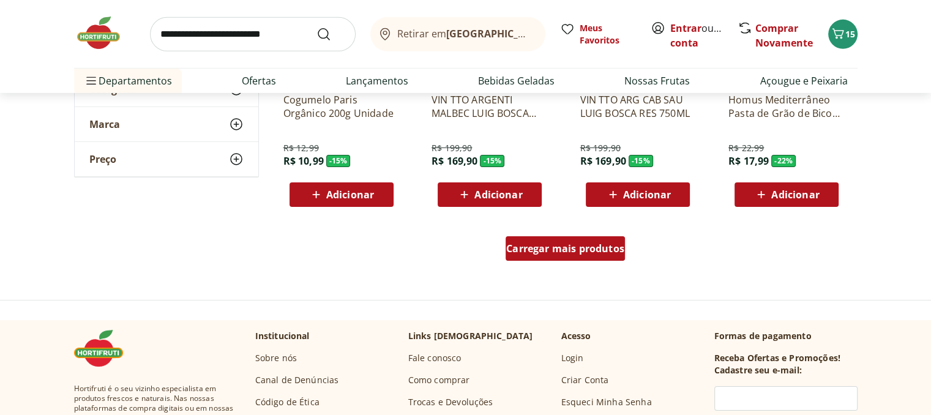
click at [606, 253] on span "Carregar mais produtos" at bounding box center [565, 249] width 118 height 10
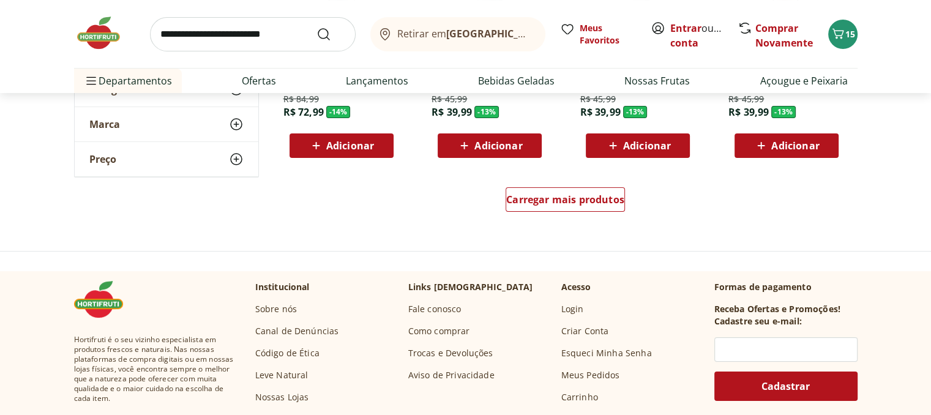
scroll to position [4835, 0]
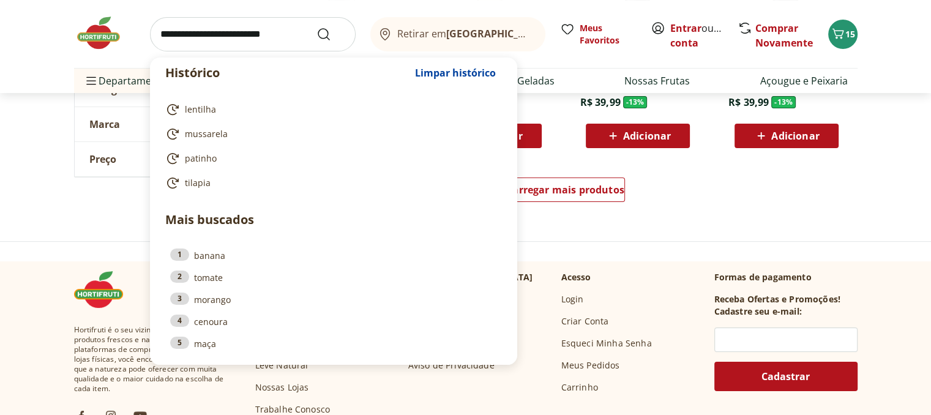
click at [242, 30] on input "search" at bounding box center [253, 34] width 206 height 34
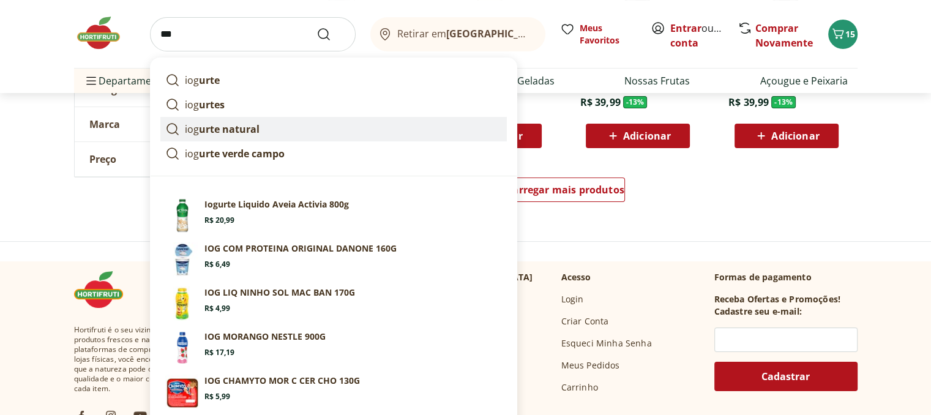
click at [252, 131] on strong "urte natural" at bounding box center [229, 128] width 61 height 13
type input "**********"
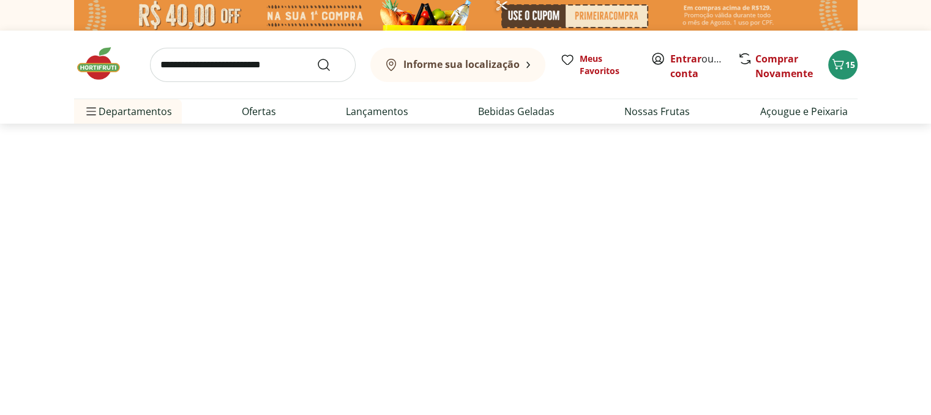
select select "**********"
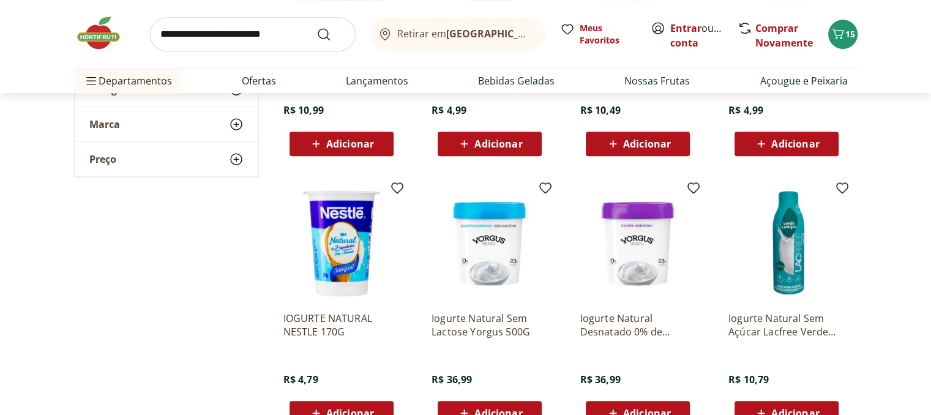
scroll to position [673, 0]
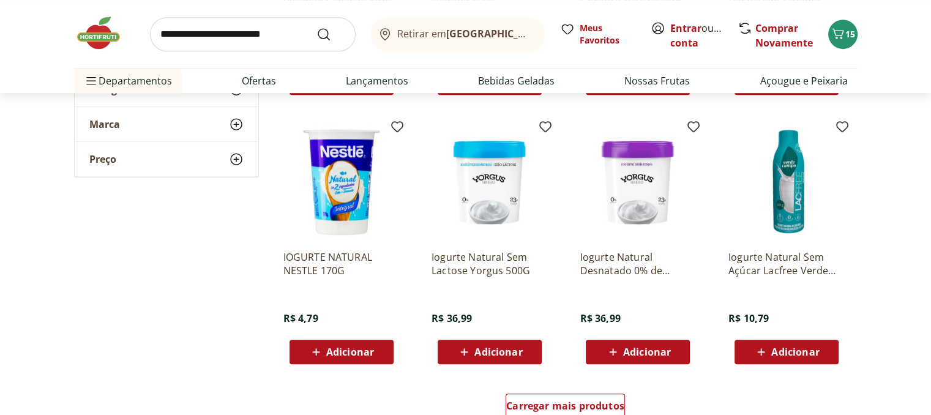
click at [501, 348] on span "Adicionar" at bounding box center [498, 352] width 48 height 10
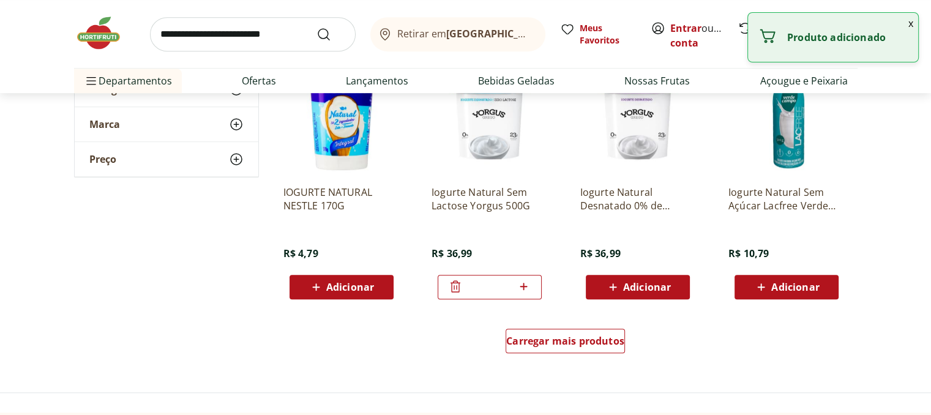
scroll to position [796, 0]
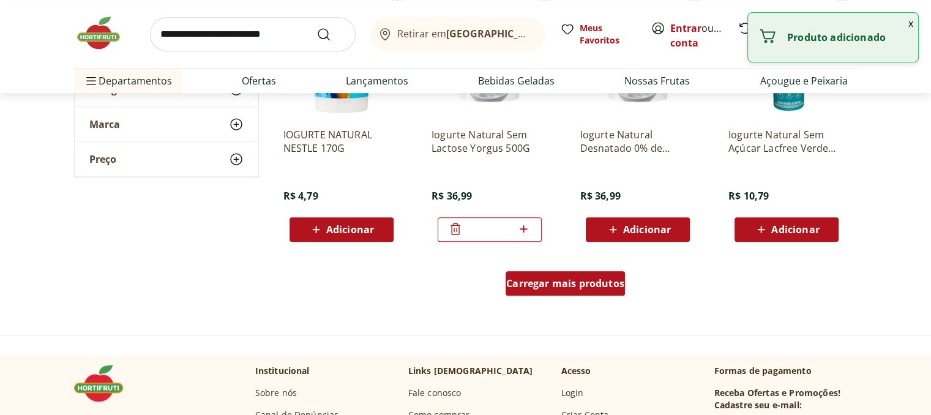
click at [554, 278] on span "Carregar mais produtos" at bounding box center [565, 283] width 118 height 10
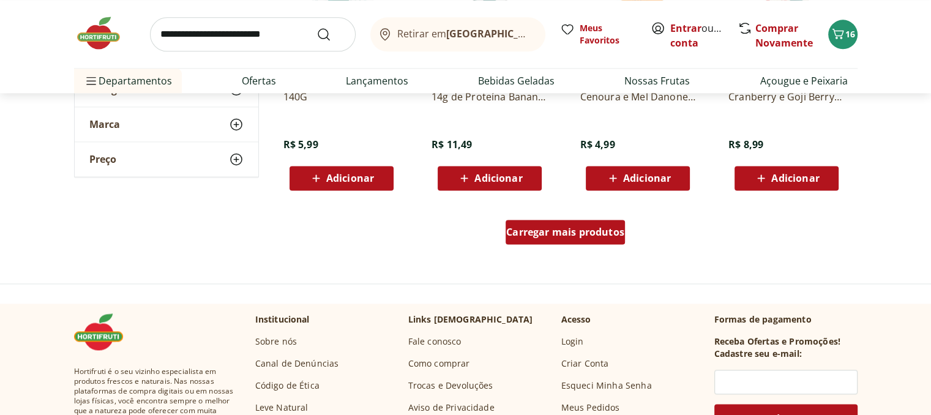
scroll to position [1652, 0]
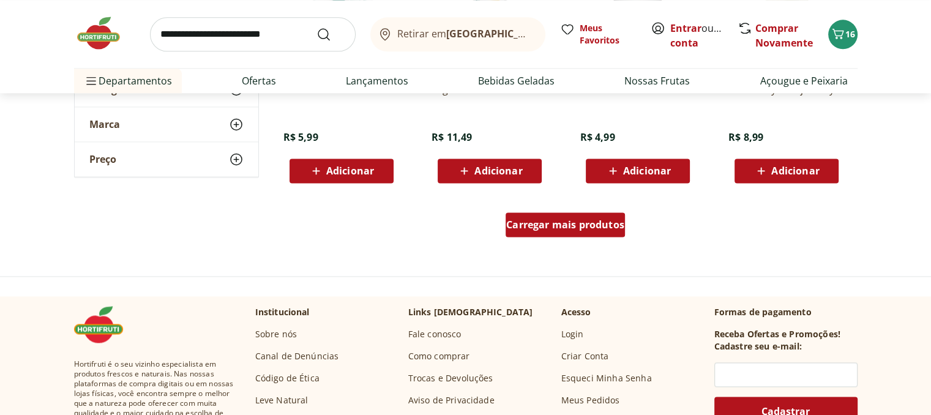
click at [577, 229] on span "Carregar mais produtos" at bounding box center [565, 225] width 118 height 10
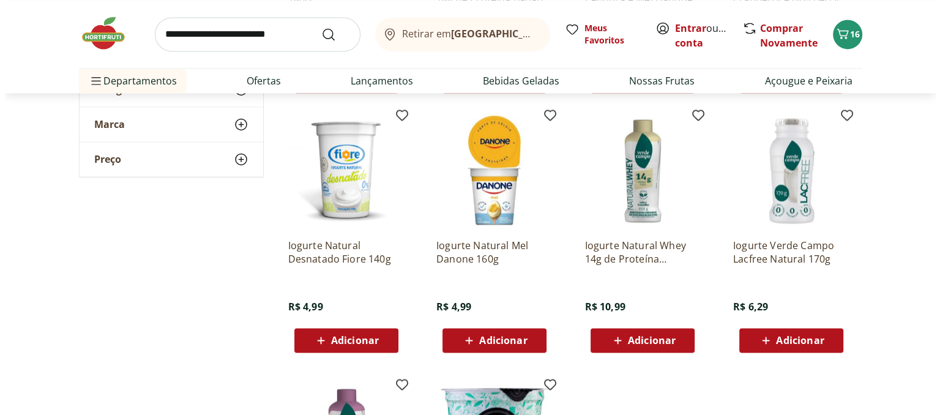
scroll to position [1652, 0]
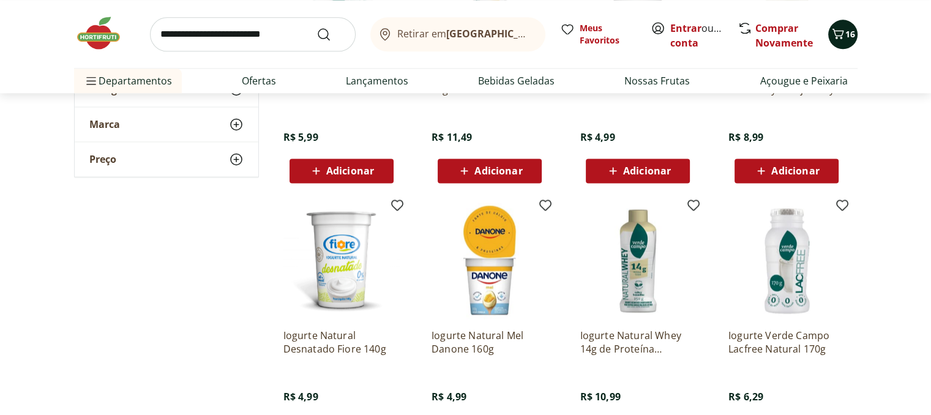
click at [833, 31] on icon "Carrinho" at bounding box center [838, 33] width 15 height 15
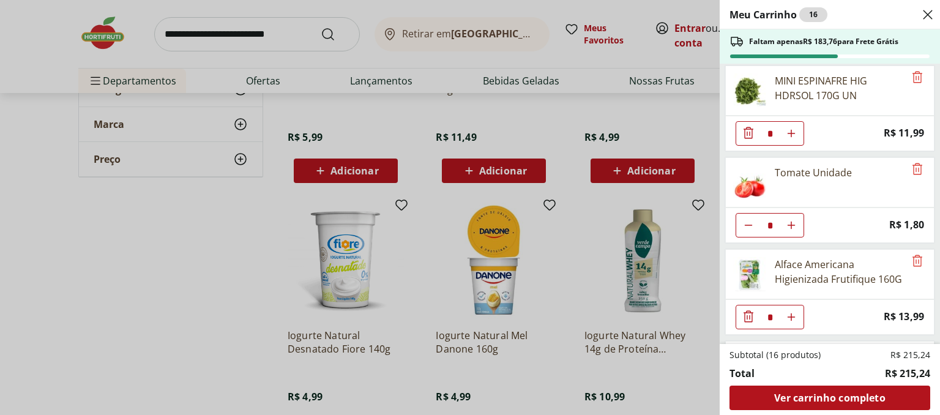
scroll to position [0, 0]
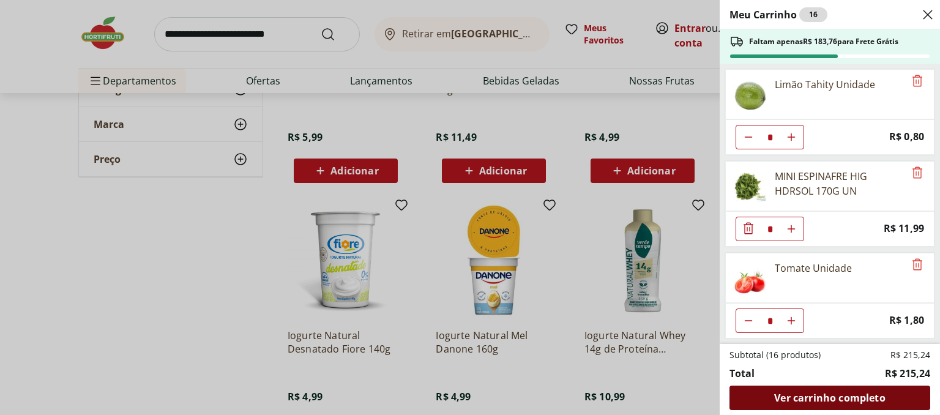
click at [888, 404] on div "Ver carrinho completo" at bounding box center [830, 398] width 201 height 24
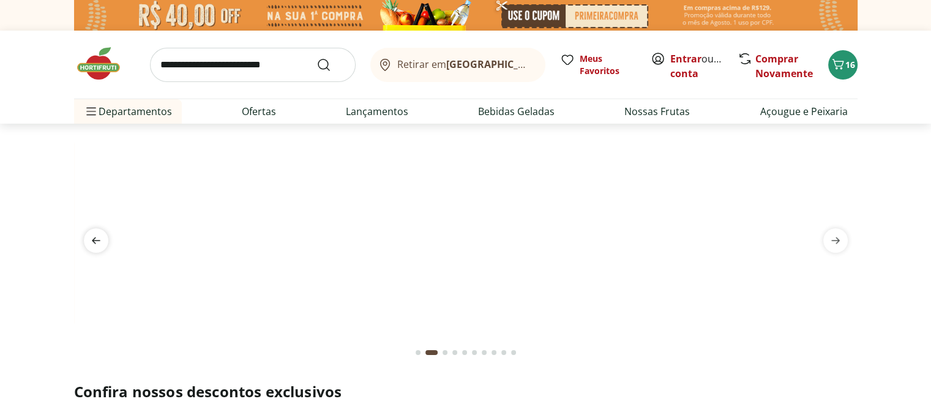
click at [95, 242] on icon "previous" at bounding box center [96, 240] width 15 height 15
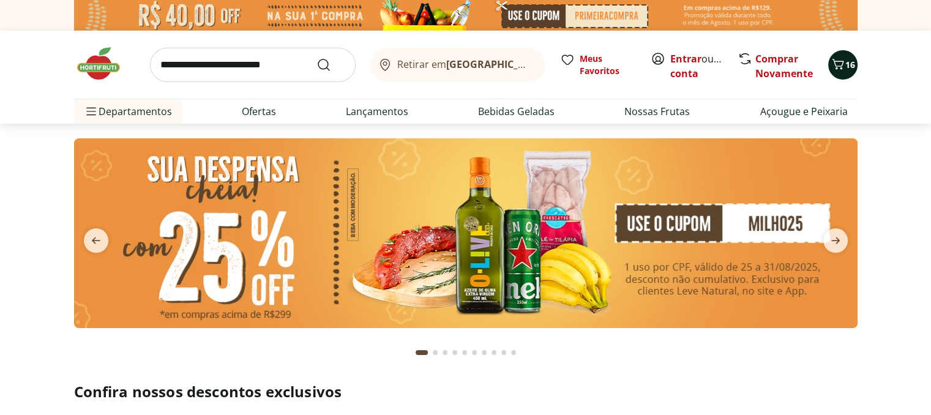
click at [844, 72] on span "Carrinho" at bounding box center [838, 65] width 15 height 16
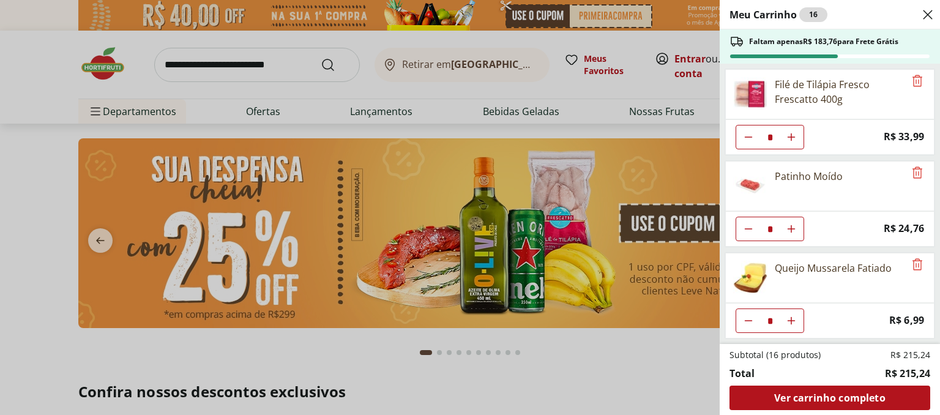
scroll to position [544, 0]
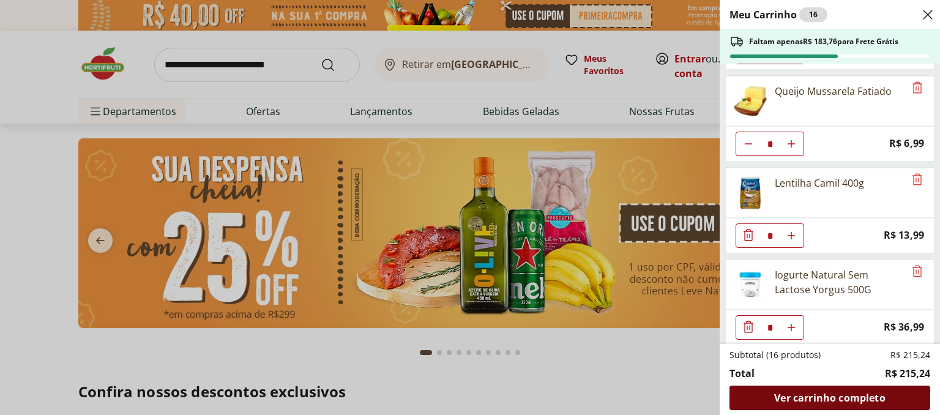
click at [813, 400] on span "Ver carrinho completo" at bounding box center [829, 398] width 111 height 10
